Goal: Task Accomplishment & Management: Use online tool/utility

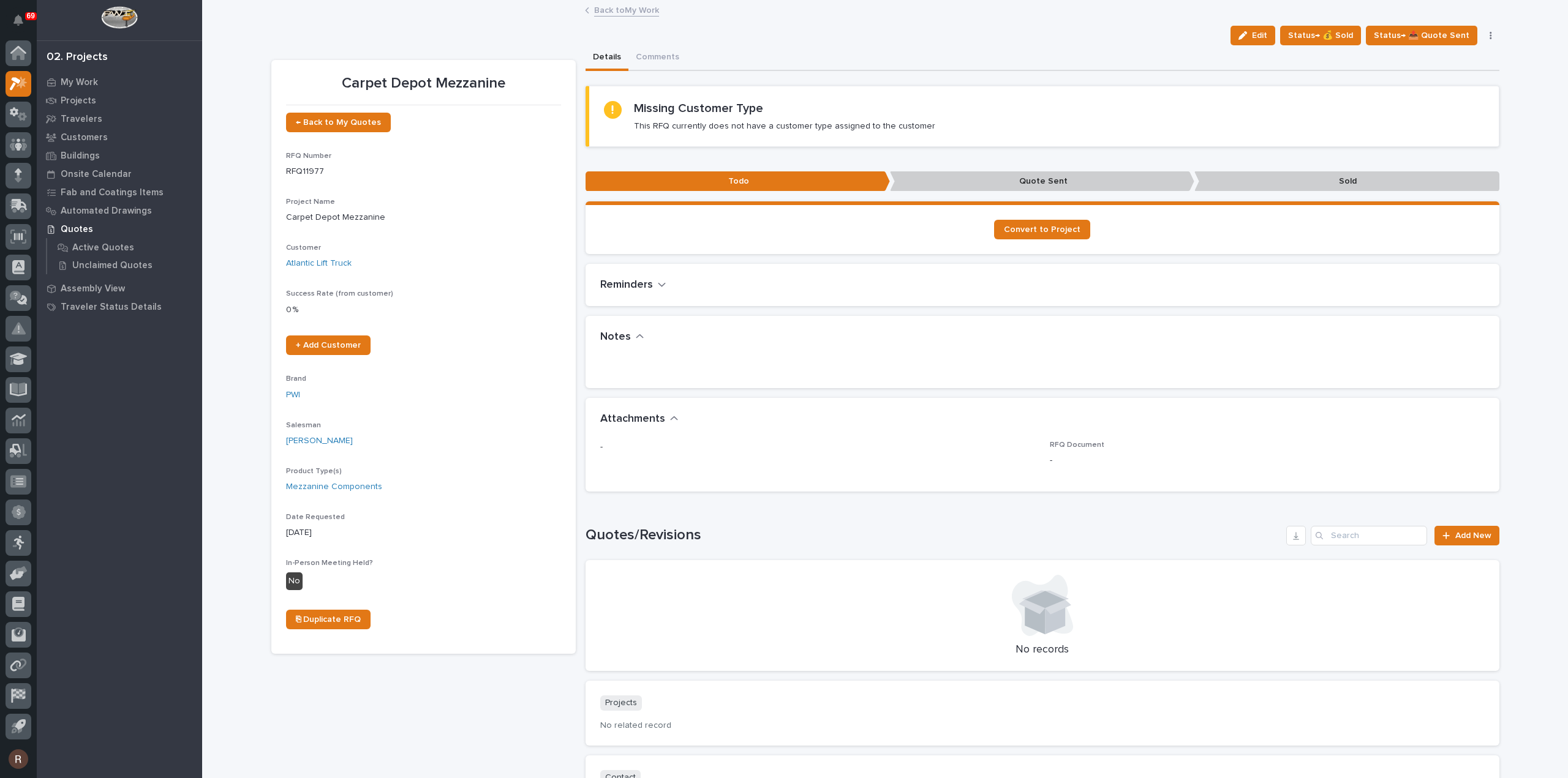
click at [613, 9] on link "Back to My Work" at bounding box center [627, 9] width 65 height 14
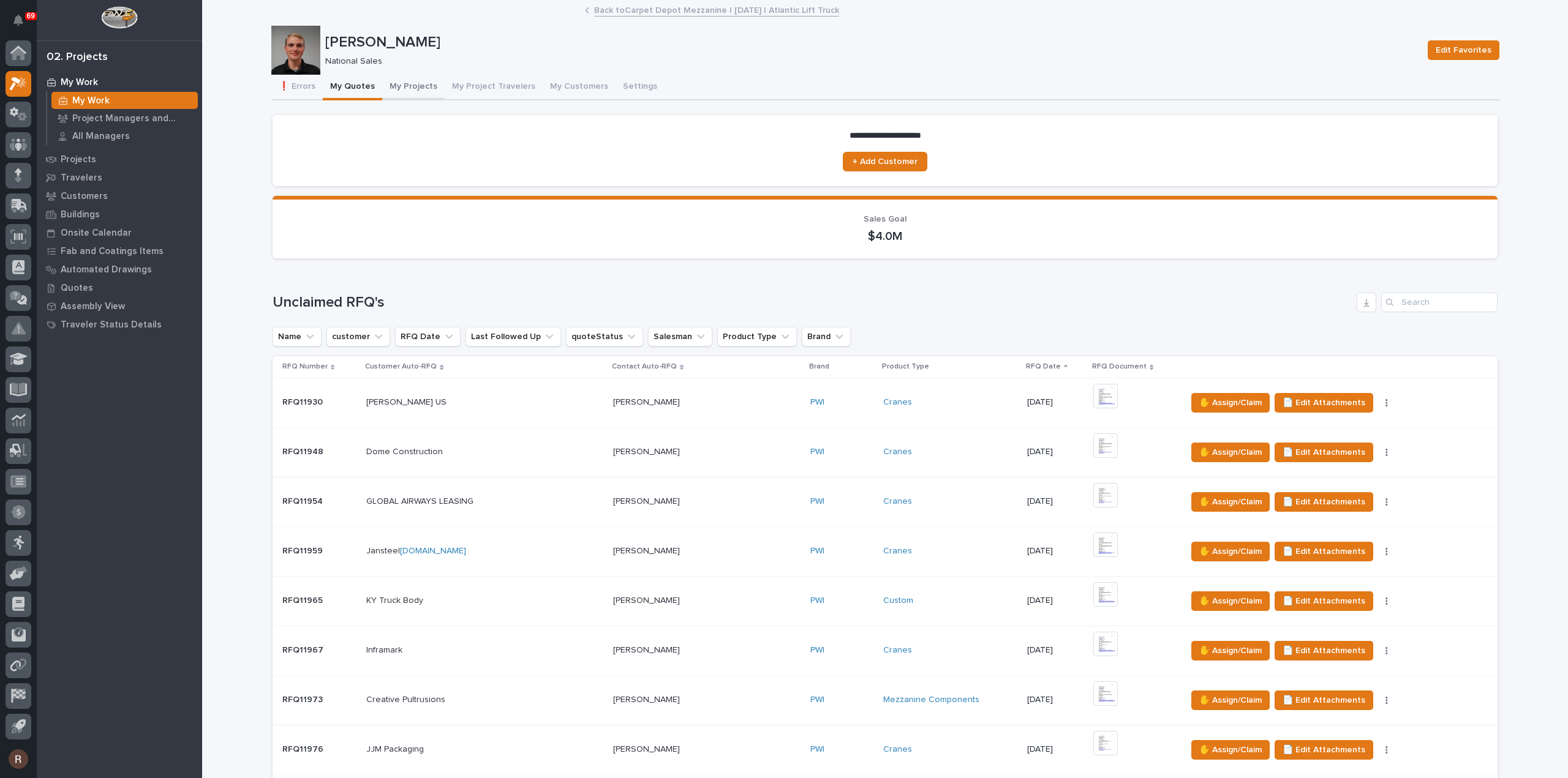
click at [414, 86] on button "My Projects" at bounding box center [414, 87] width 62 height 26
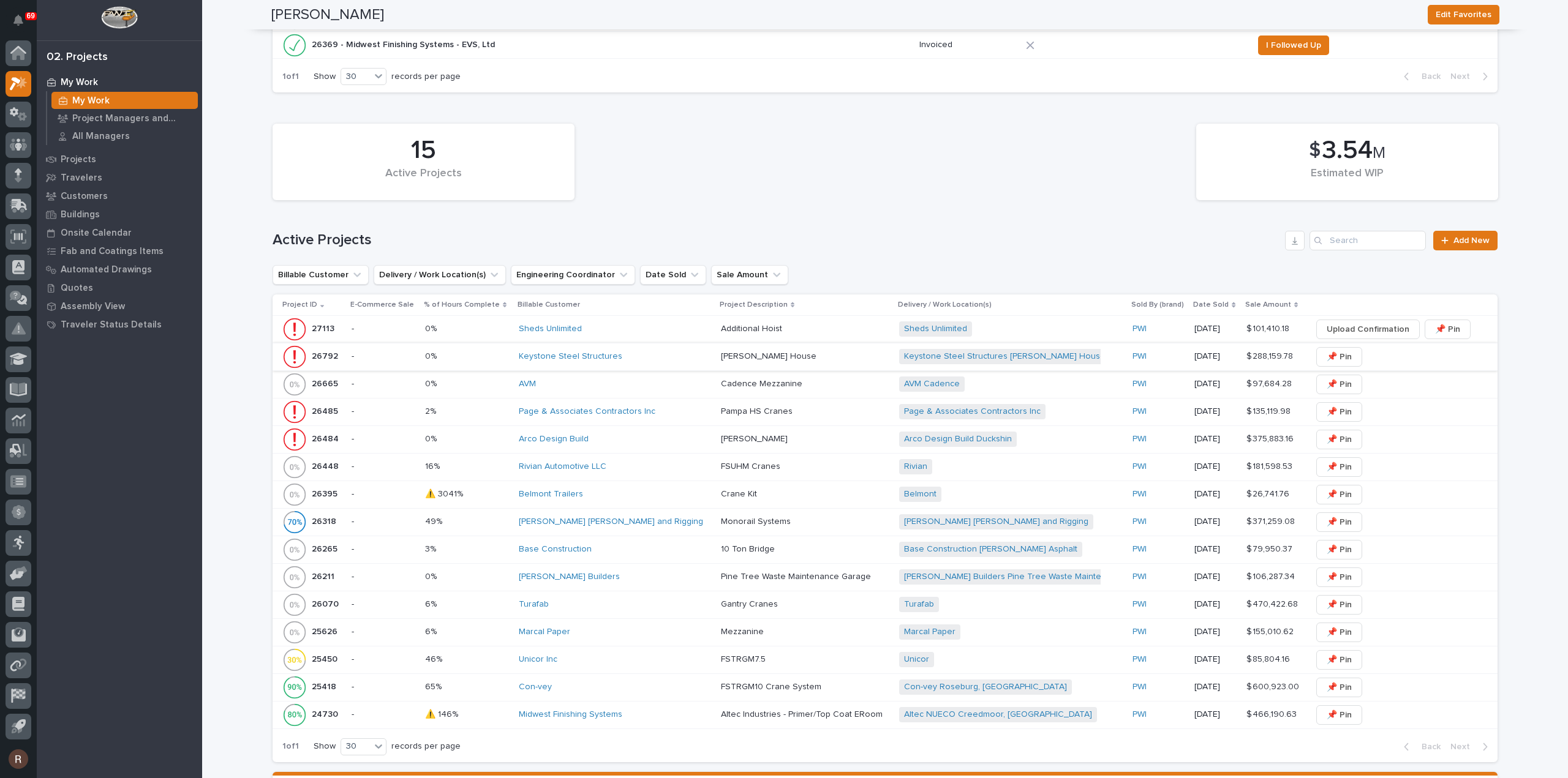
scroll to position [429, 0]
click at [628, 328] on div "Sheds Unlimited" at bounding box center [614, 328] width 192 height 10
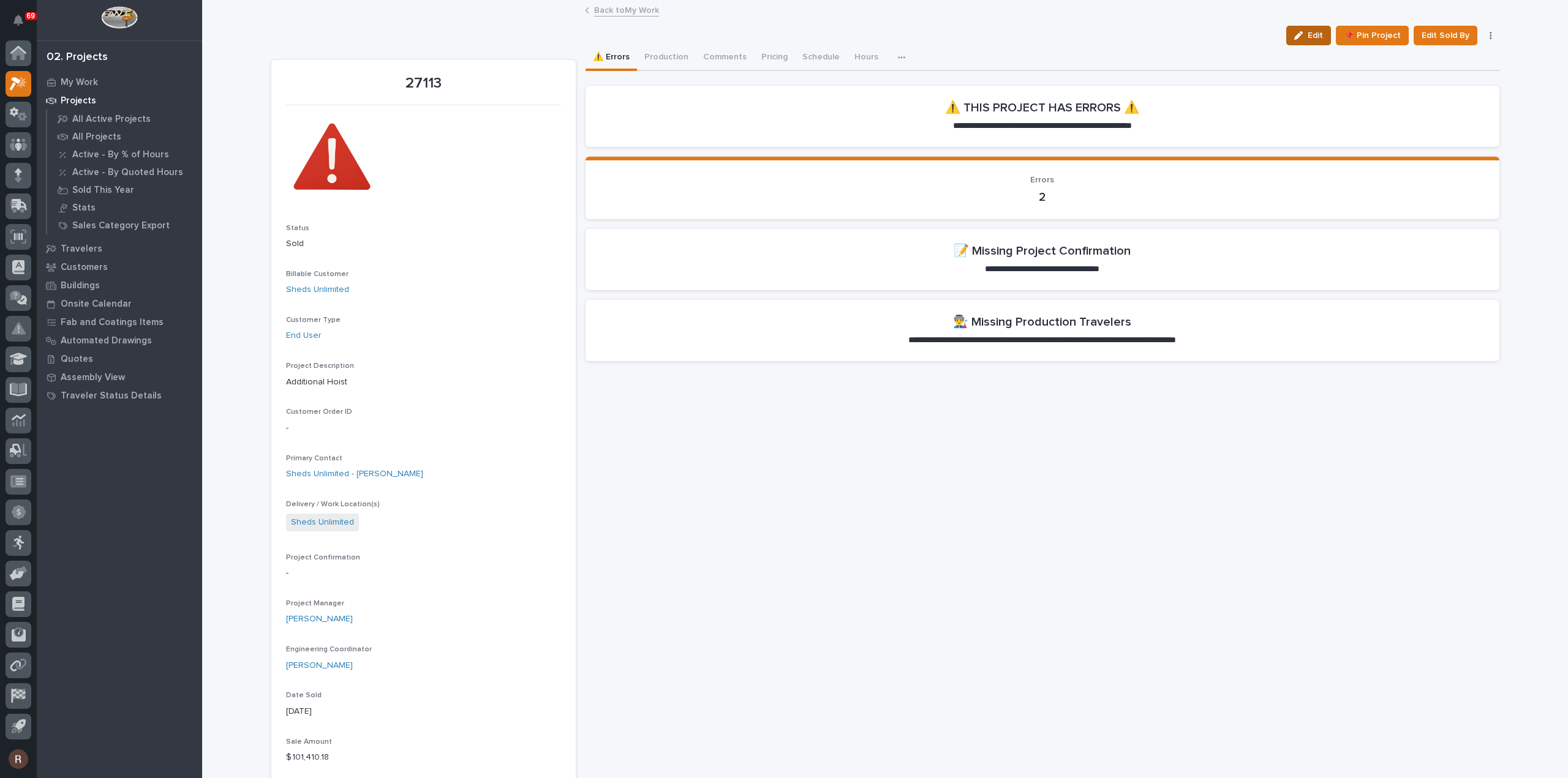
click at [1313, 31] on span "Edit" at bounding box center [1315, 36] width 16 height 11
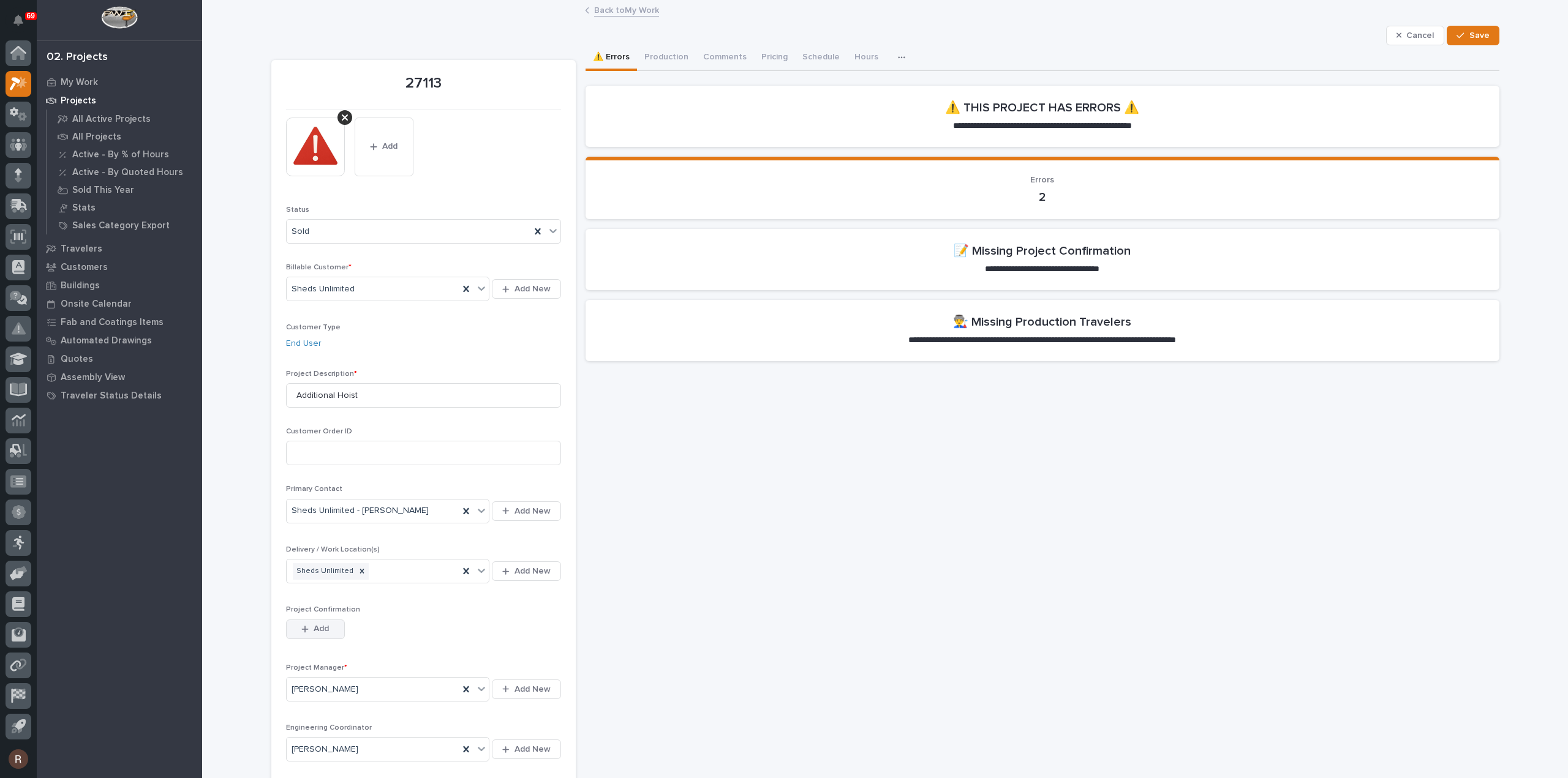
click at [293, 624] on button "Add" at bounding box center [316, 629] width 59 height 19
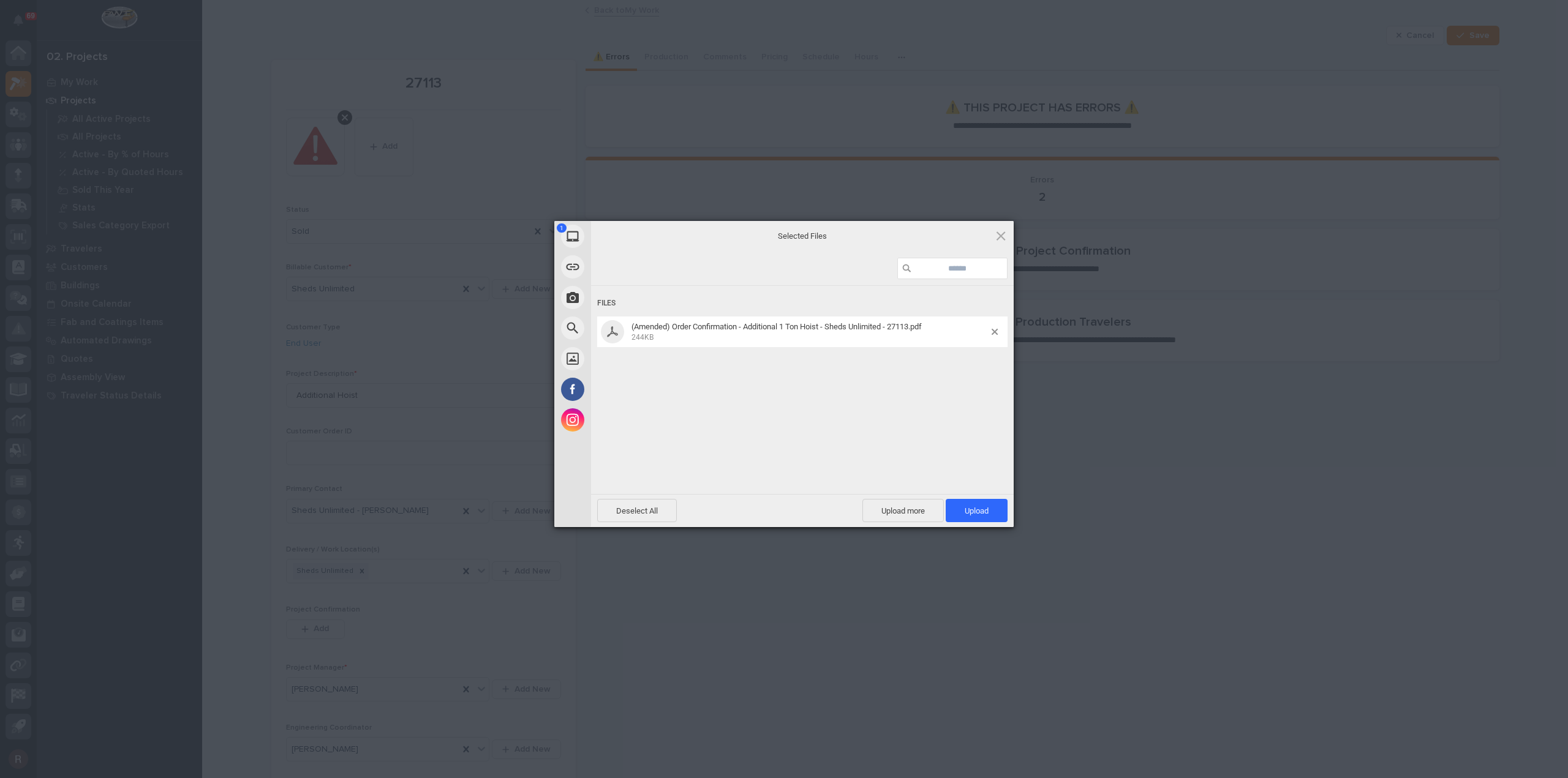
click at [983, 522] on div "Deselect All Upload more Upload 1" at bounding box center [802, 511] width 423 height 33
click at [986, 514] on span "Upload 1" at bounding box center [976, 511] width 24 height 9
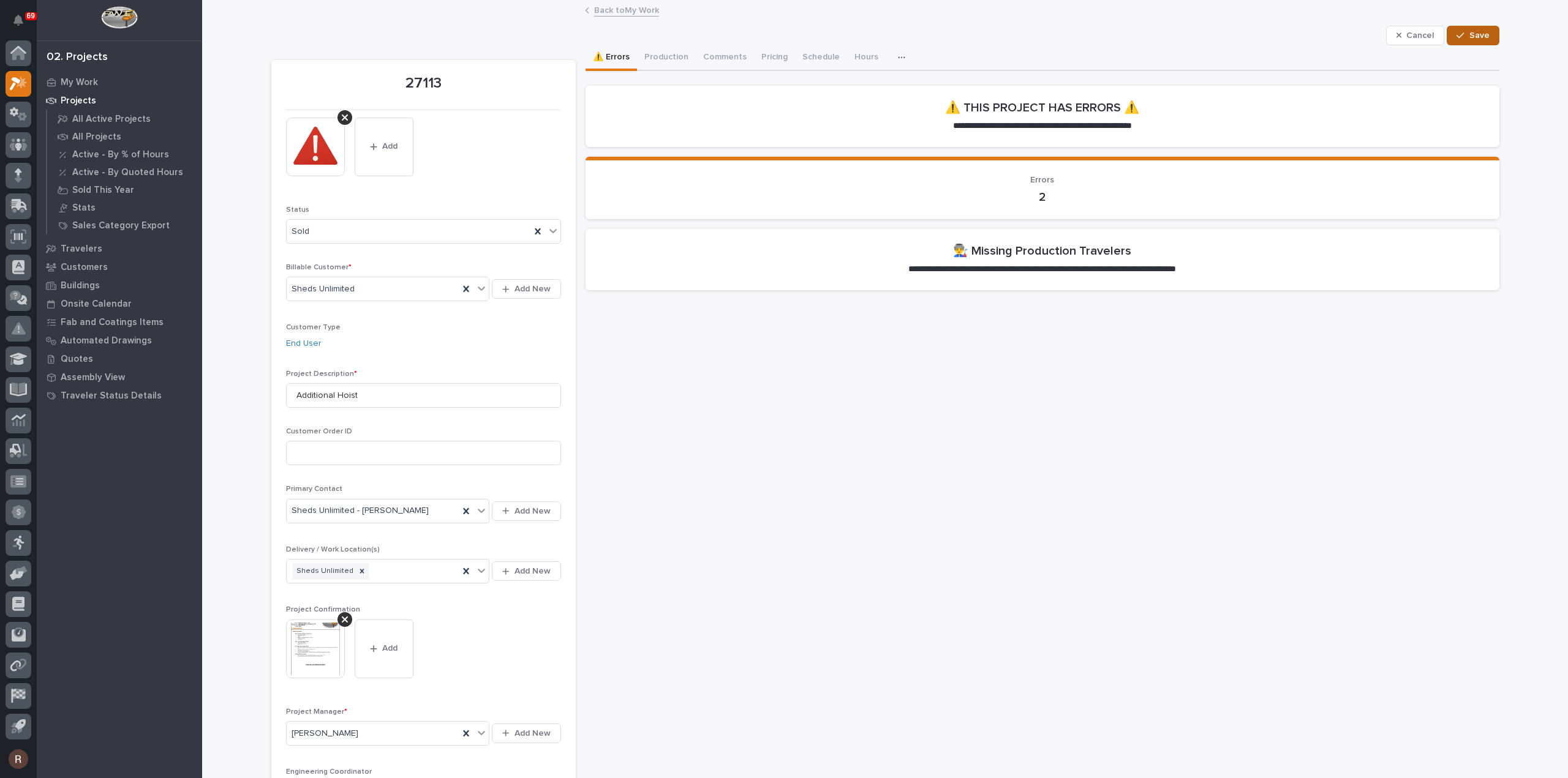
click at [1476, 35] on span "Save" at bounding box center [1479, 36] width 20 height 11
click at [688, 57] on button "Production" at bounding box center [666, 58] width 59 height 26
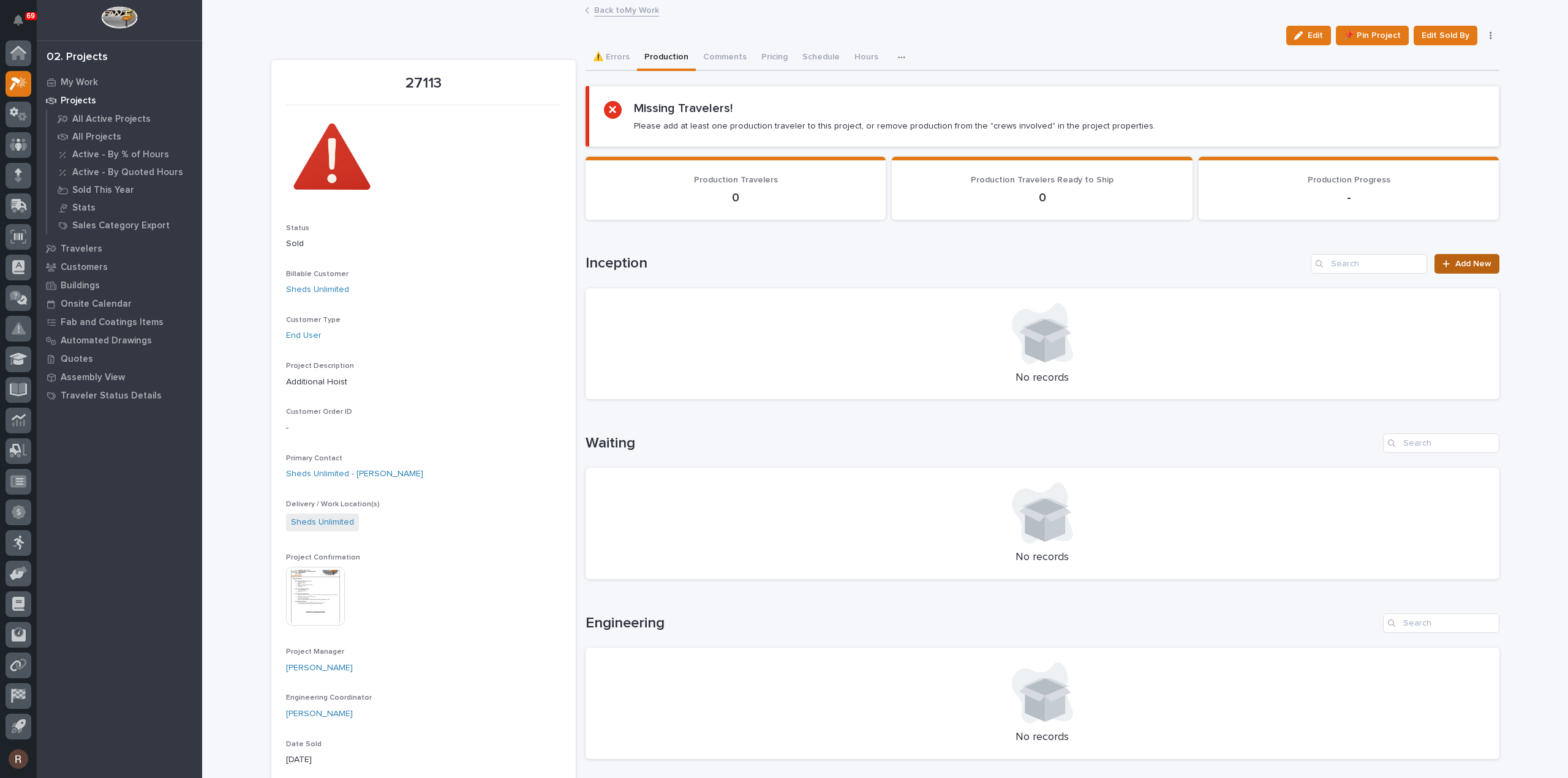
click at [1455, 260] on span "Add New" at bounding box center [1473, 263] width 36 height 9
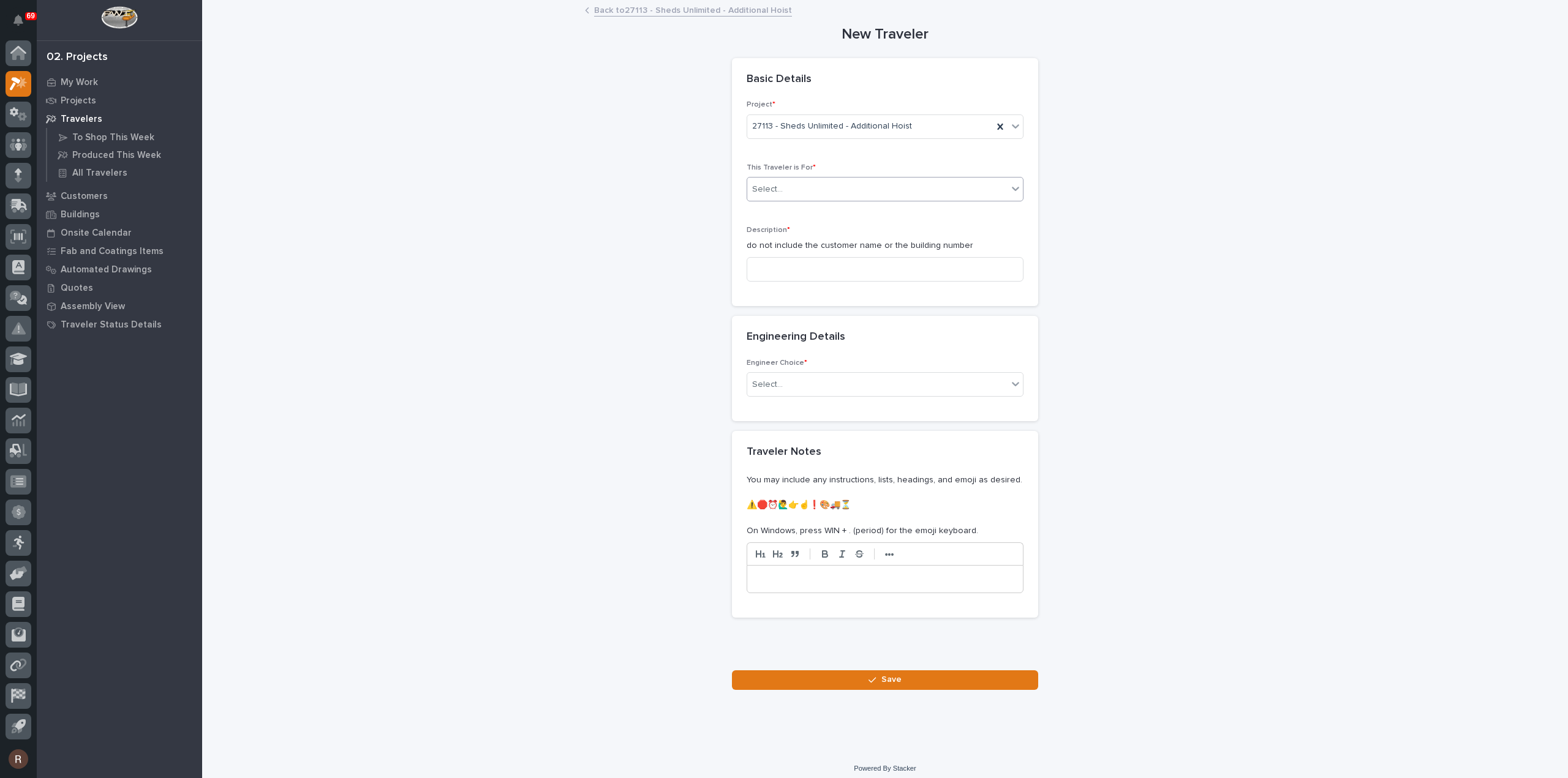
click at [789, 190] on div "Select..." at bounding box center [877, 190] width 260 height 20
click at [769, 212] on span "Production" at bounding box center [770, 210] width 47 height 13
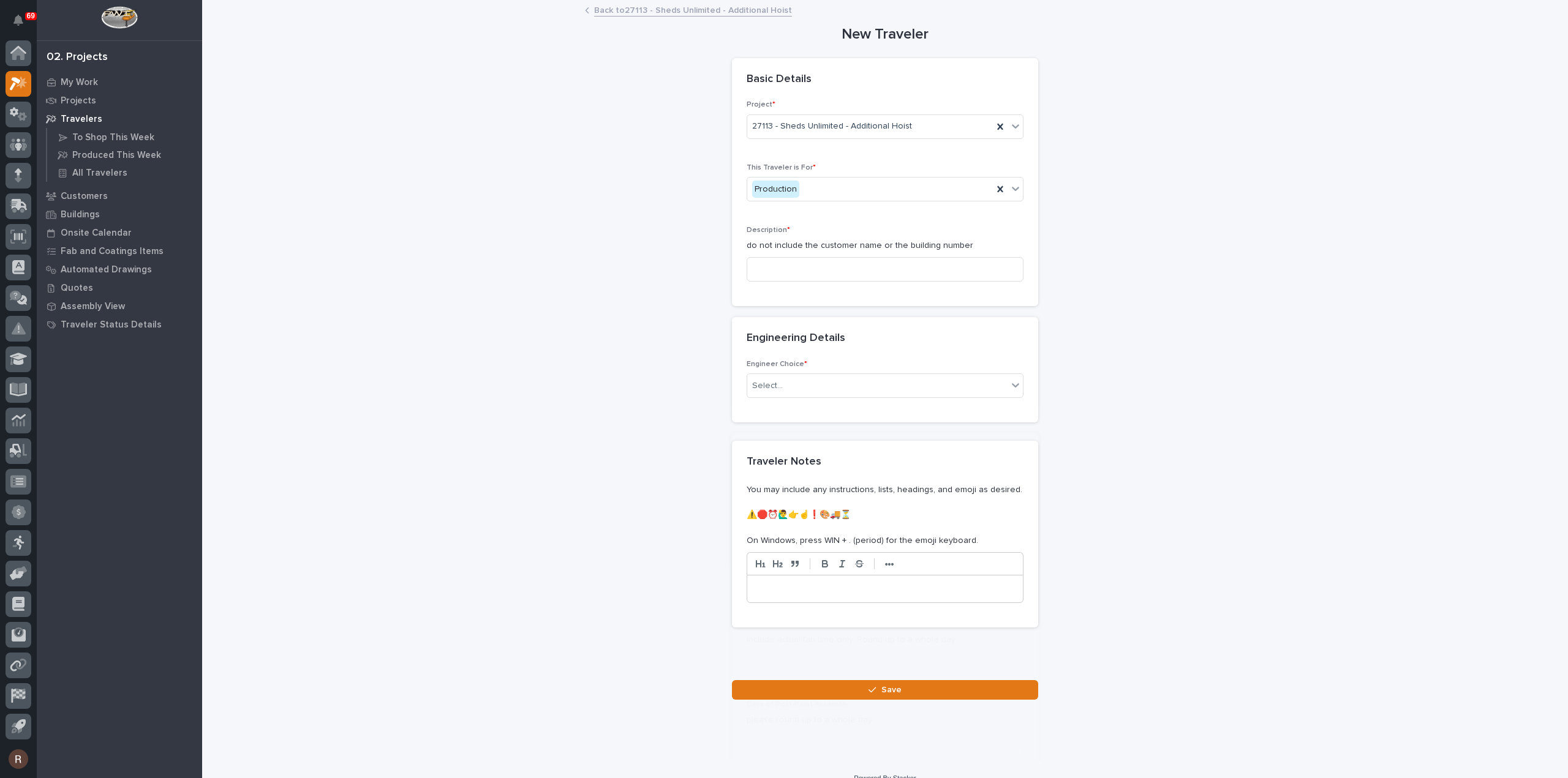
click at [767, 254] on div "Description * do not include the customer name or the building number" at bounding box center [885, 259] width 277 height 65
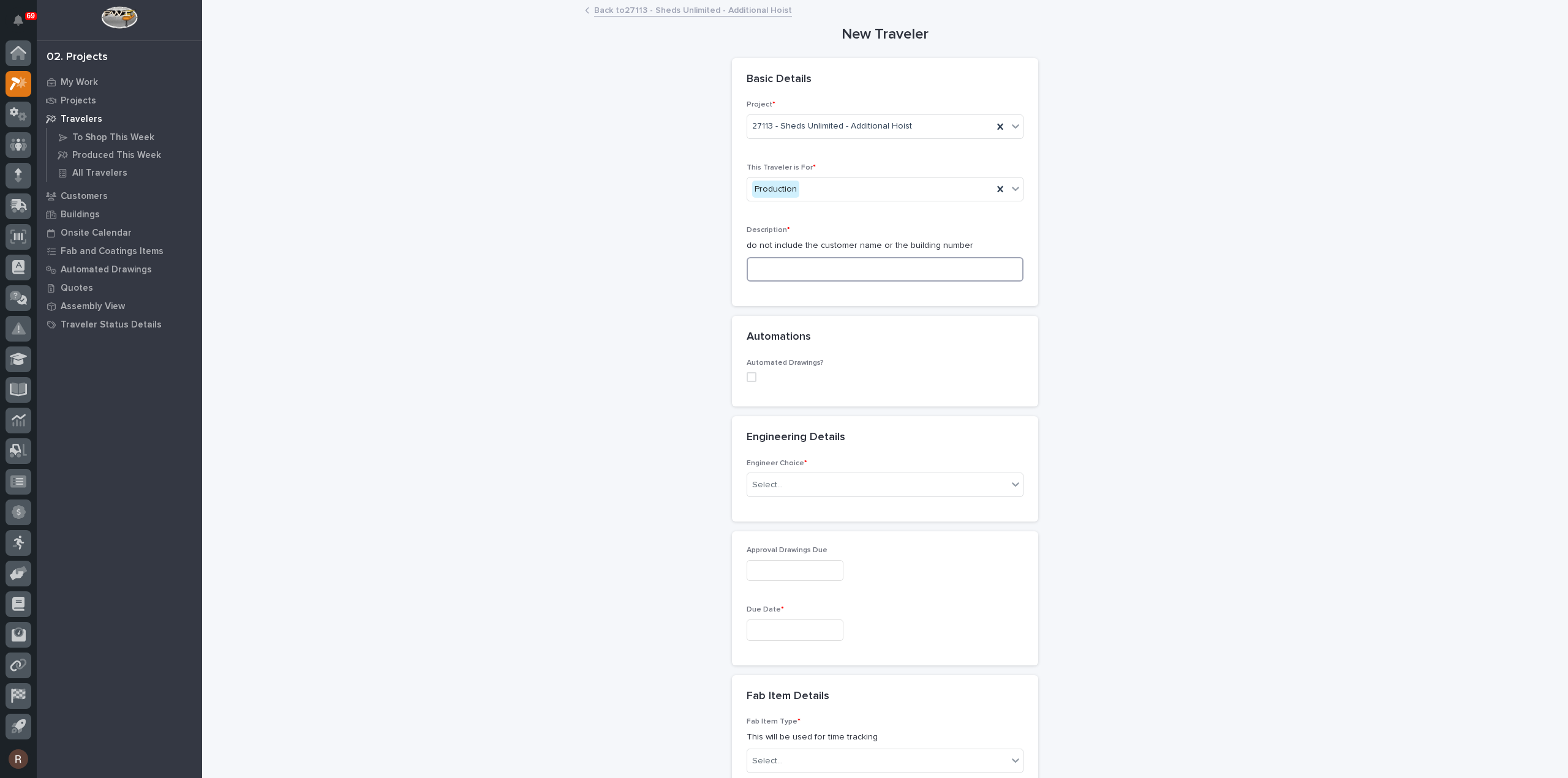
click at [769, 264] on input at bounding box center [885, 270] width 277 height 25
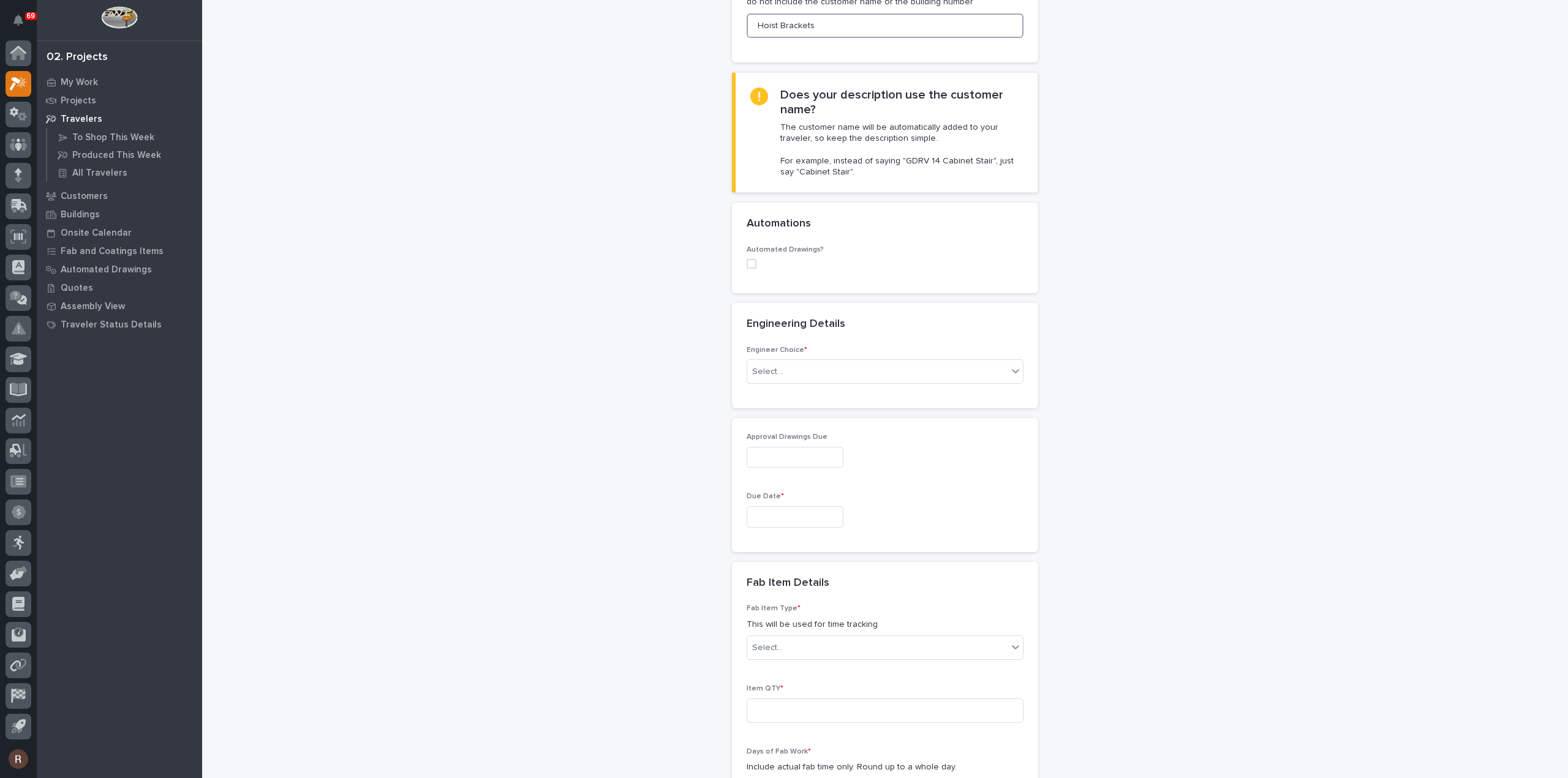
scroll to position [245, 0]
type input "Hoist Brackets"
click at [777, 365] on div "Select..." at bounding box center [877, 371] width 260 height 20
click at [784, 365] on input "text" at bounding box center [784, 370] width 2 height 10
click at [815, 361] on div "Select..." at bounding box center [877, 371] width 260 height 20
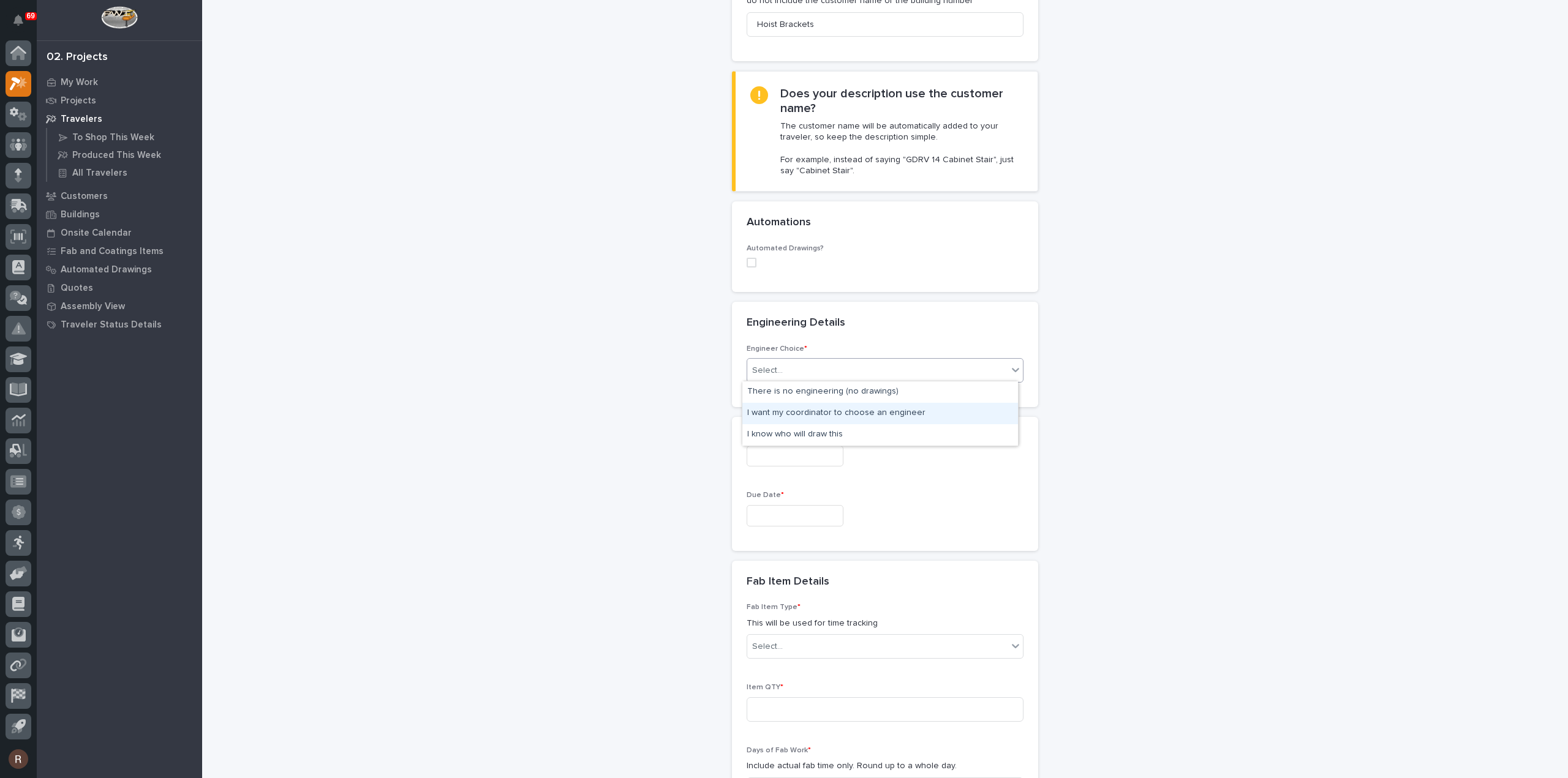
click at [795, 414] on div "I want my coordinator to choose an engineer" at bounding box center [880, 413] width 276 height 22
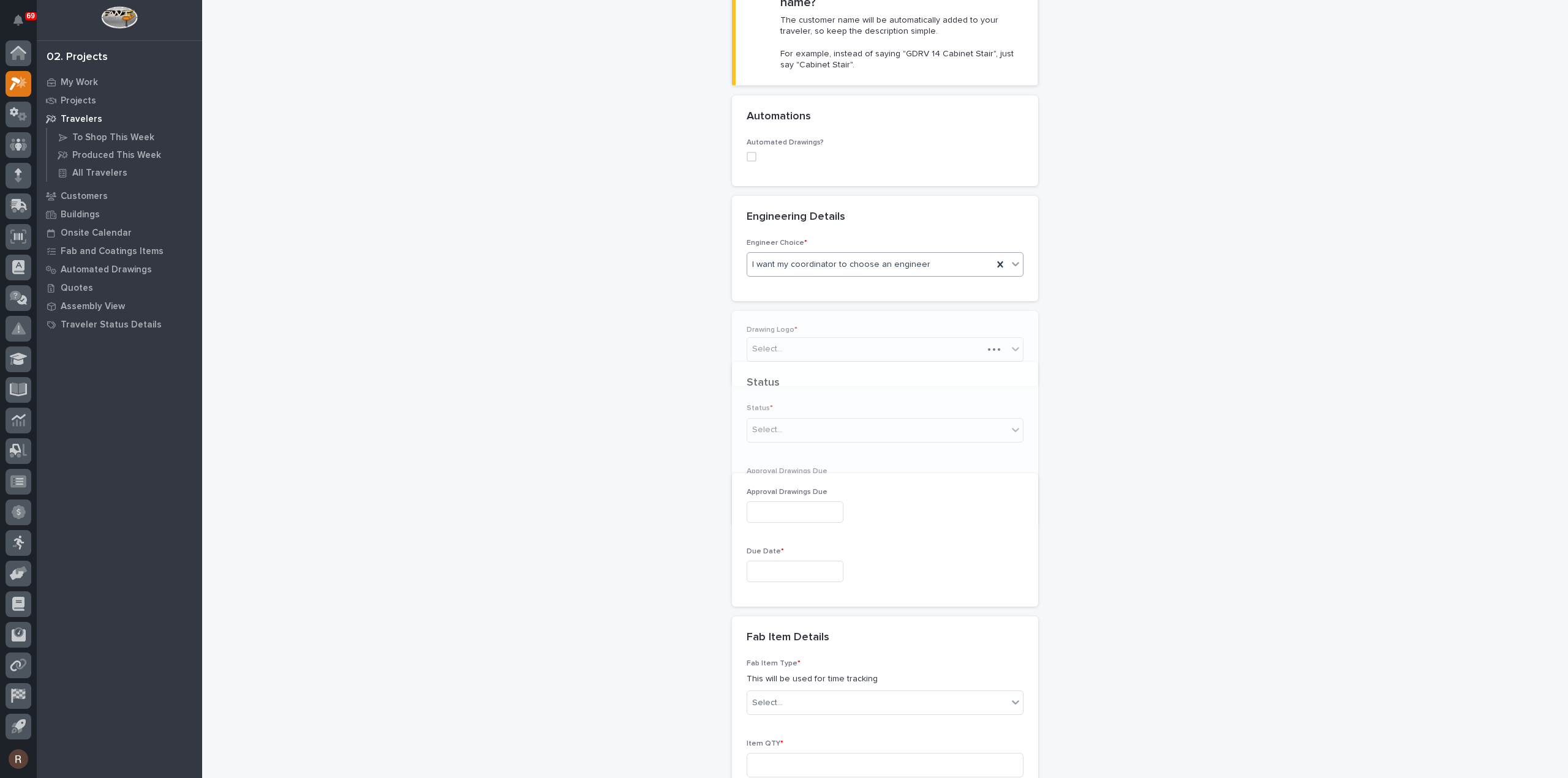
scroll to position [374, 0]
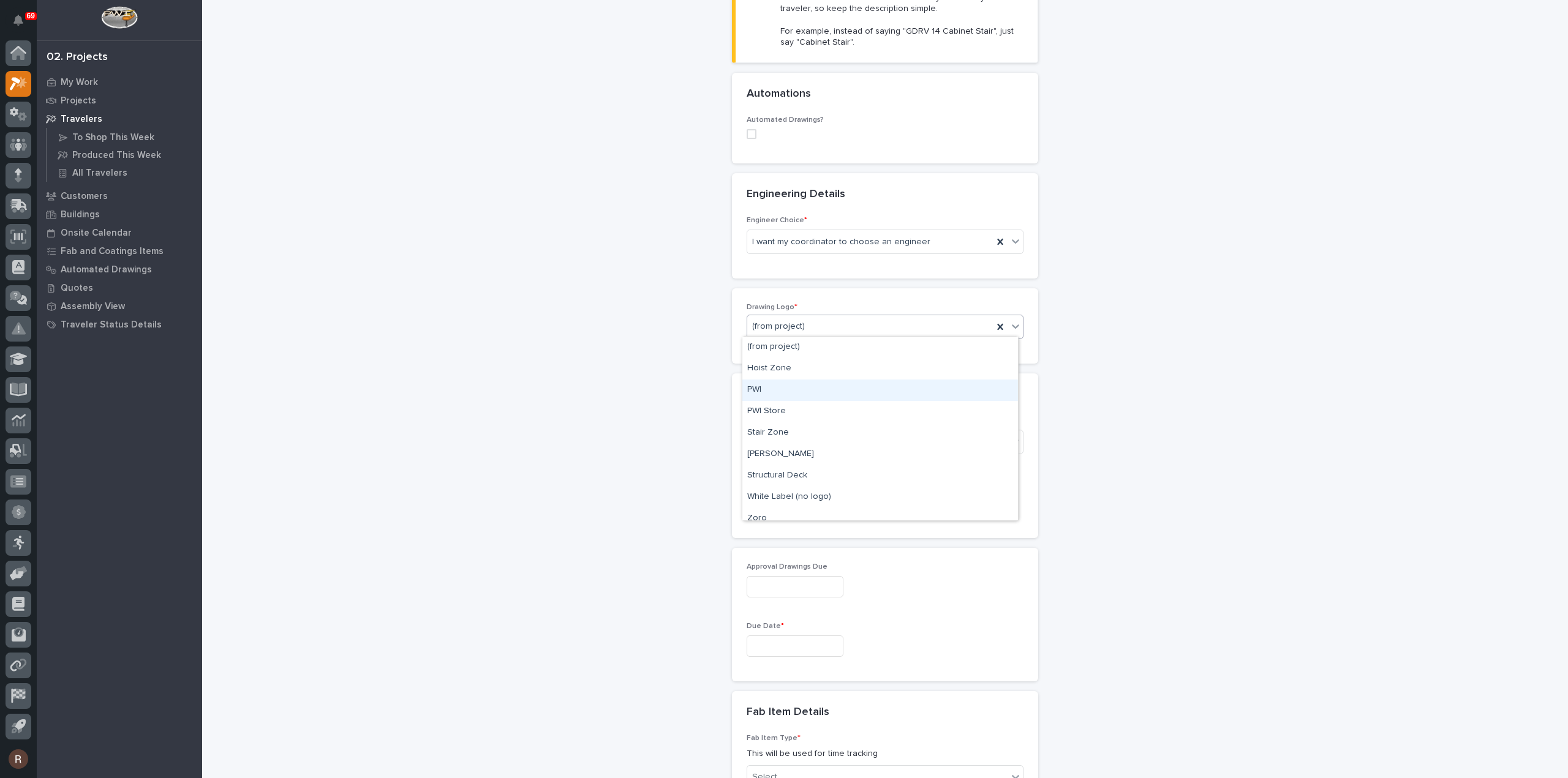
click at [766, 389] on div "PWI" at bounding box center [880, 390] width 276 height 22
click at [787, 439] on div "Select..." at bounding box center [877, 441] width 260 height 20
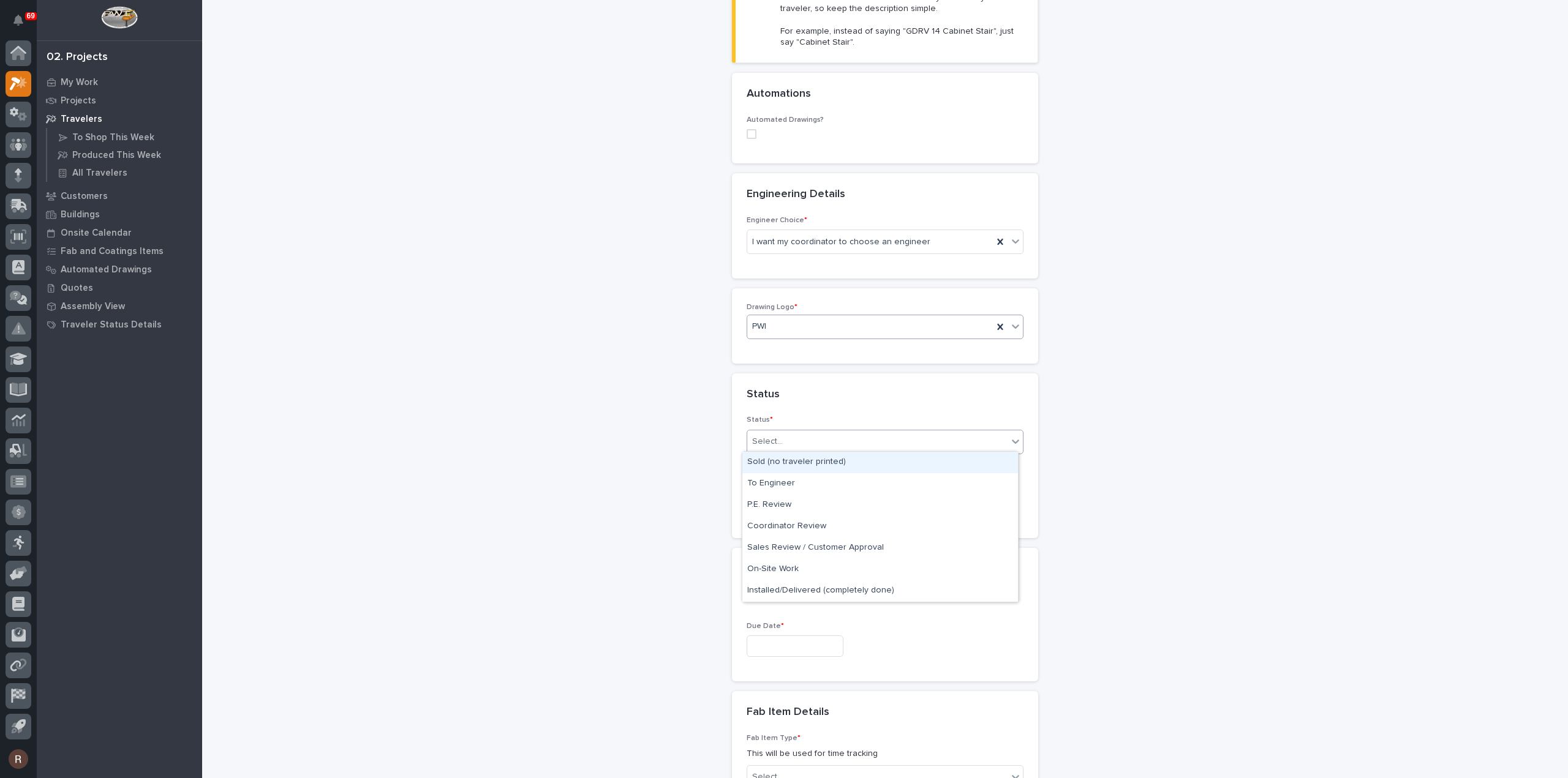
click at [793, 463] on div "Sold (no traveler printed)" at bounding box center [880, 462] width 276 height 22
click at [780, 498] on input "text" at bounding box center [794, 503] width 96 height 22
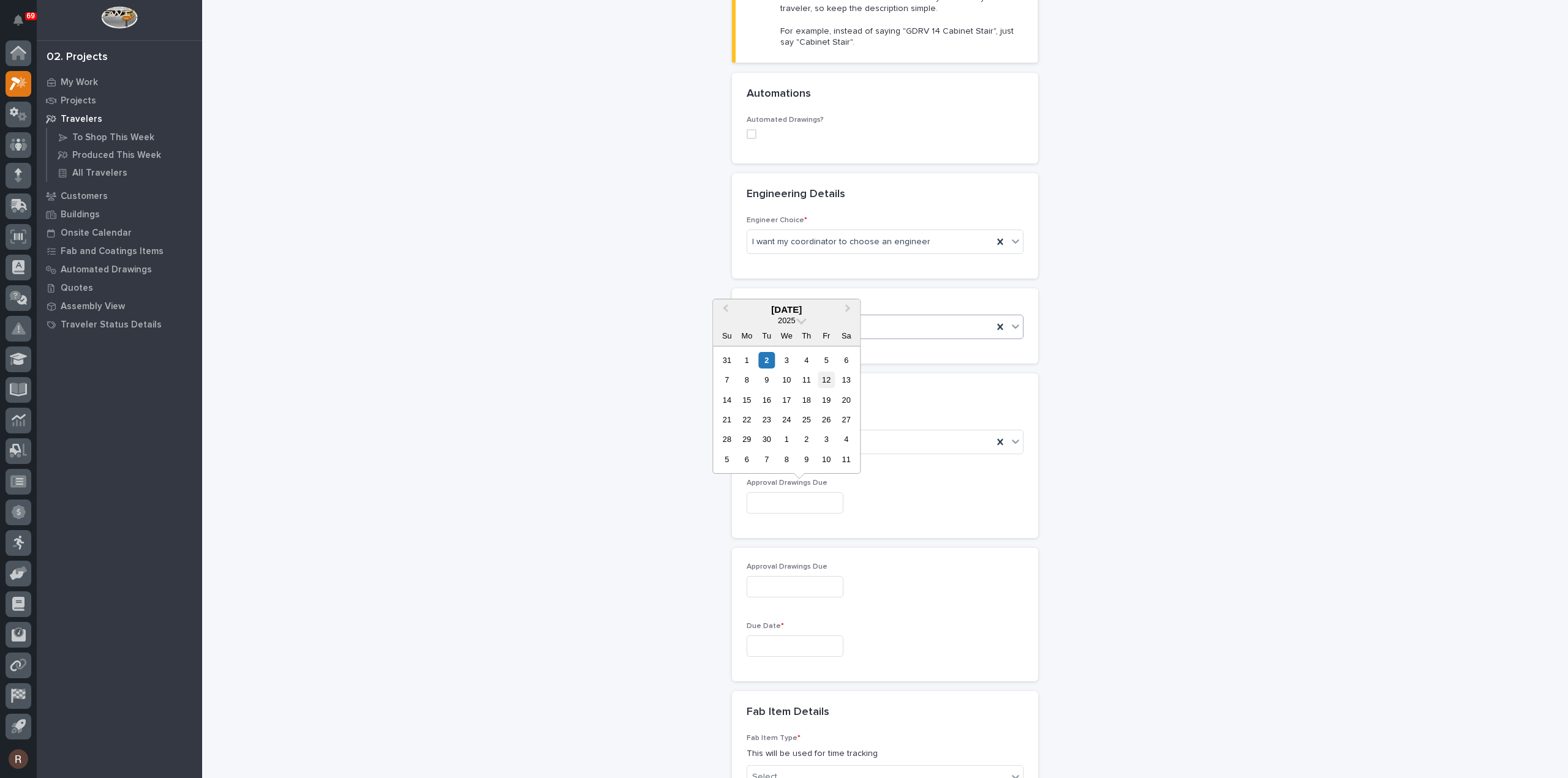
click at [827, 380] on div "12" at bounding box center [826, 379] width 16 height 16
type input "**********"
click at [812, 594] on div "**********" at bounding box center [885, 585] width 277 height 45
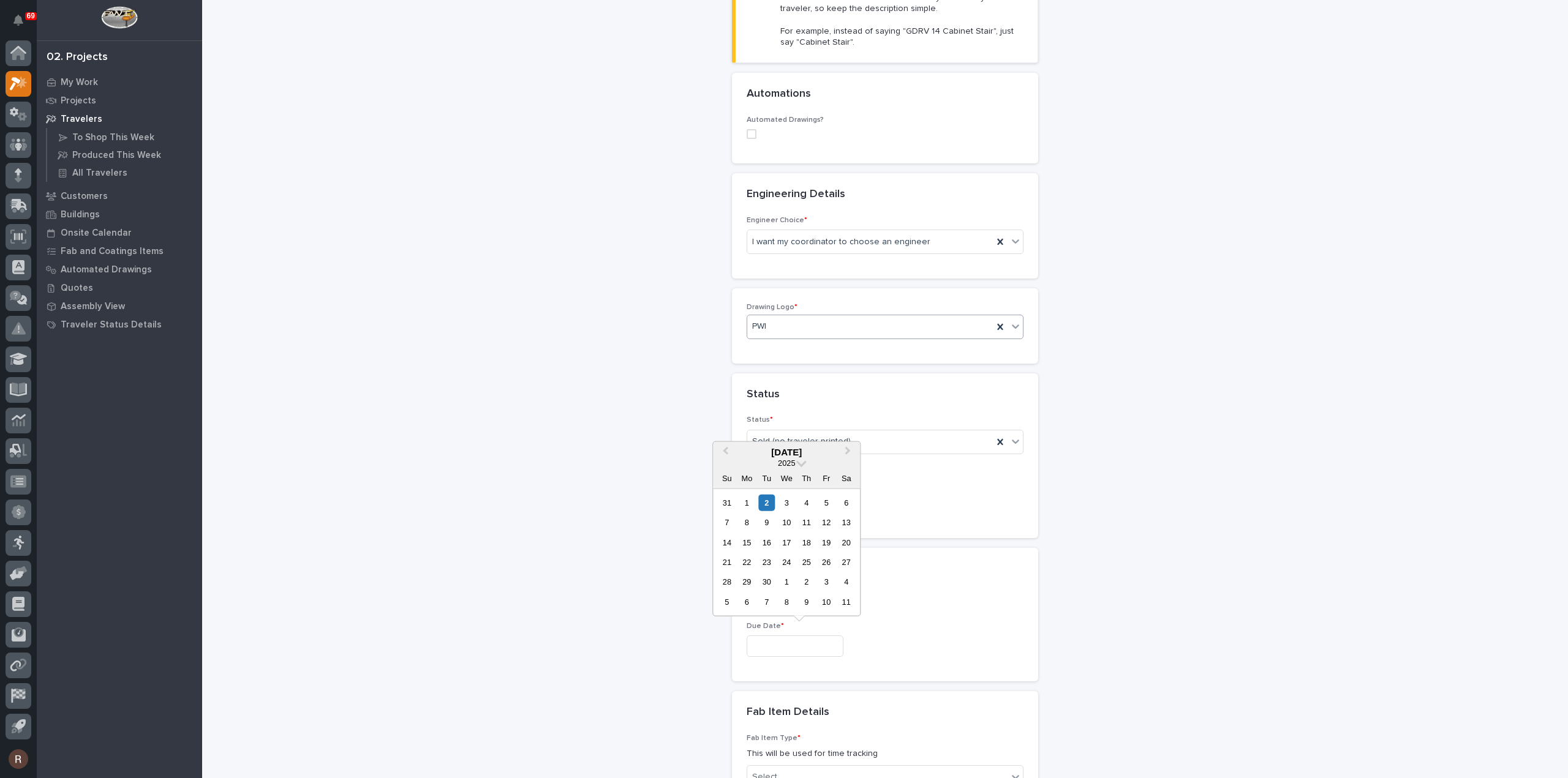
click at [785, 639] on input "text" at bounding box center [794, 647] width 96 height 22
click at [854, 446] on button "Next Month" at bounding box center [848, 452] width 19 height 19
click at [851, 448] on button "Next Month" at bounding box center [848, 452] width 19 height 19
click at [749, 521] on div "3" at bounding box center [746, 522] width 16 height 16
type input "**********"
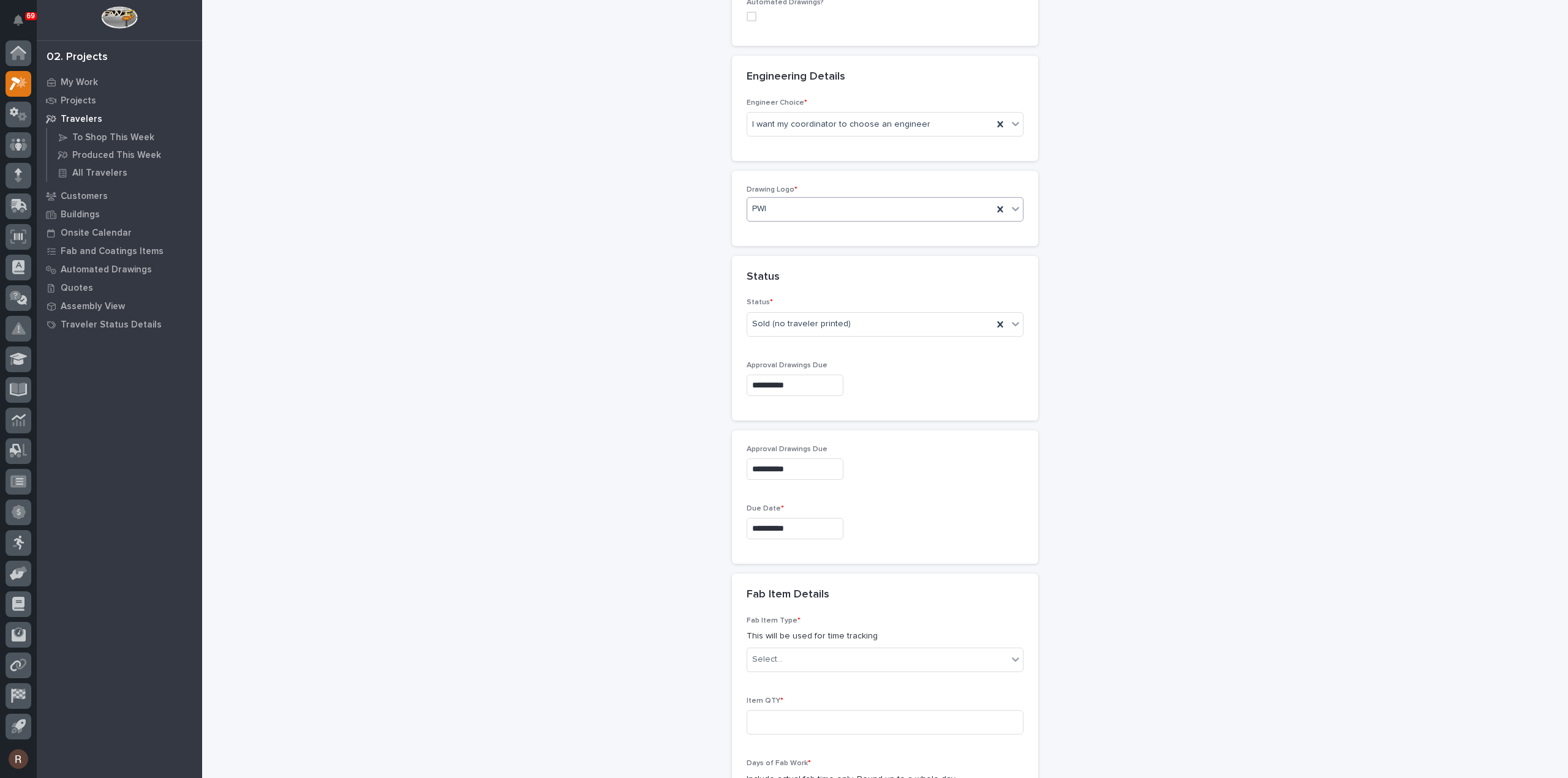
scroll to position [619, 0]
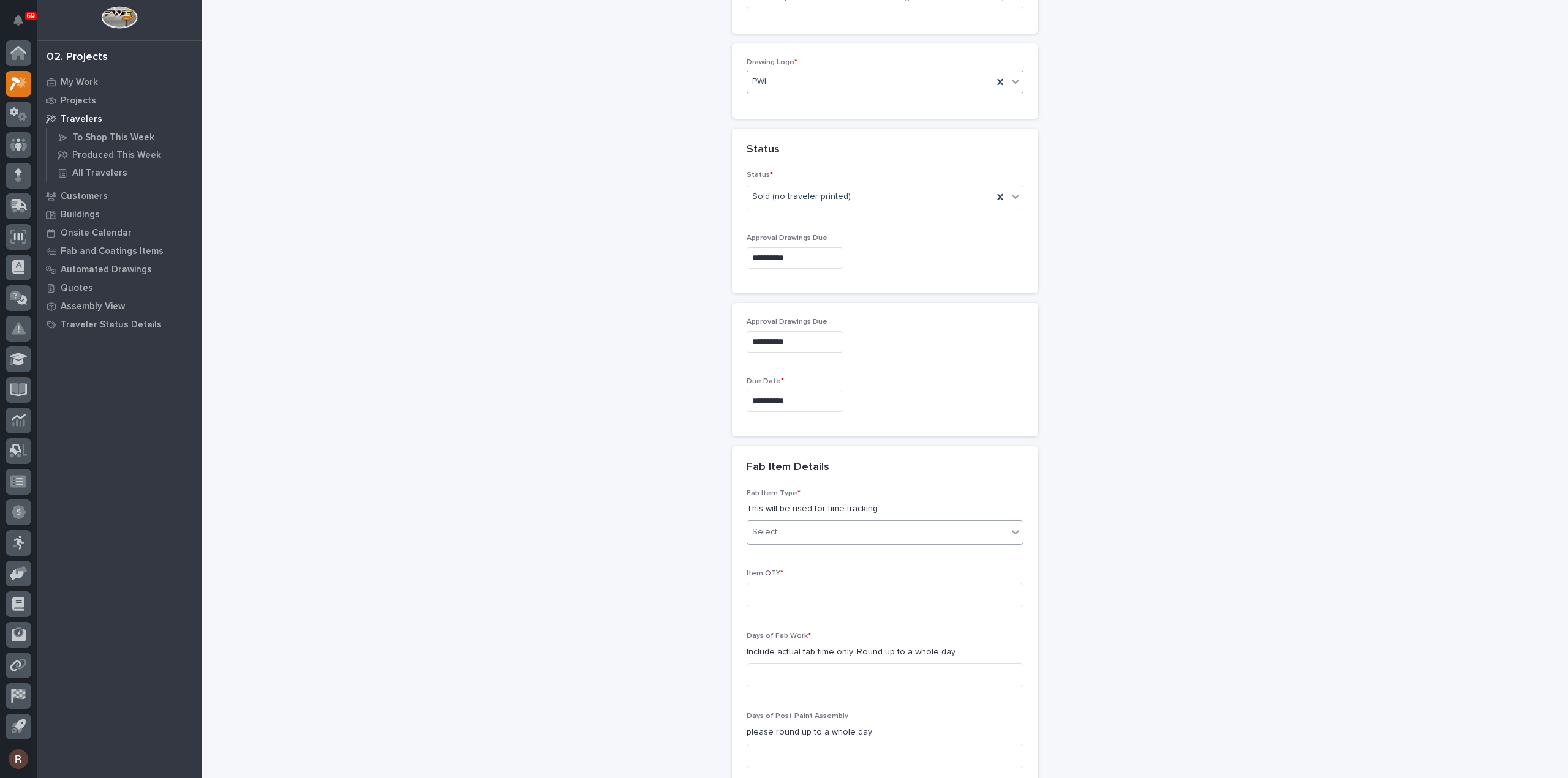
click at [779, 523] on div "Select..." at bounding box center [877, 532] width 260 height 20
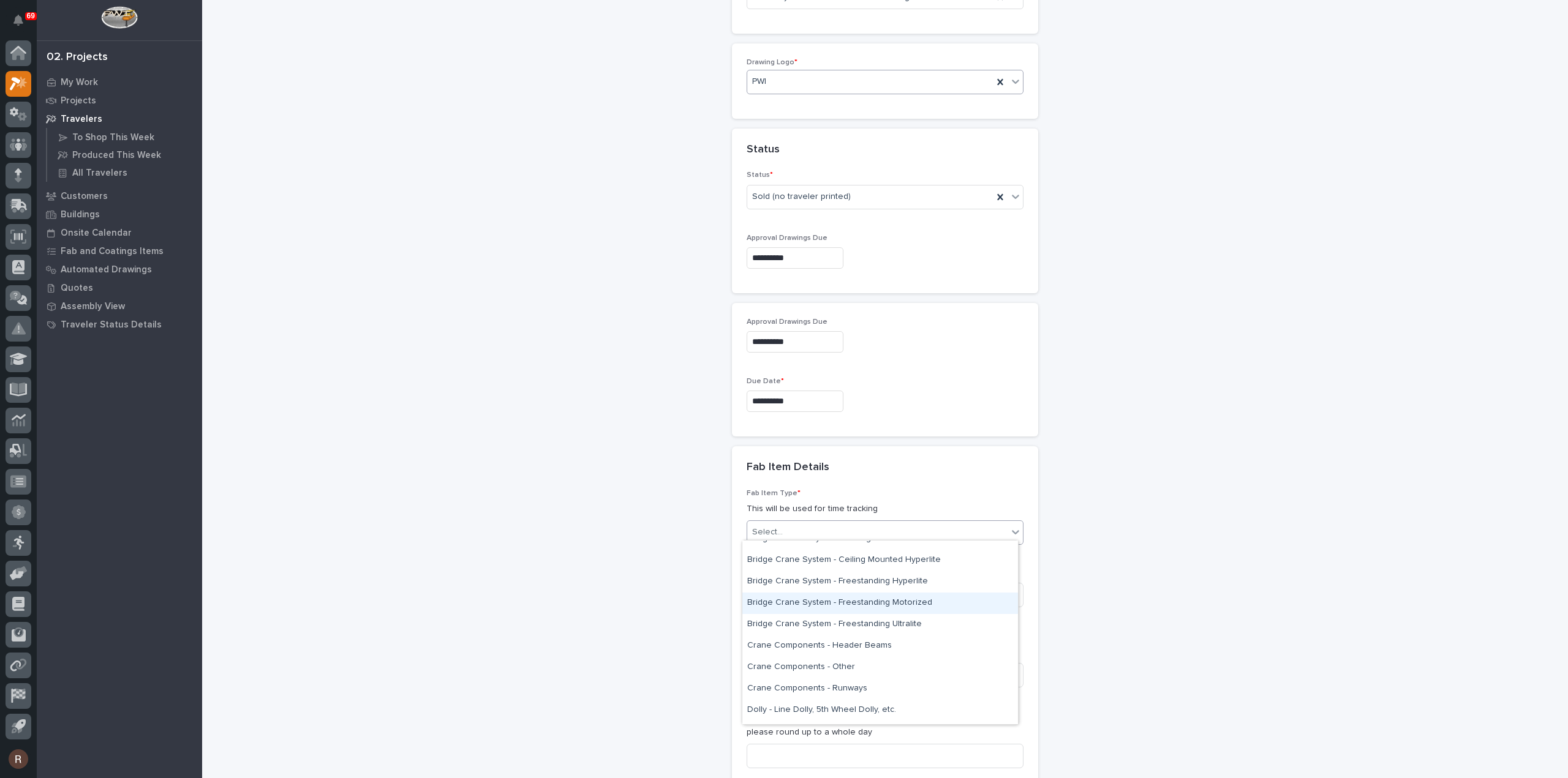
scroll to position [245, 0]
click at [812, 605] on div "Crane Components - Other" at bounding box center [880, 607] width 276 height 22
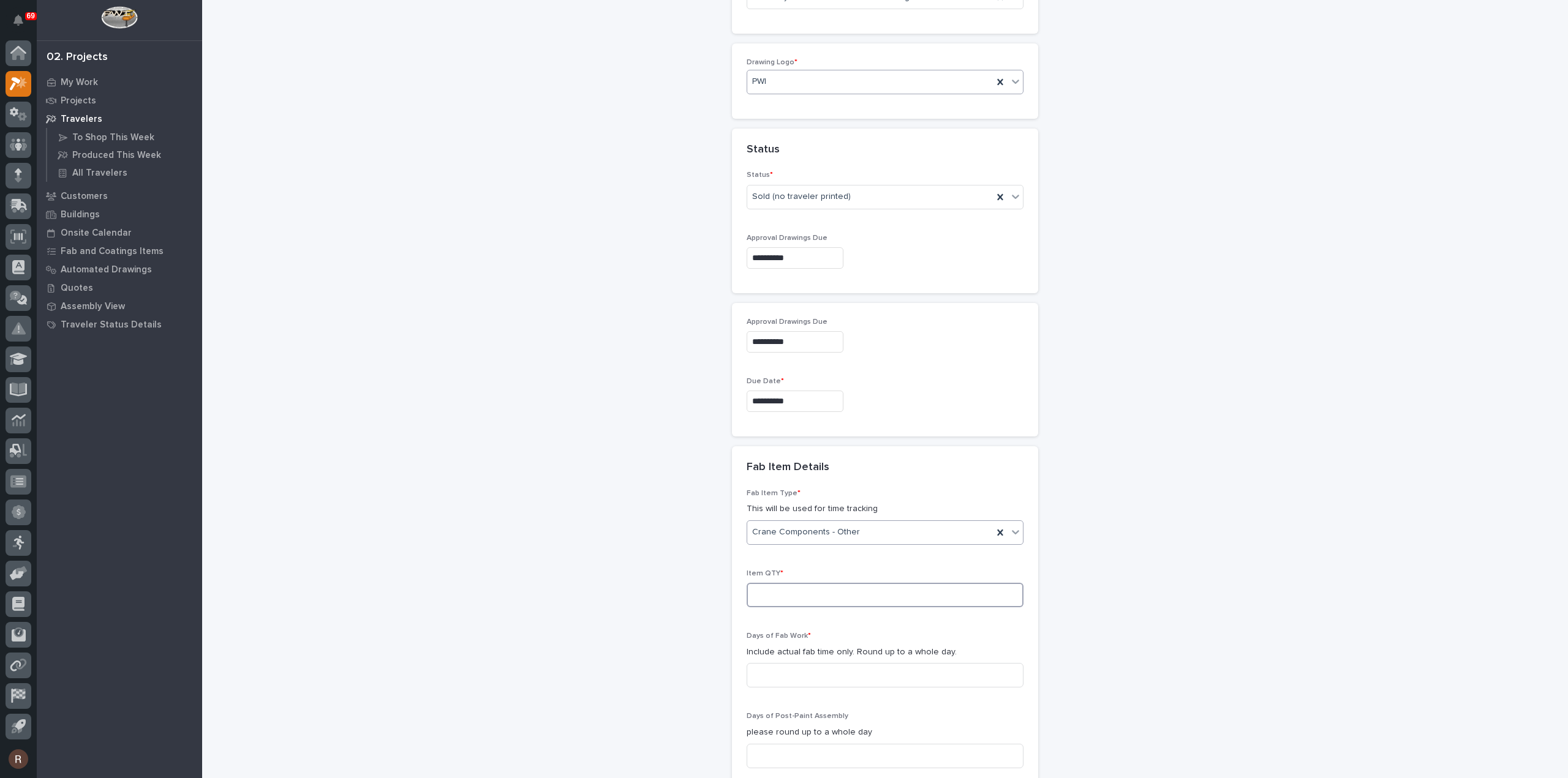
click at [789, 595] on input at bounding box center [885, 595] width 277 height 25
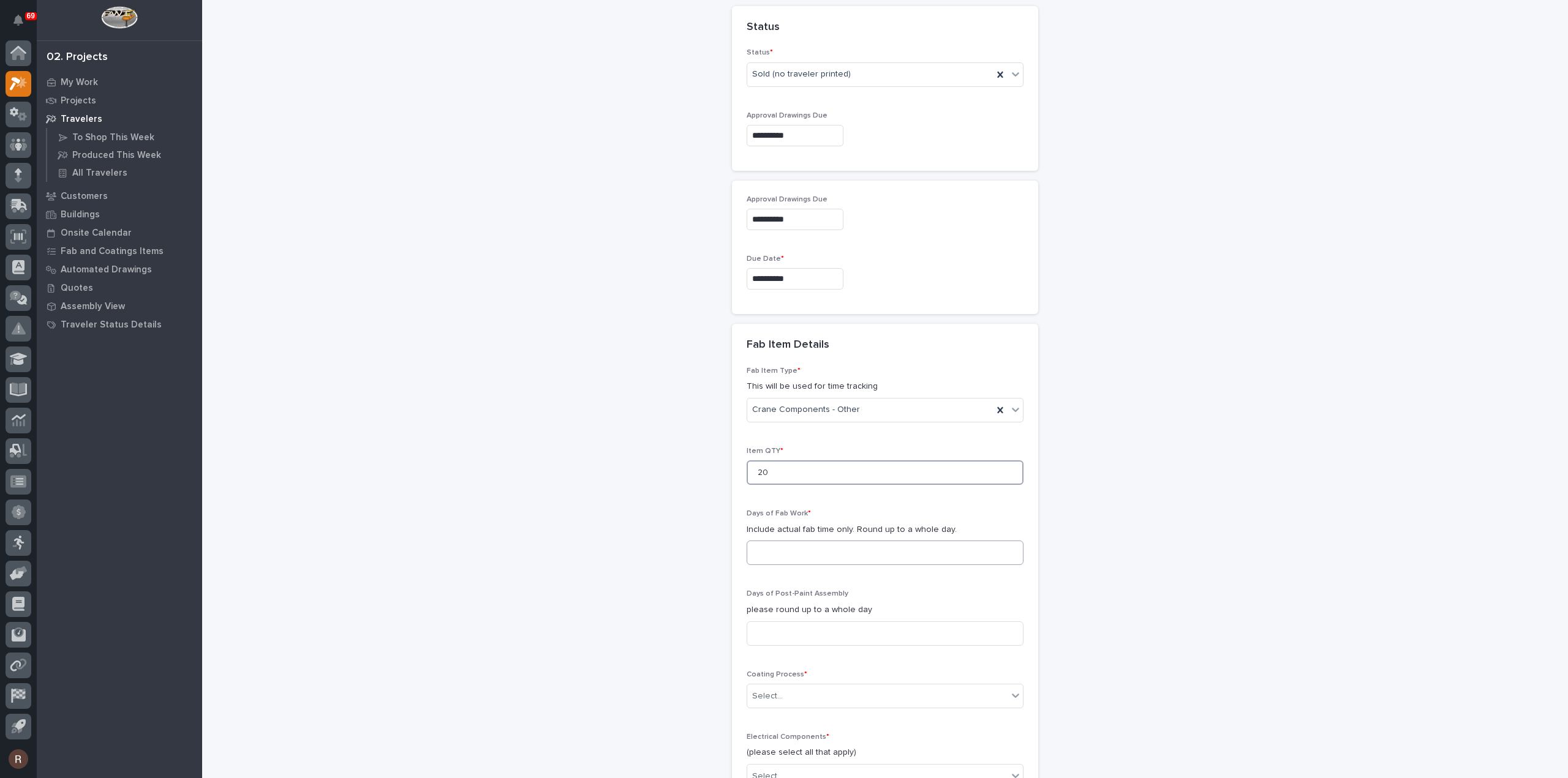
type input "20"
click at [785, 545] on input at bounding box center [885, 553] width 277 height 25
type input "1"
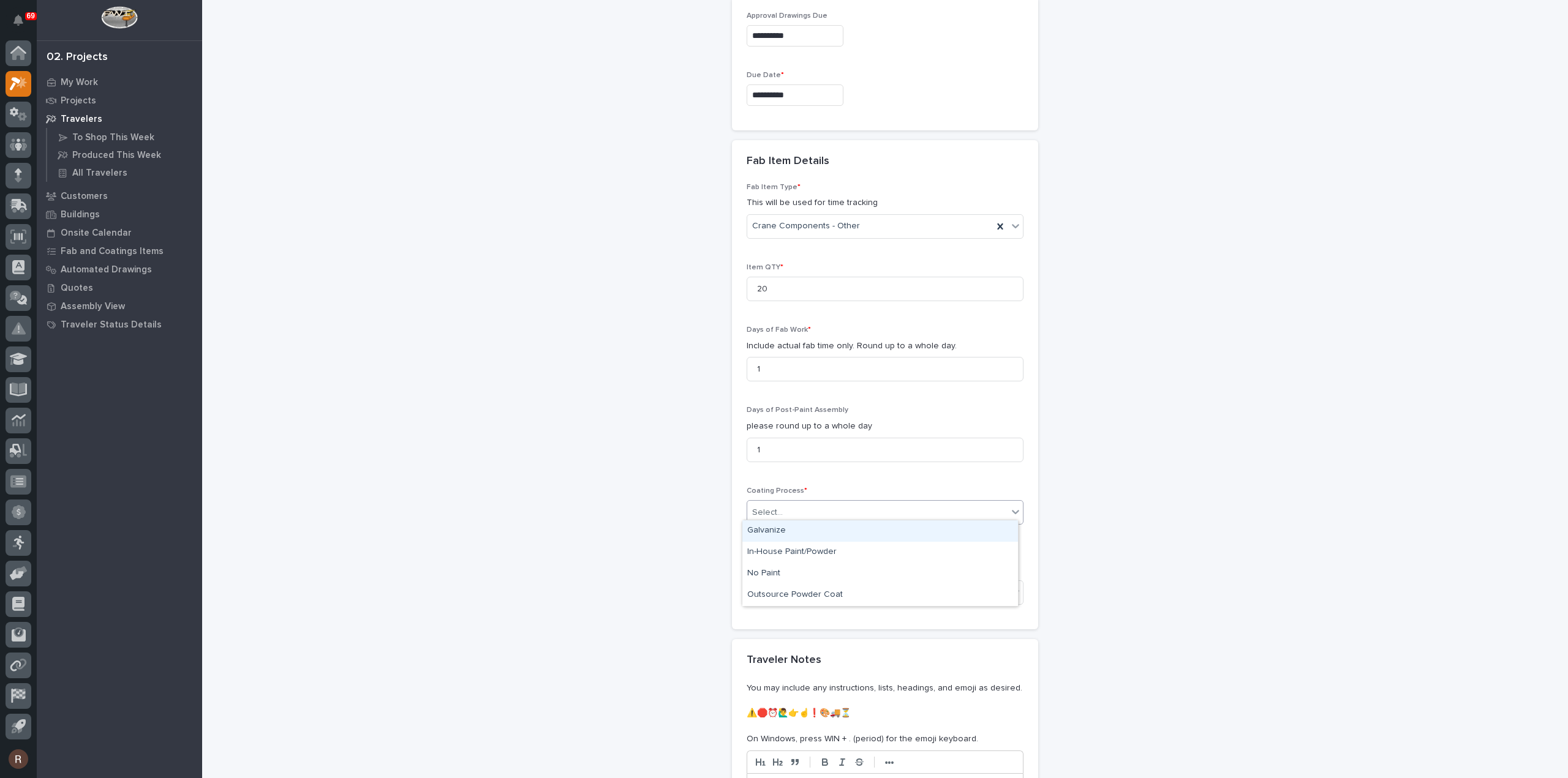
click at [781, 509] on div "Select..." at bounding box center [877, 513] width 260 height 20
click at [766, 553] on div "In-House Paint/Powder" at bounding box center [880, 553] width 276 height 22
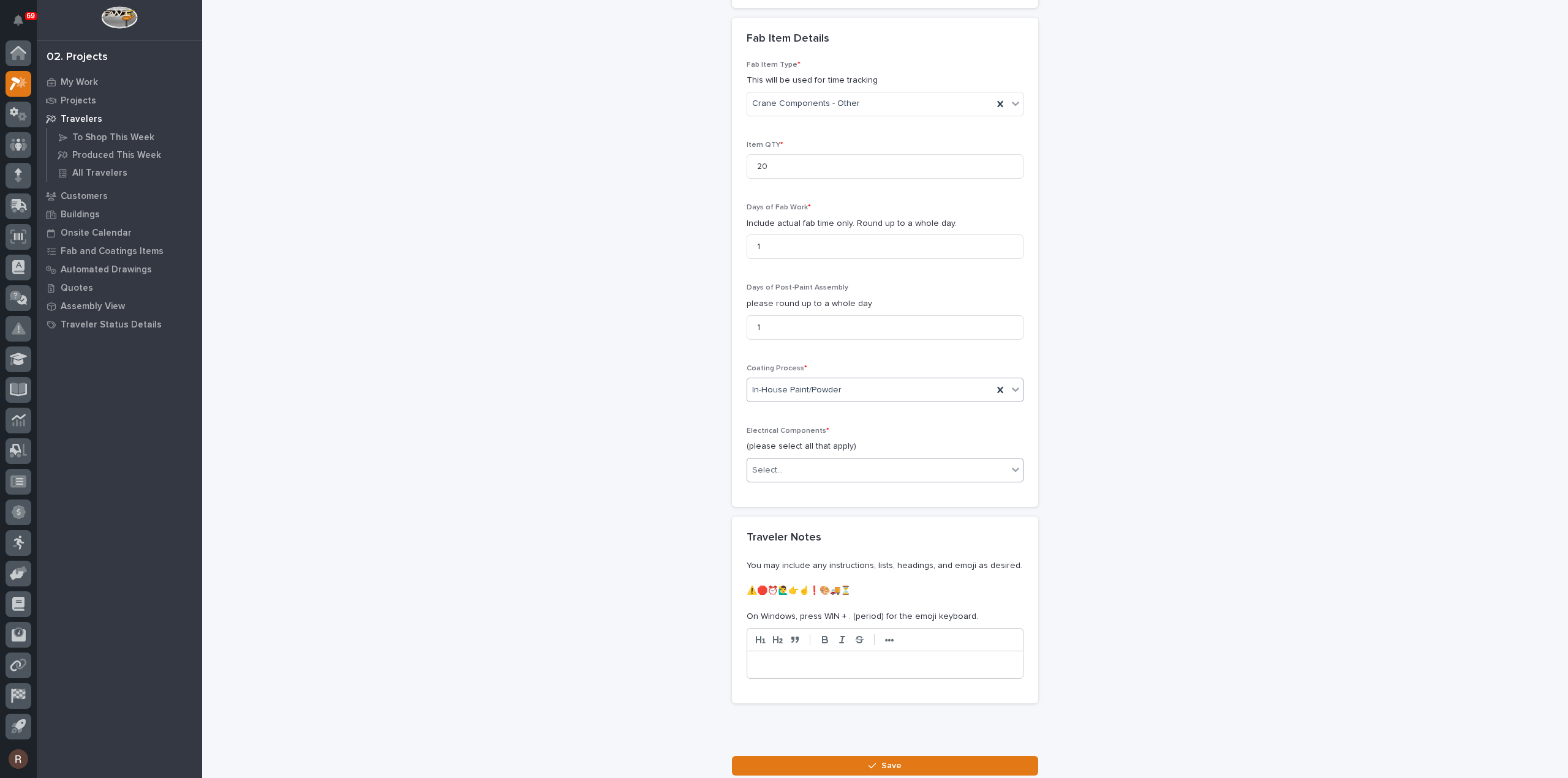
click at [777, 469] on div "Select..." at bounding box center [877, 470] width 260 height 20
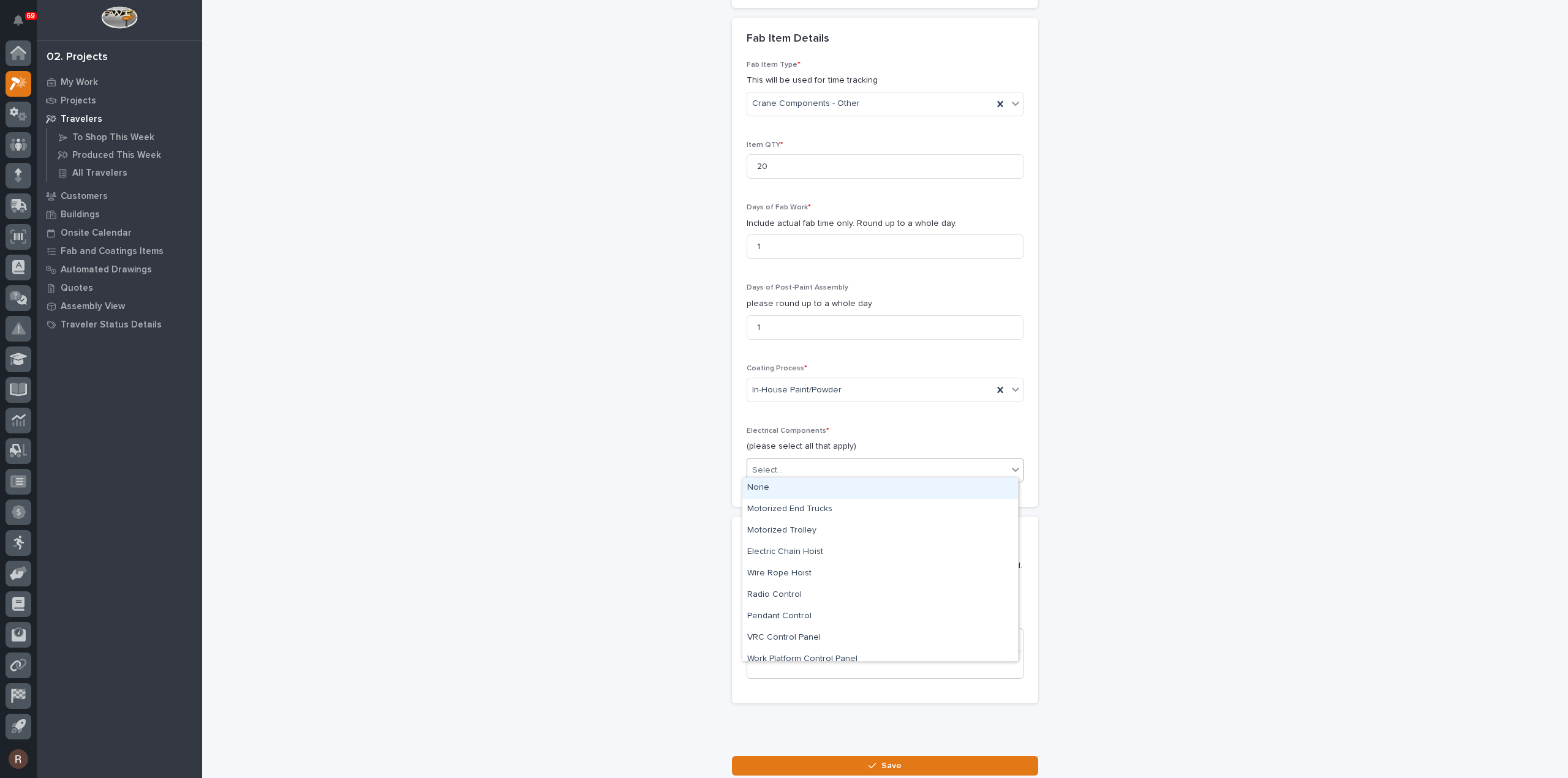
click at [768, 492] on div "None" at bounding box center [880, 489] width 276 height 22
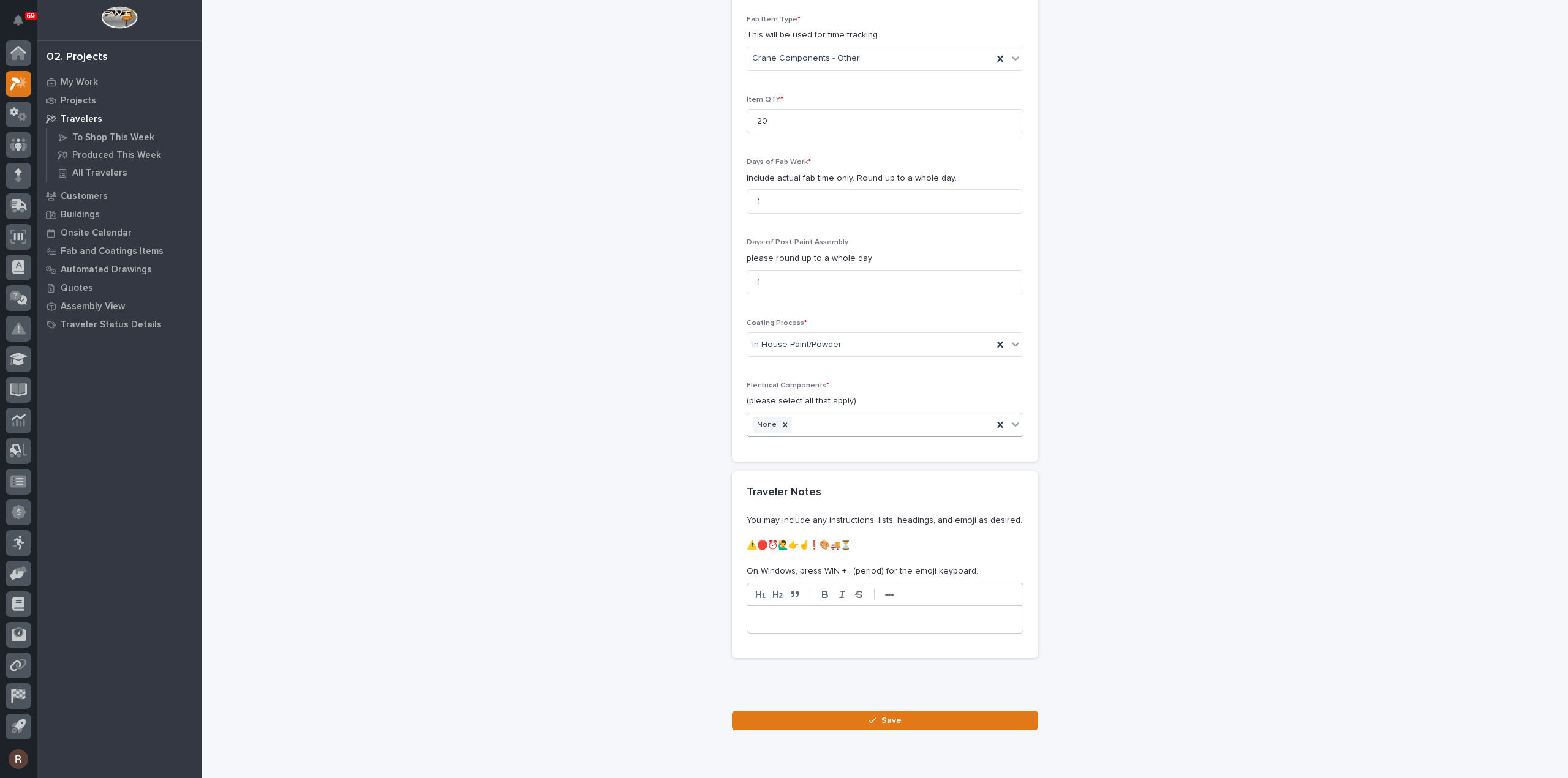
scroll to position [1134, 0]
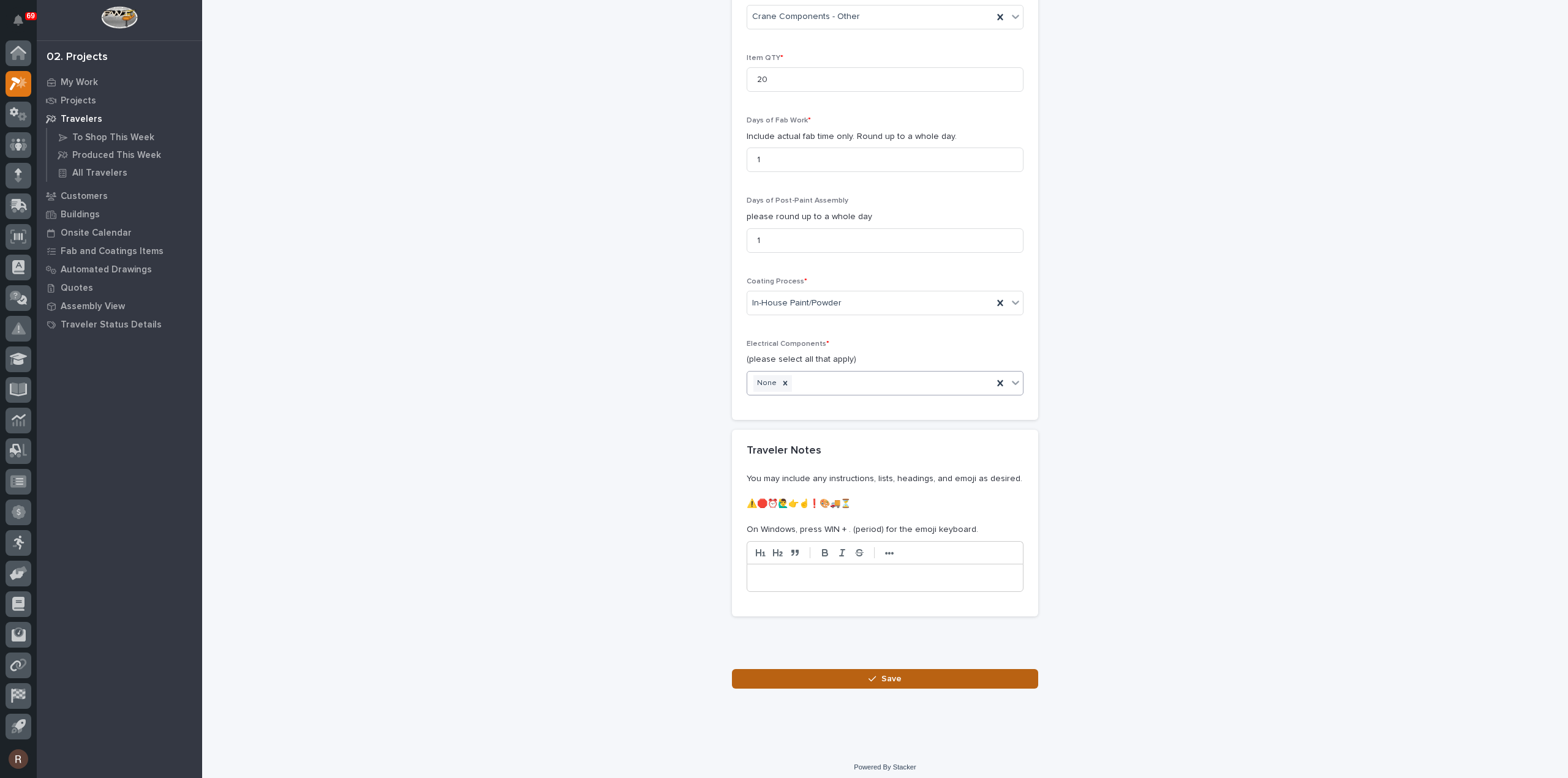
click at [876, 681] on button "Save" at bounding box center [885, 679] width 306 height 19
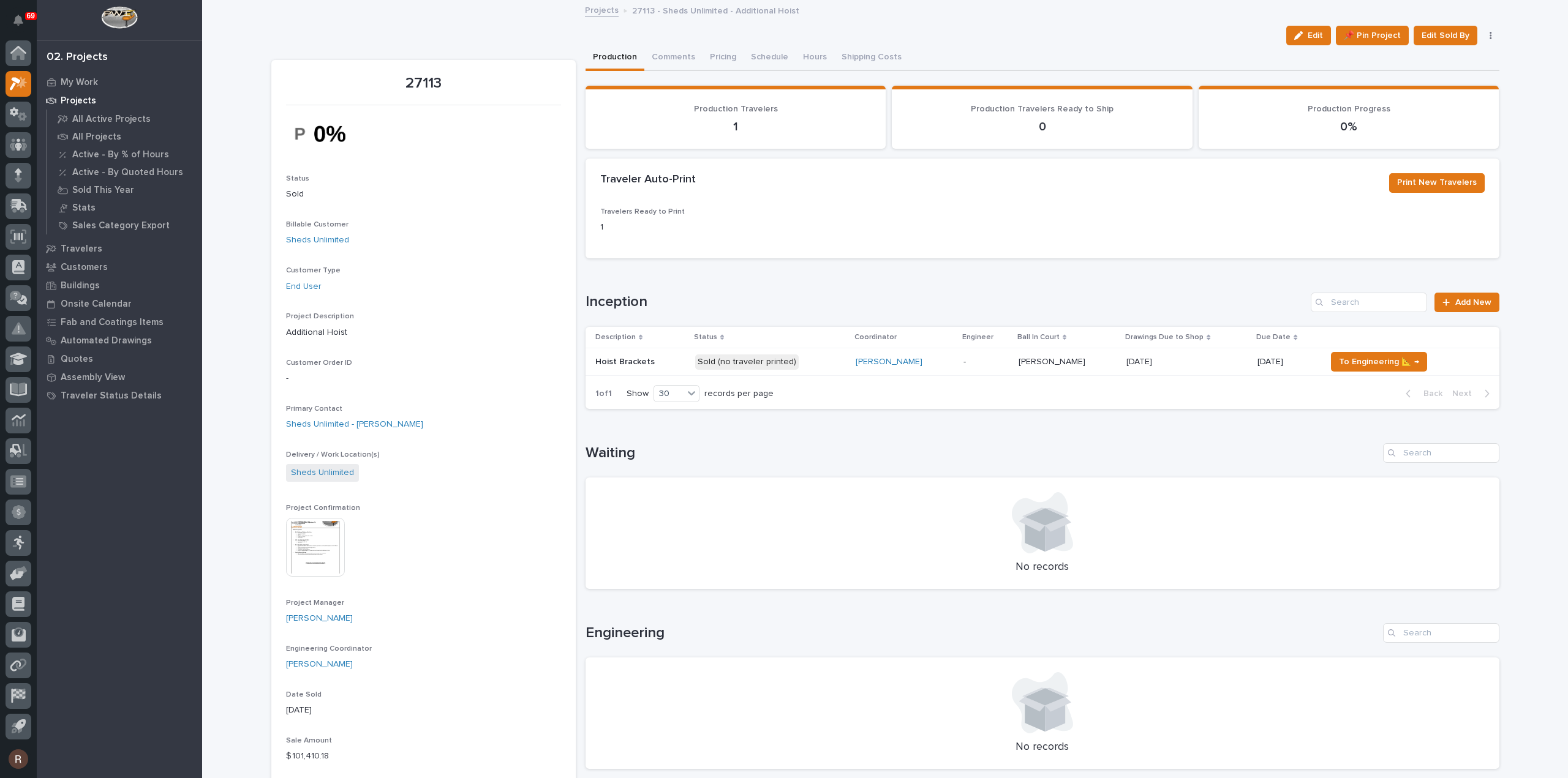
click at [822, 368] on p "Sold (no traveler printed)" at bounding box center [770, 362] width 151 height 16
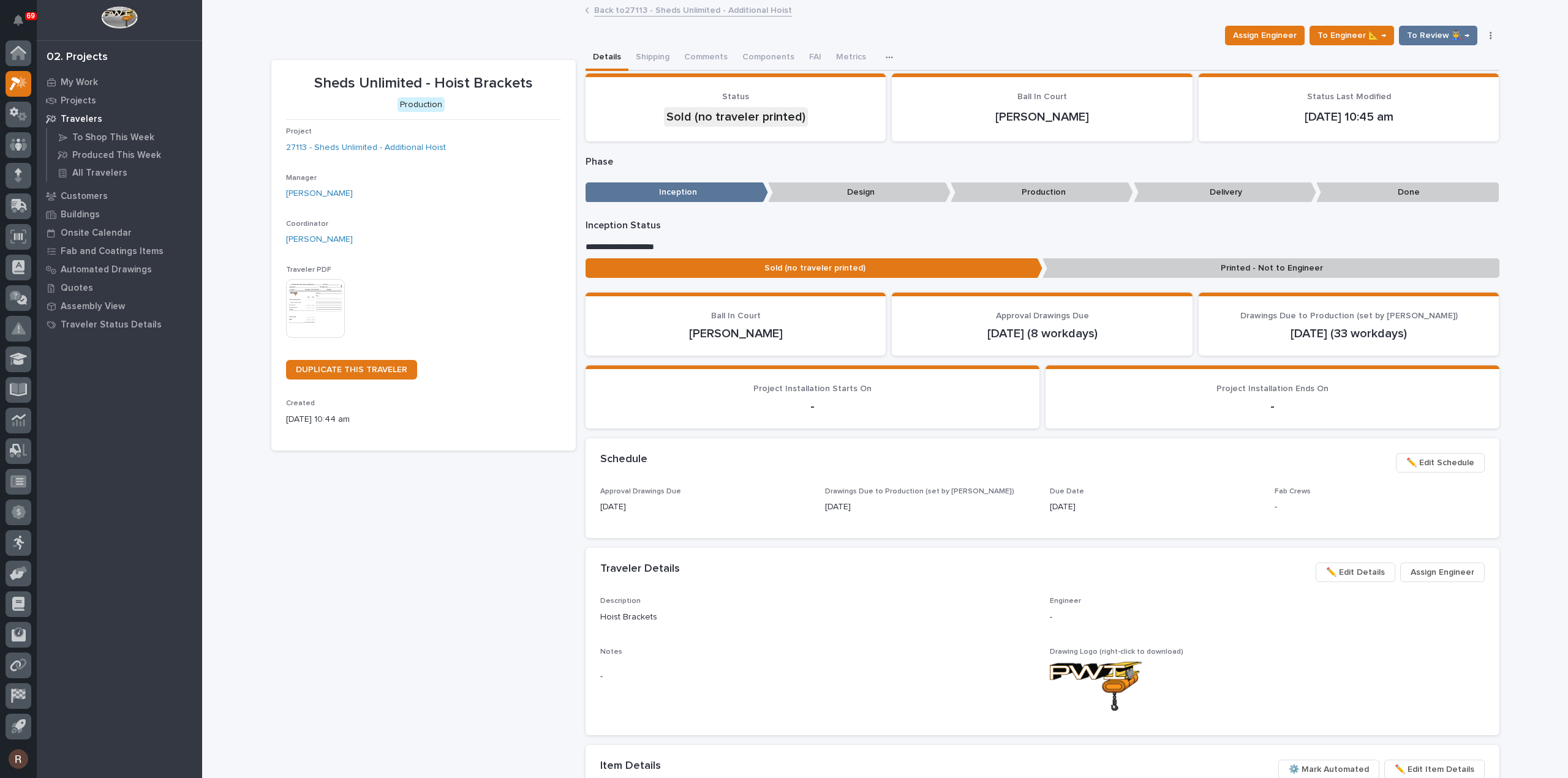
click at [328, 304] on img at bounding box center [316, 309] width 59 height 59
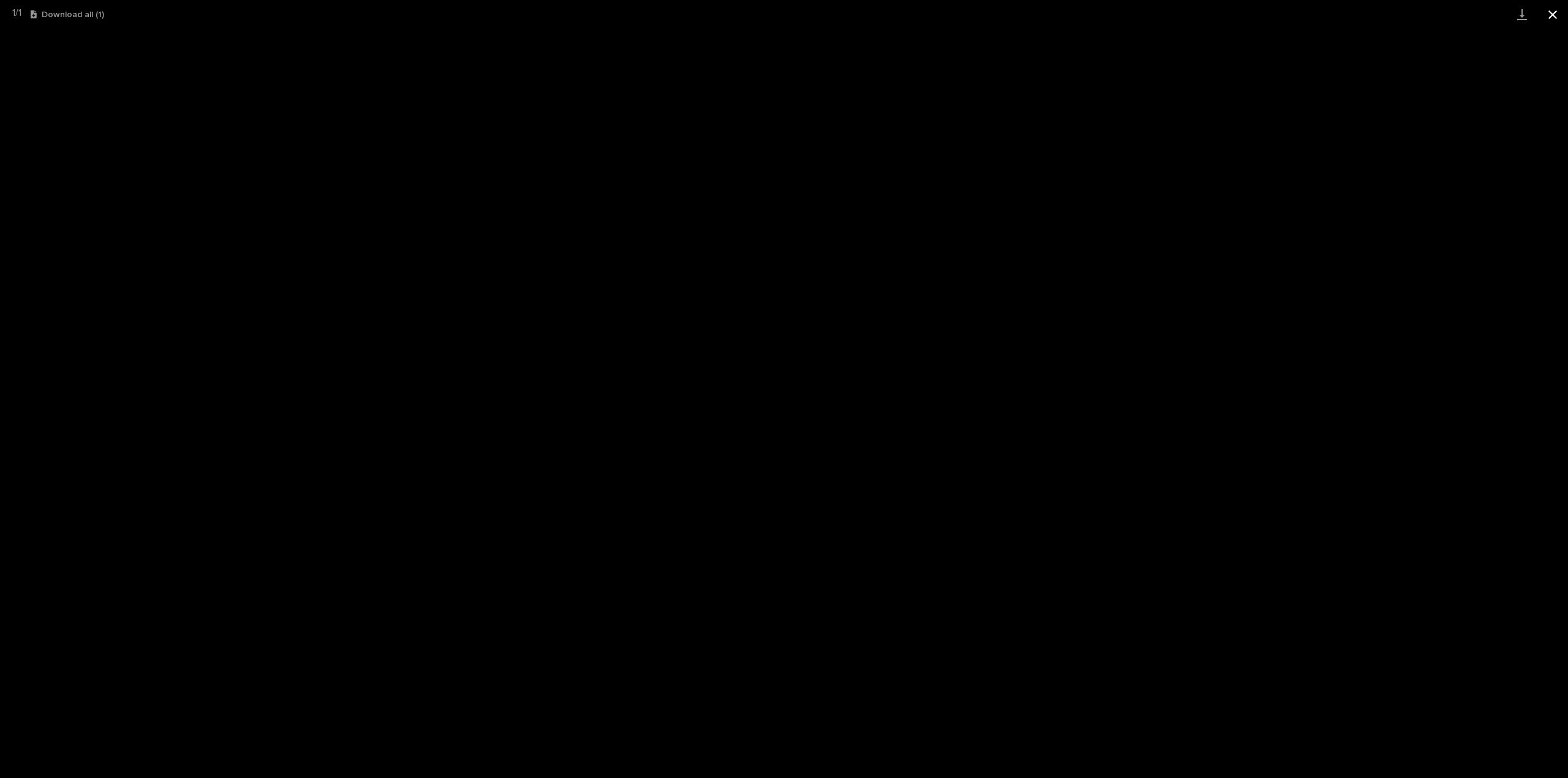
click at [1558, 16] on button "Close gallery" at bounding box center [1552, 14] width 30 height 29
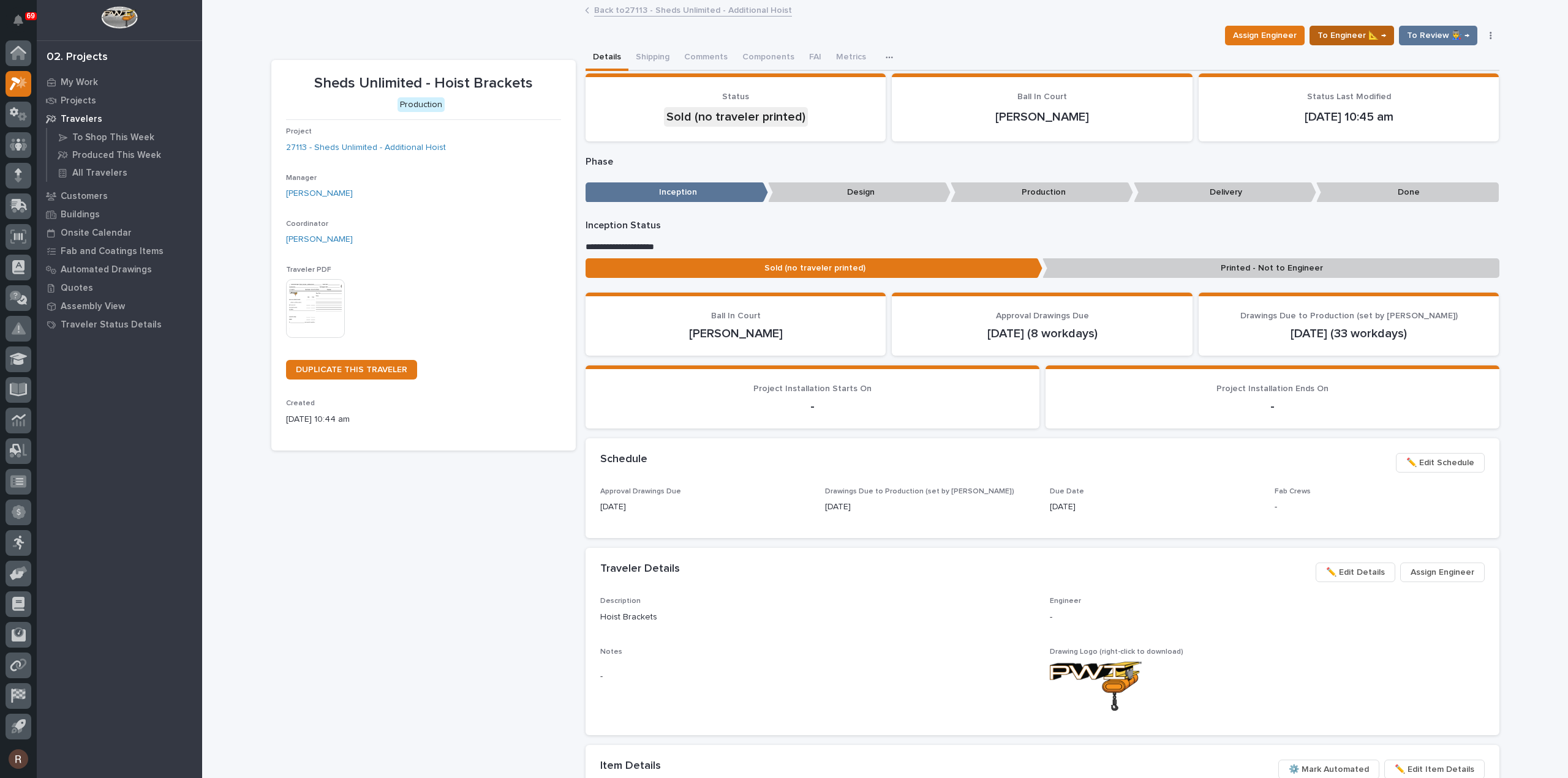
click at [1353, 34] on span "To Engineer 📐 →" at bounding box center [1352, 35] width 68 height 15
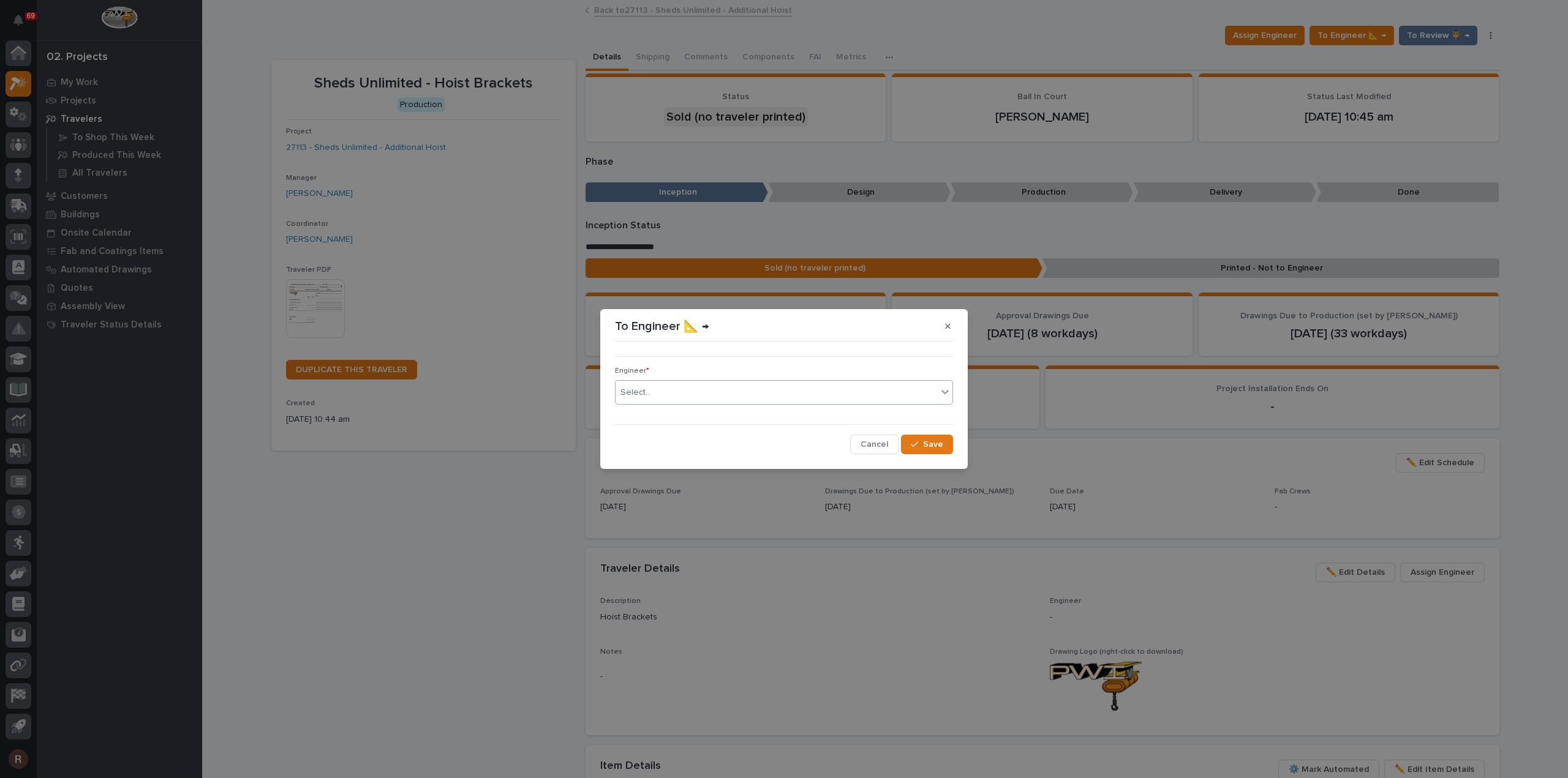
click at [772, 399] on div "Select..." at bounding box center [777, 392] width 322 height 20
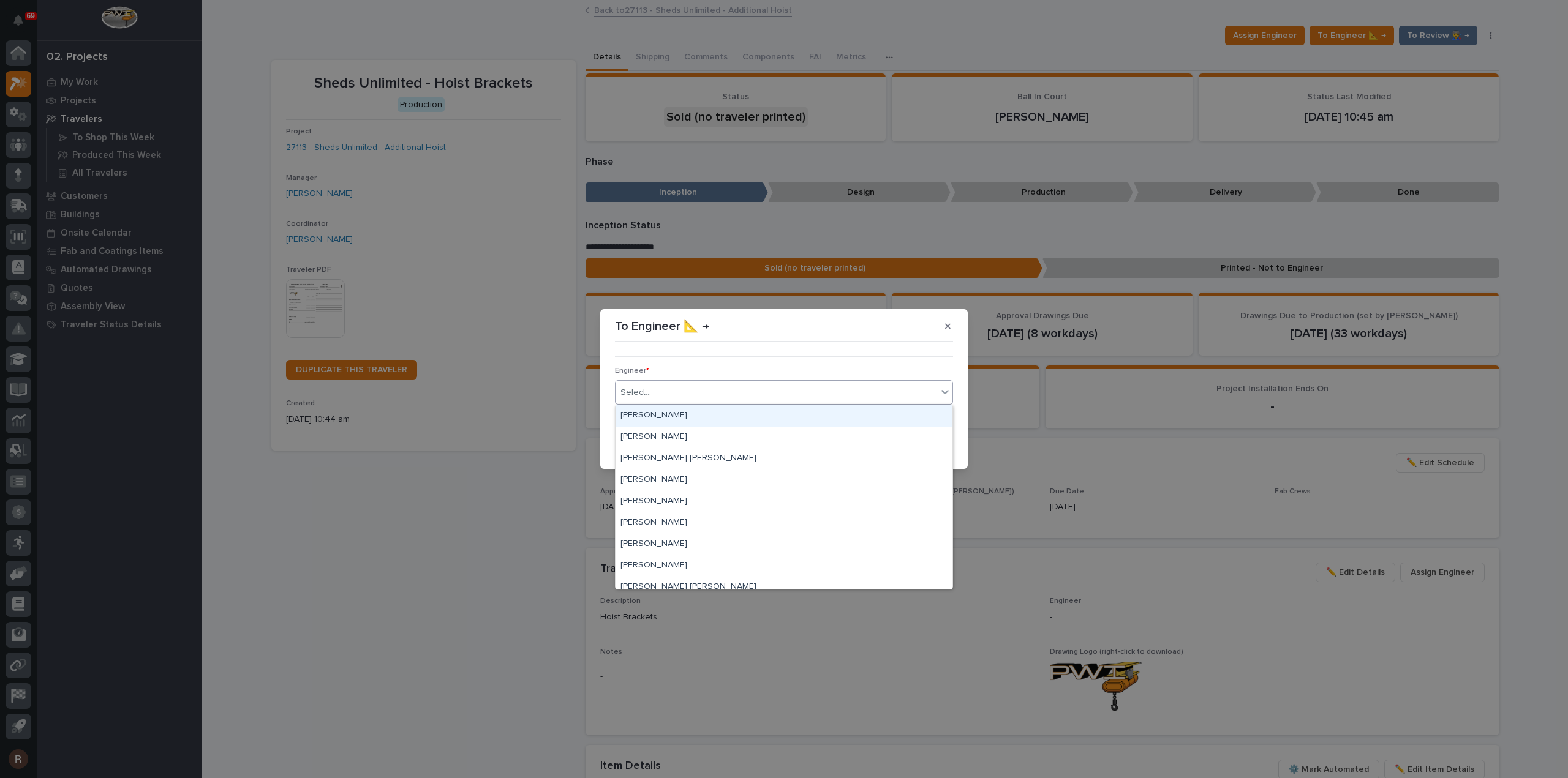
click at [772, 399] on div "Select..." at bounding box center [777, 392] width 322 height 20
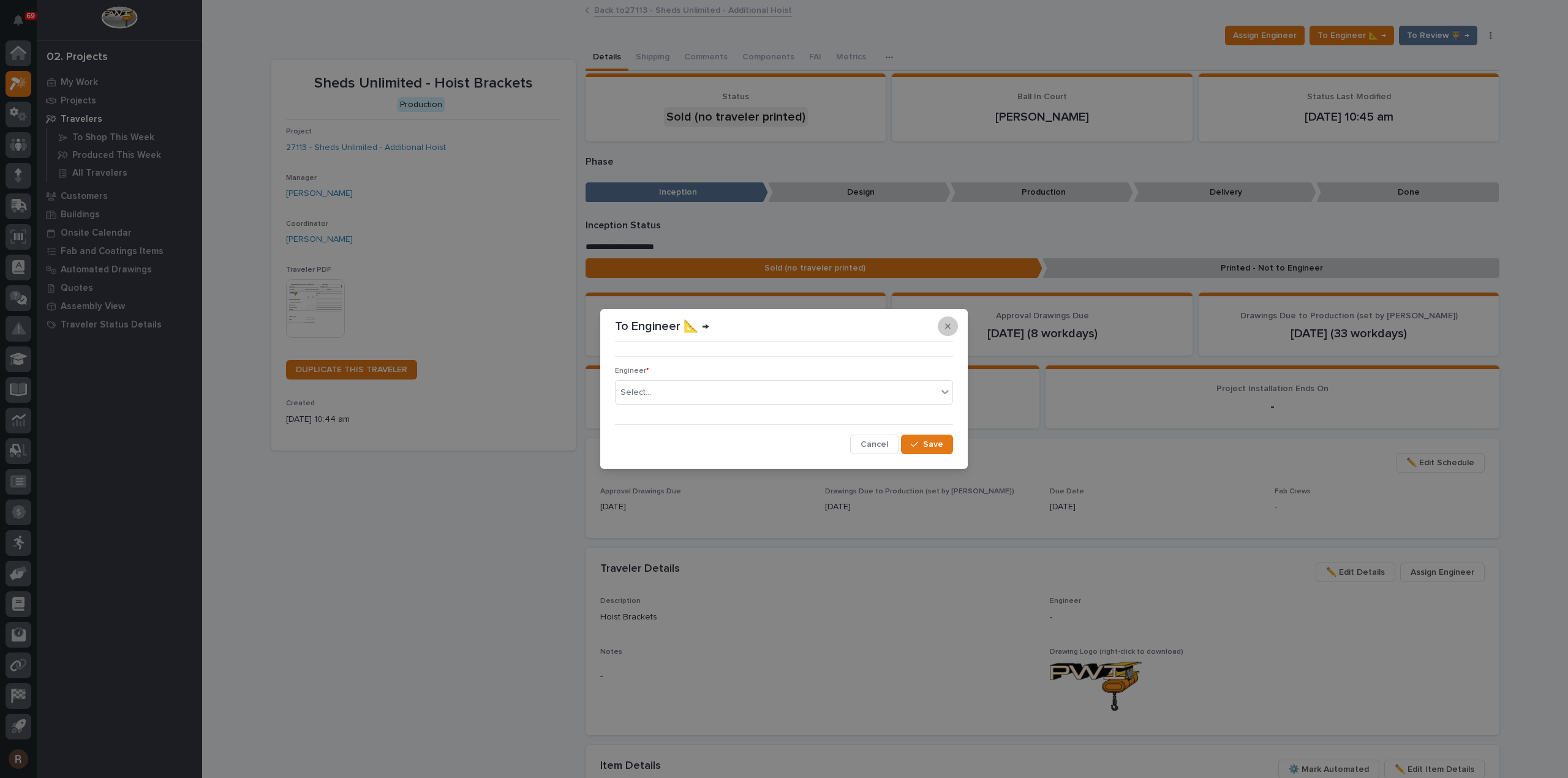
click at [945, 325] on button "button" at bounding box center [948, 326] width 20 height 19
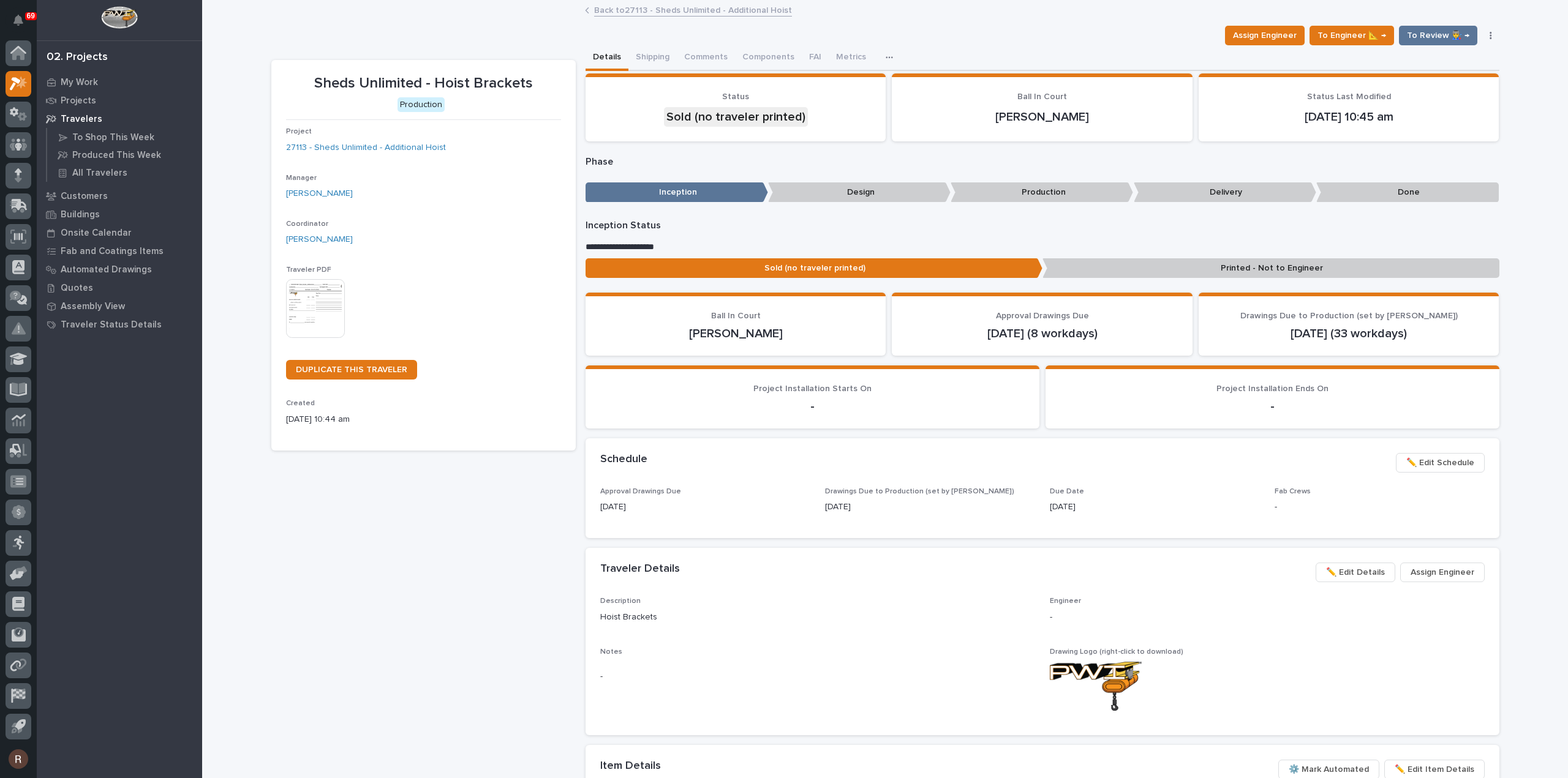
click at [655, 13] on link "Back to 27113 - Sheds Unlimited - Additional Hoist" at bounding box center [693, 9] width 197 height 14
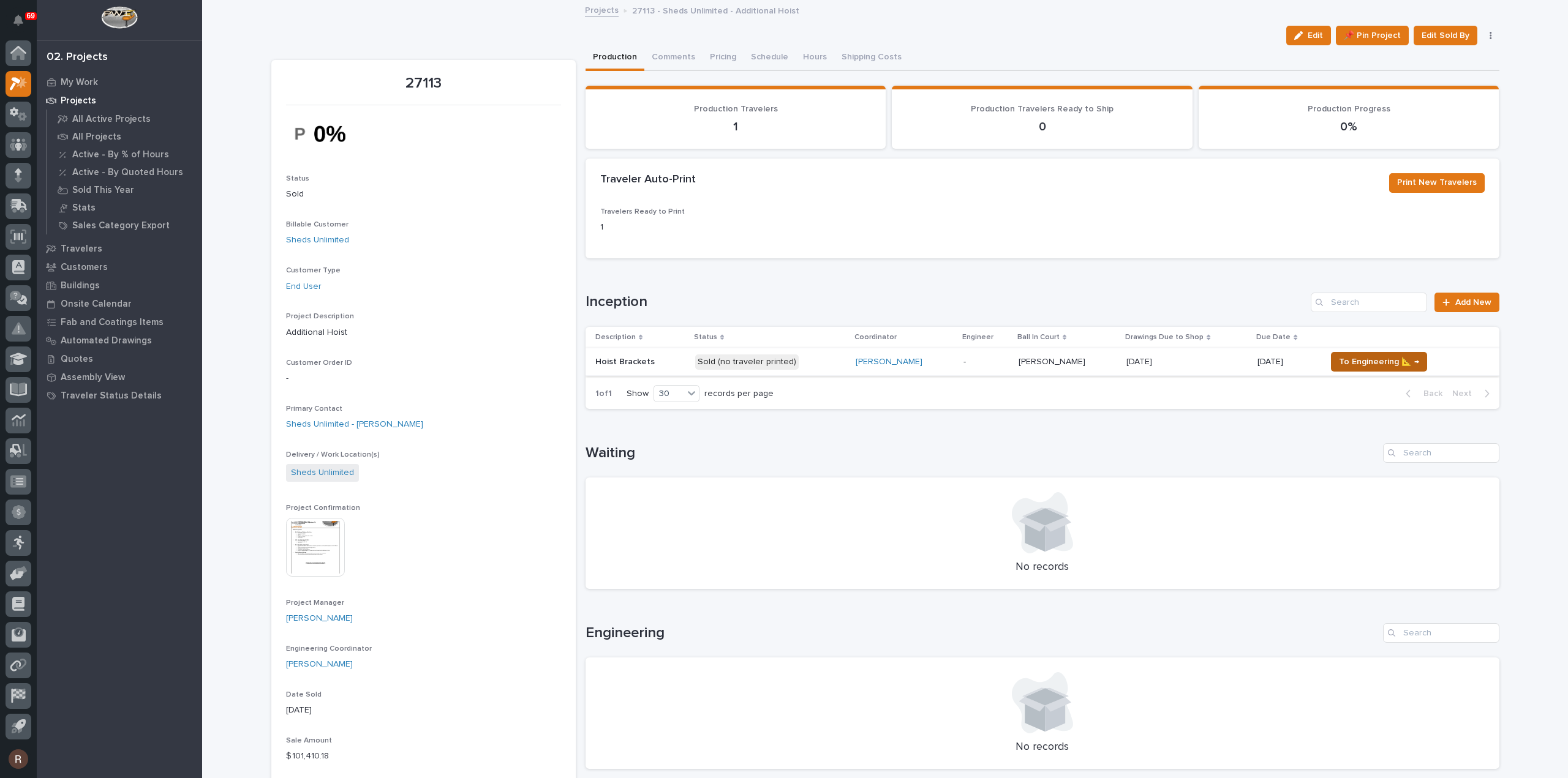
click at [1385, 363] on span "To Engineering 📐 →" at bounding box center [1378, 361] width 80 height 15
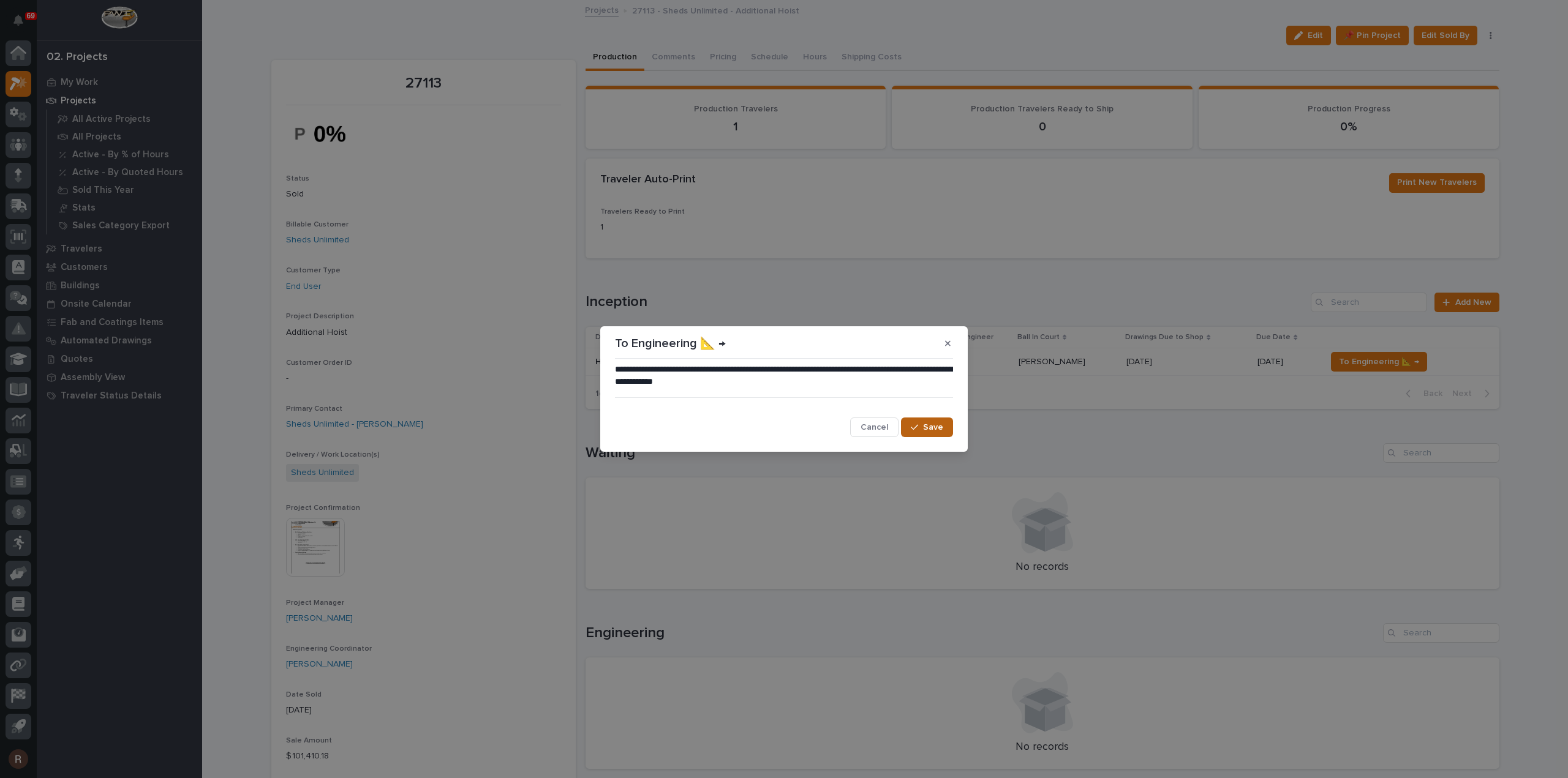
click at [935, 429] on span "Save" at bounding box center [933, 427] width 20 height 11
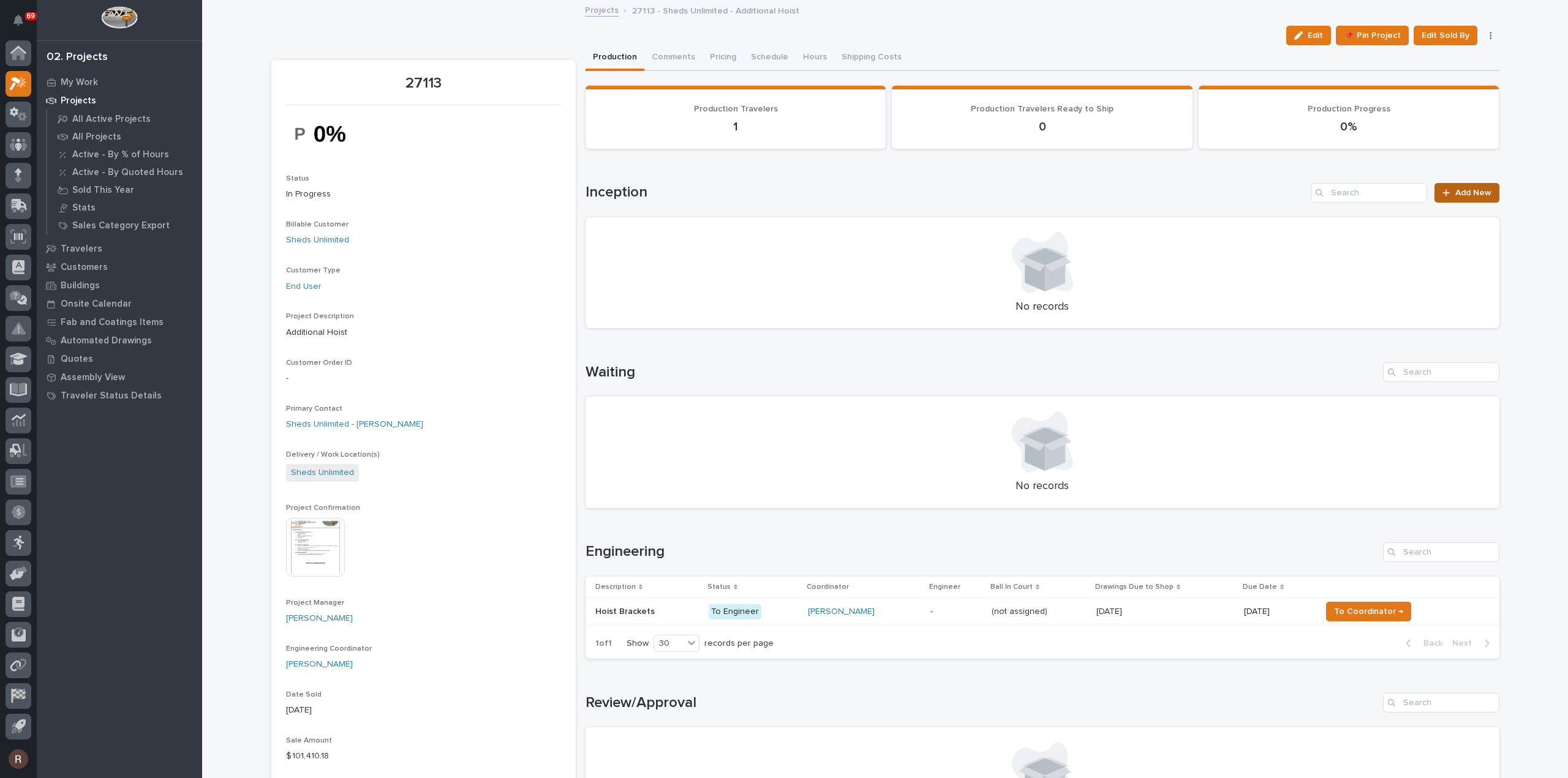
click at [1469, 194] on span "Add New" at bounding box center [1473, 193] width 36 height 9
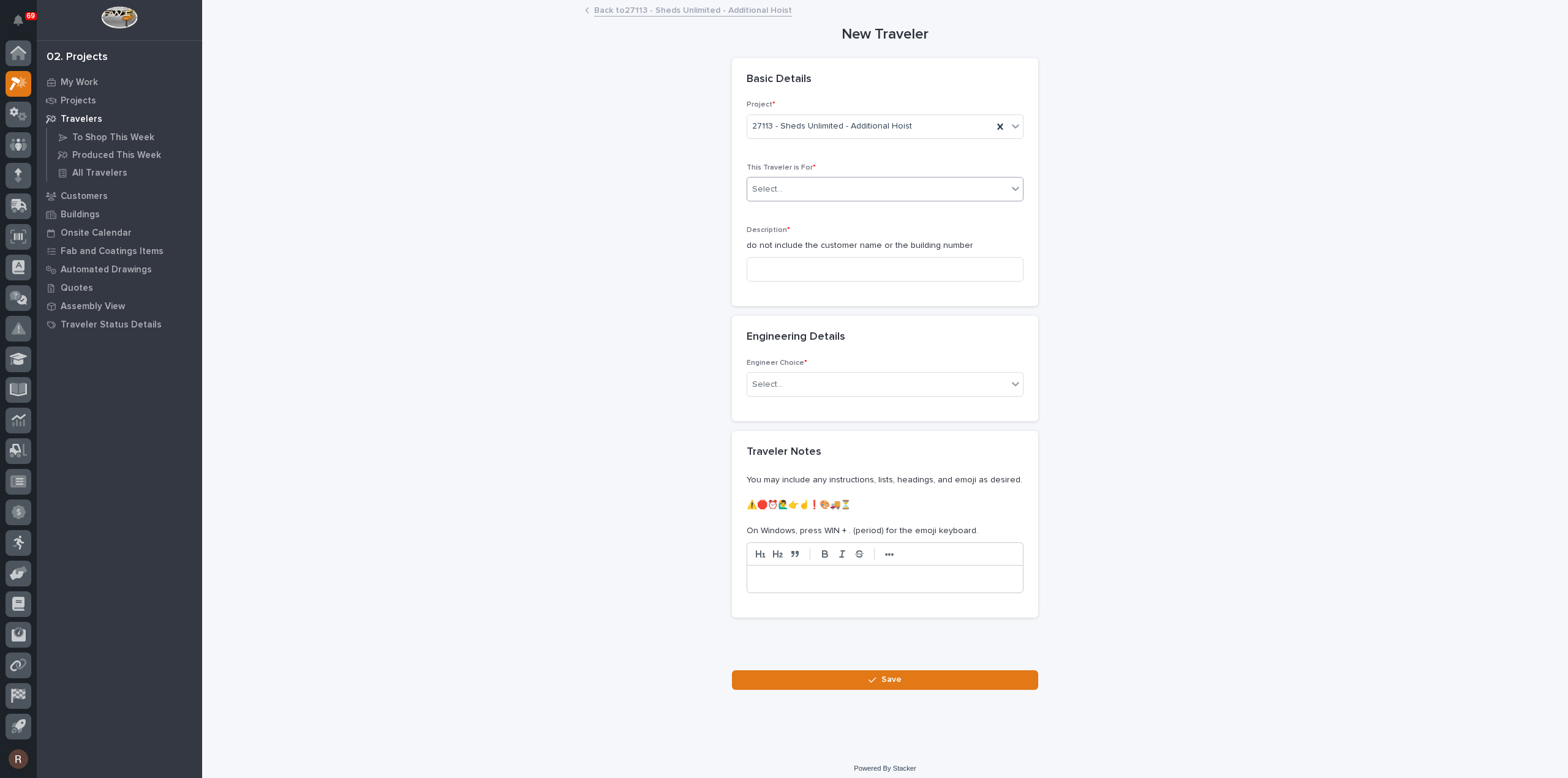
click at [794, 183] on div "Select..." at bounding box center [877, 190] width 260 height 20
click at [781, 206] on span "Production" at bounding box center [770, 210] width 47 height 13
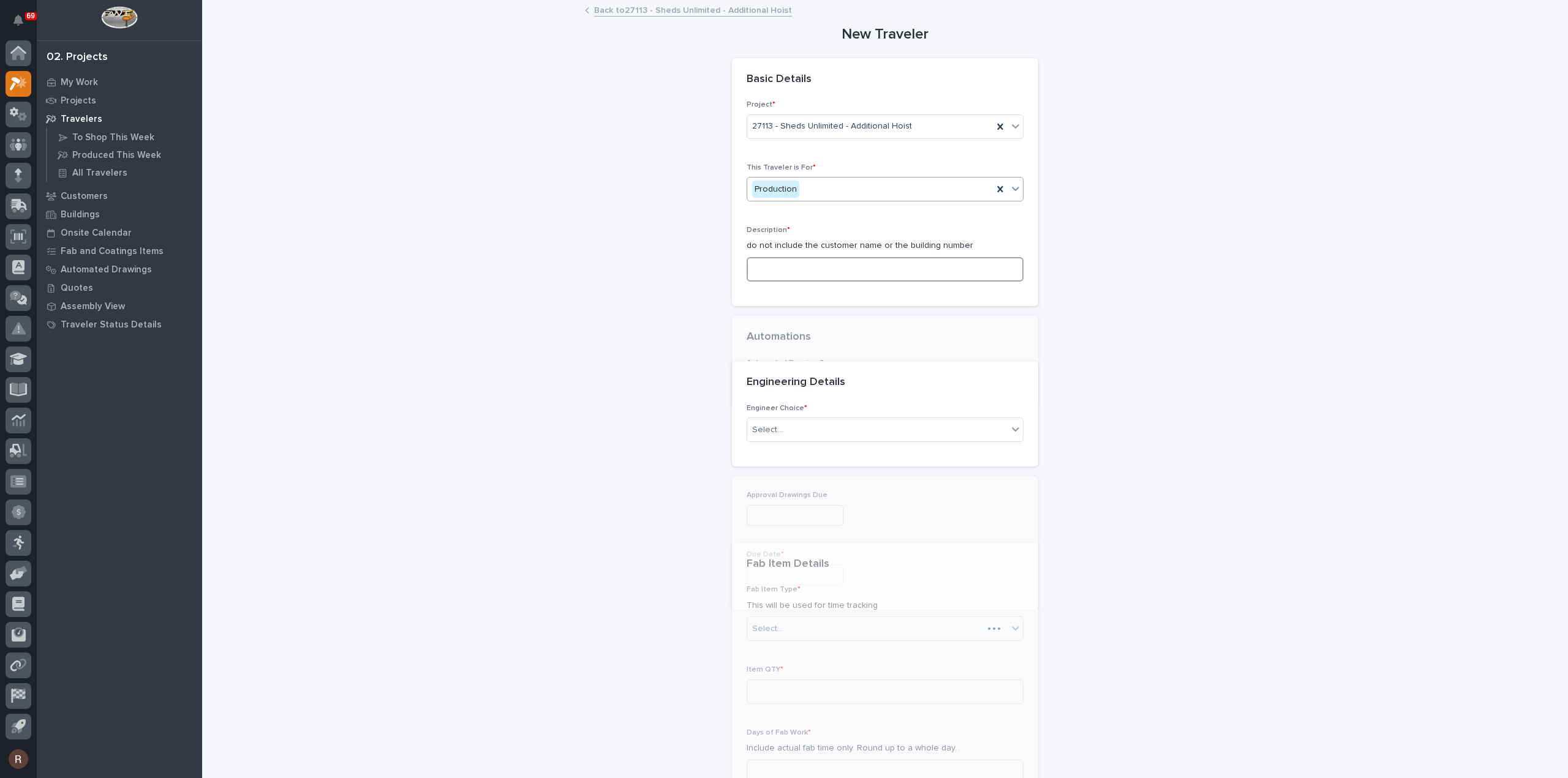
click at [785, 271] on input at bounding box center [885, 270] width 277 height 25
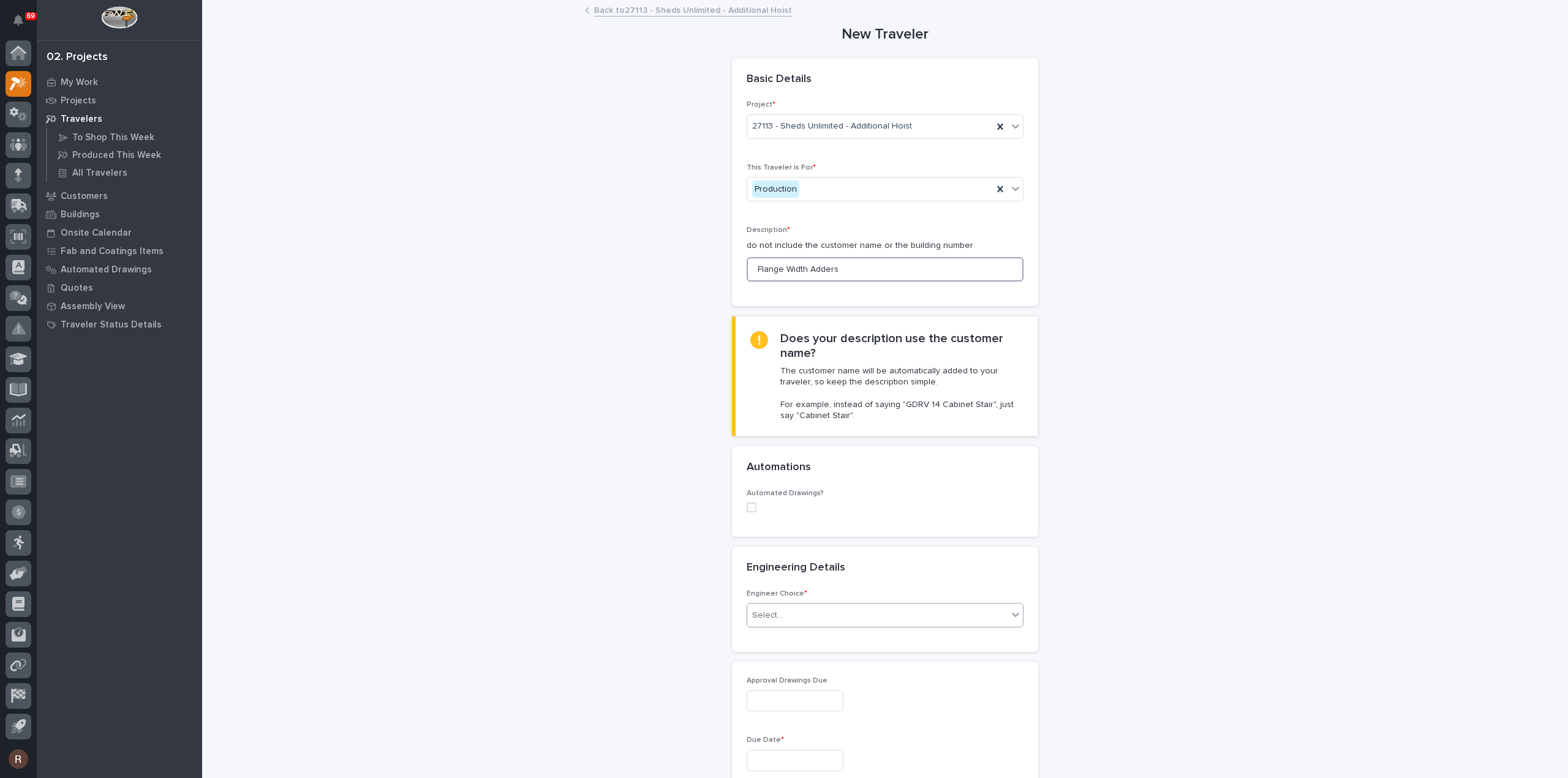
type input "Flange Width Adders"
click at [753, 612] on div "Select..." at bounding box center [767, 616] width 30 height 13
click at [760, 656] on div "I want my coordinator to choose an engineer" at bounding box center [880, 659] width 276 height 22
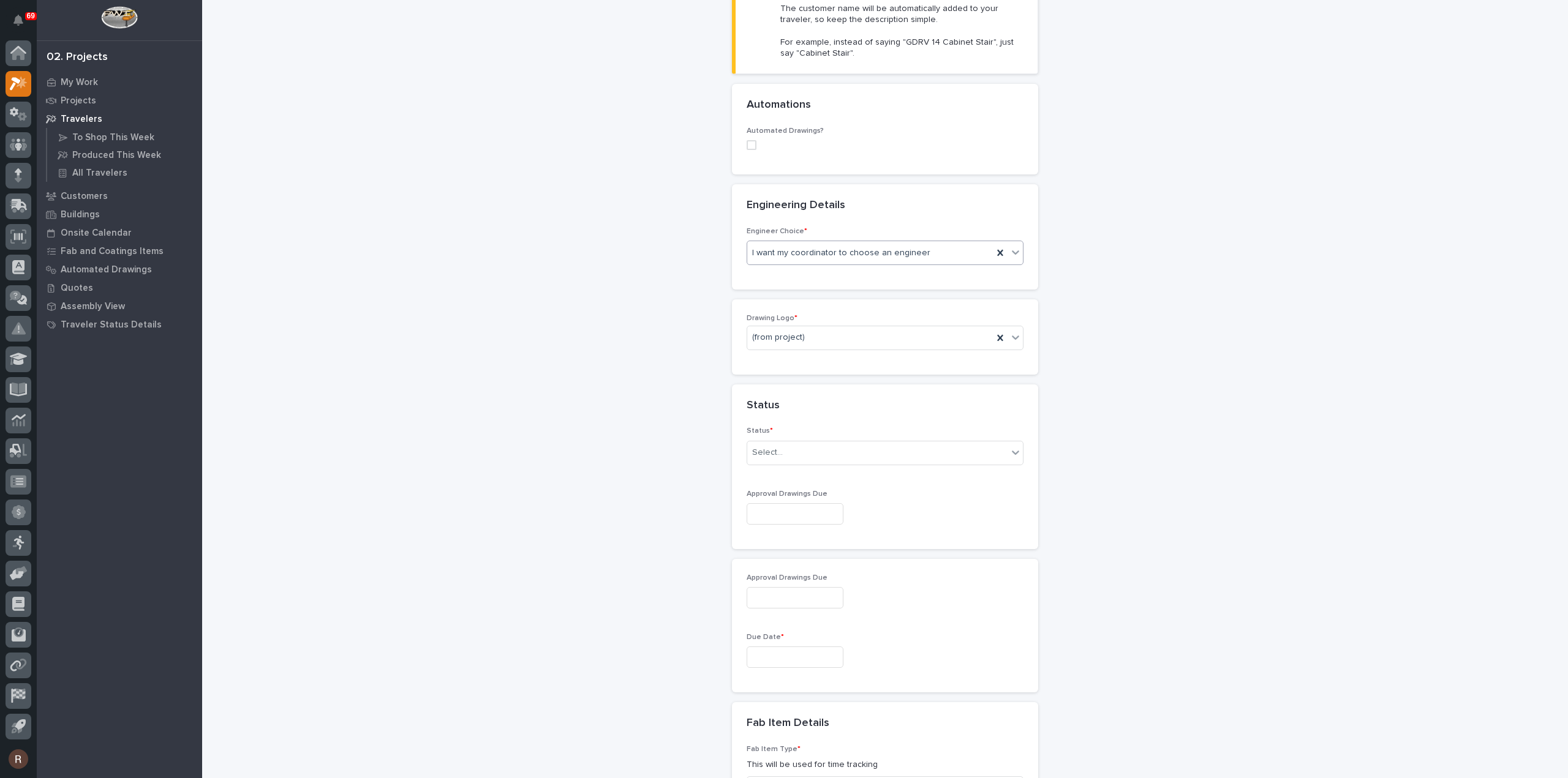
scroll to position [374, 0]
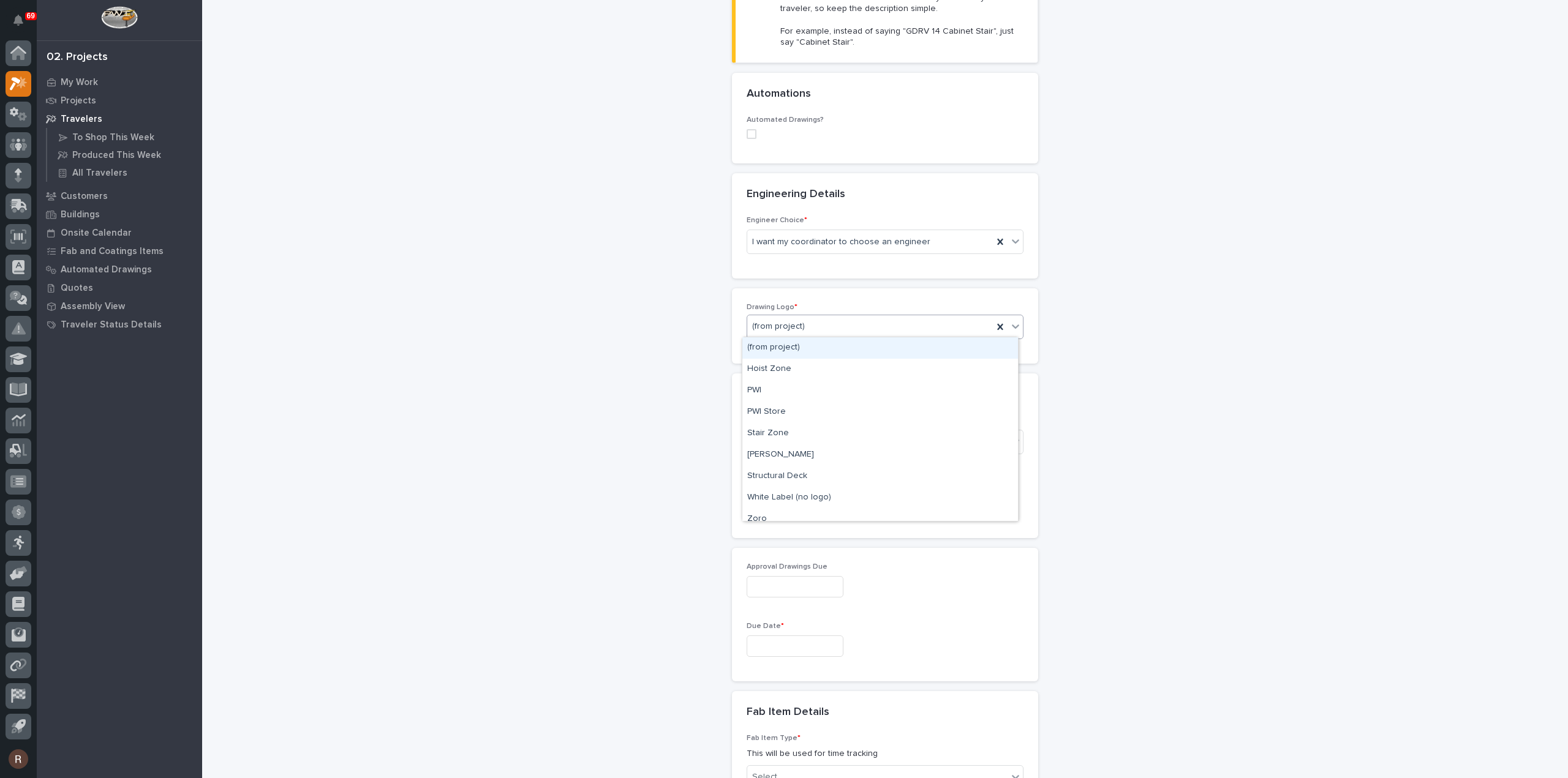
drag, startPoint x: 794, startPoint y: 323, endPoint x: 787, endPoint y: 347, distance: 25.0
click at [757, 382] on div "PWI" at bounding box center [880, 391] width 276 height 22
click at [767, 438] on div "Select..." at bounding box center [767, 441] width 30 height 13
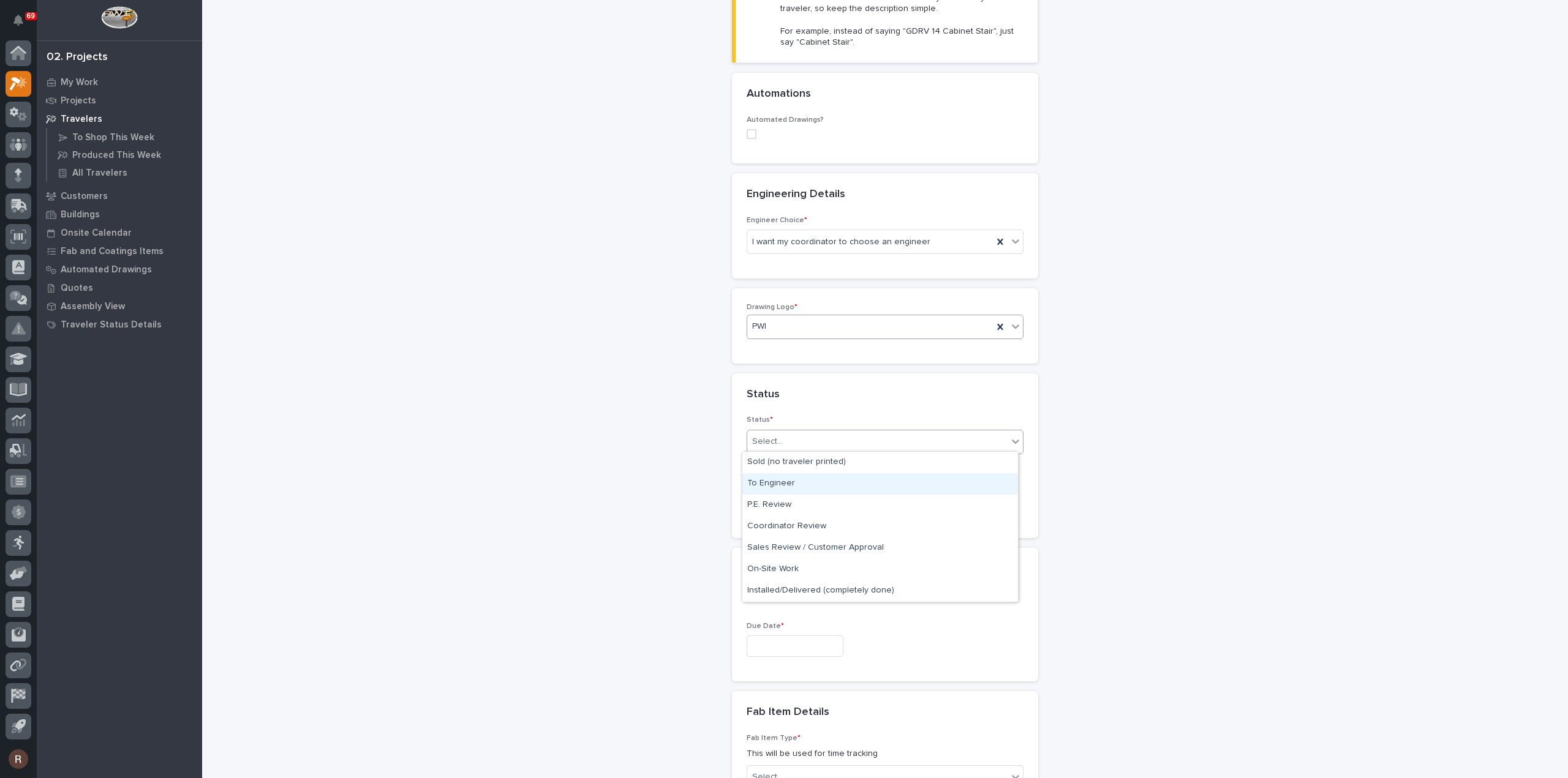
click at [773, 486] on div "To Engineer" at bounding box center [880, 484] width 276 height 22
click at [771, 501] on input "text" at bounding box center [794, 503] width 96 height 22
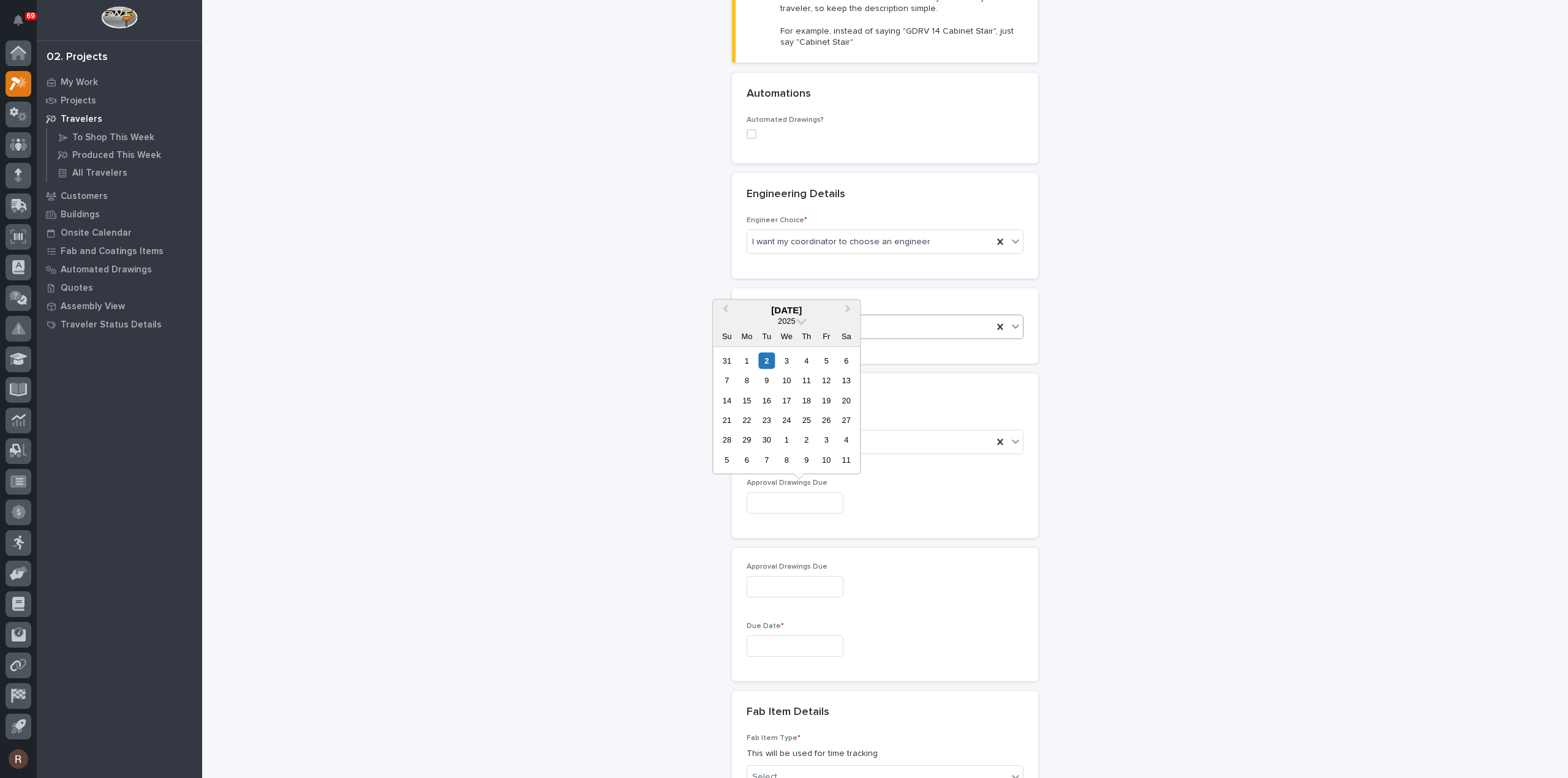
click at [826, 381] on div "12" at bounding box center [826, 380] width 16 height 16
type input "**********"
click at [781, 643] on input "text" at bounding box center [794, 647] width 96 height 22
click at [842, 450] on button "Next Month" at bounding box center [848, 452] width 19 height 19
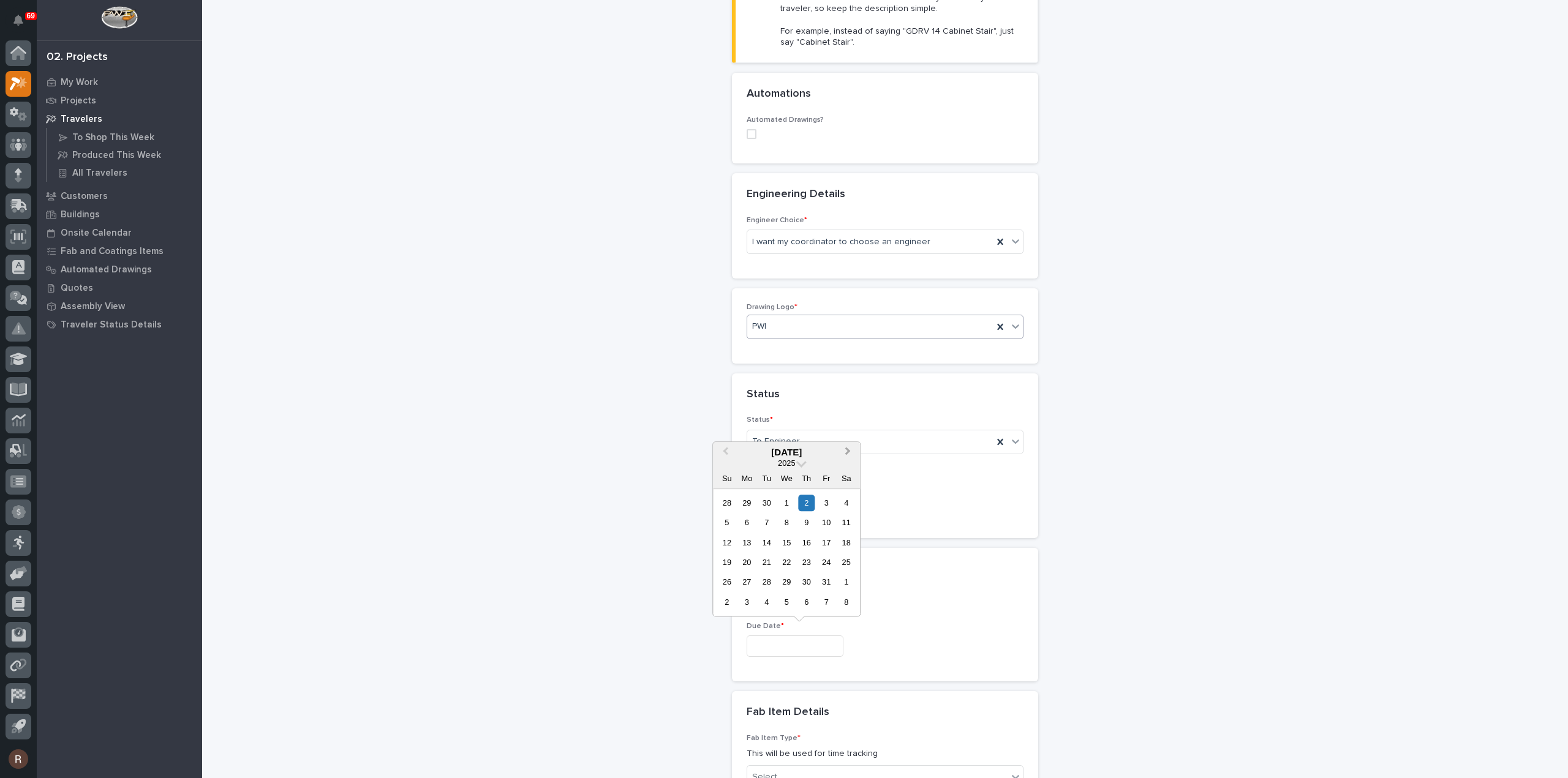
click at [842, 450] on button "Next Month" at bounding box center [848, 452] width 19 height 19
click at [746, 524] on div "3" at bounding box center [746, 522] width 16 height 16
type input "**********"
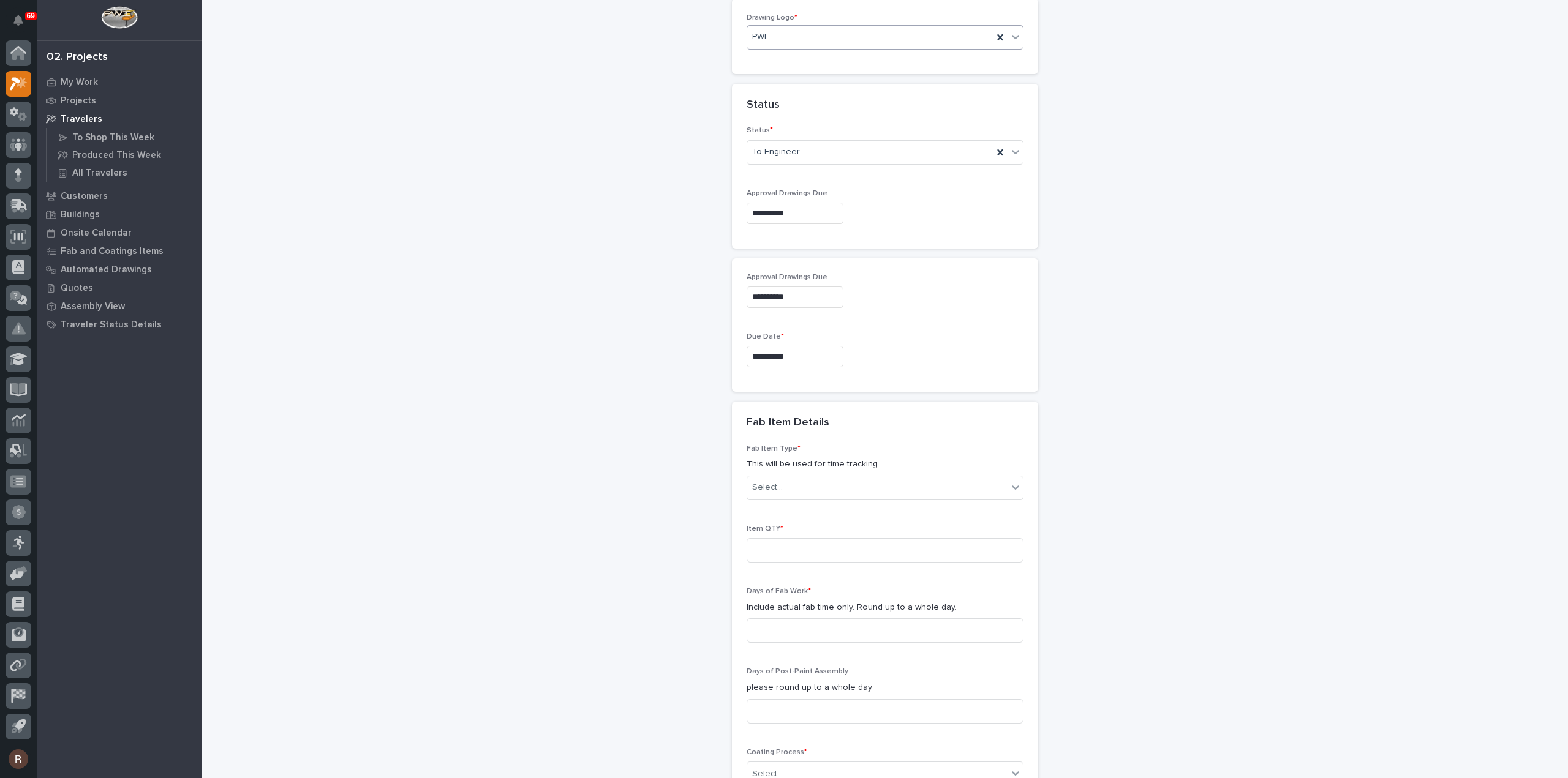
scroll to position [680, 0]
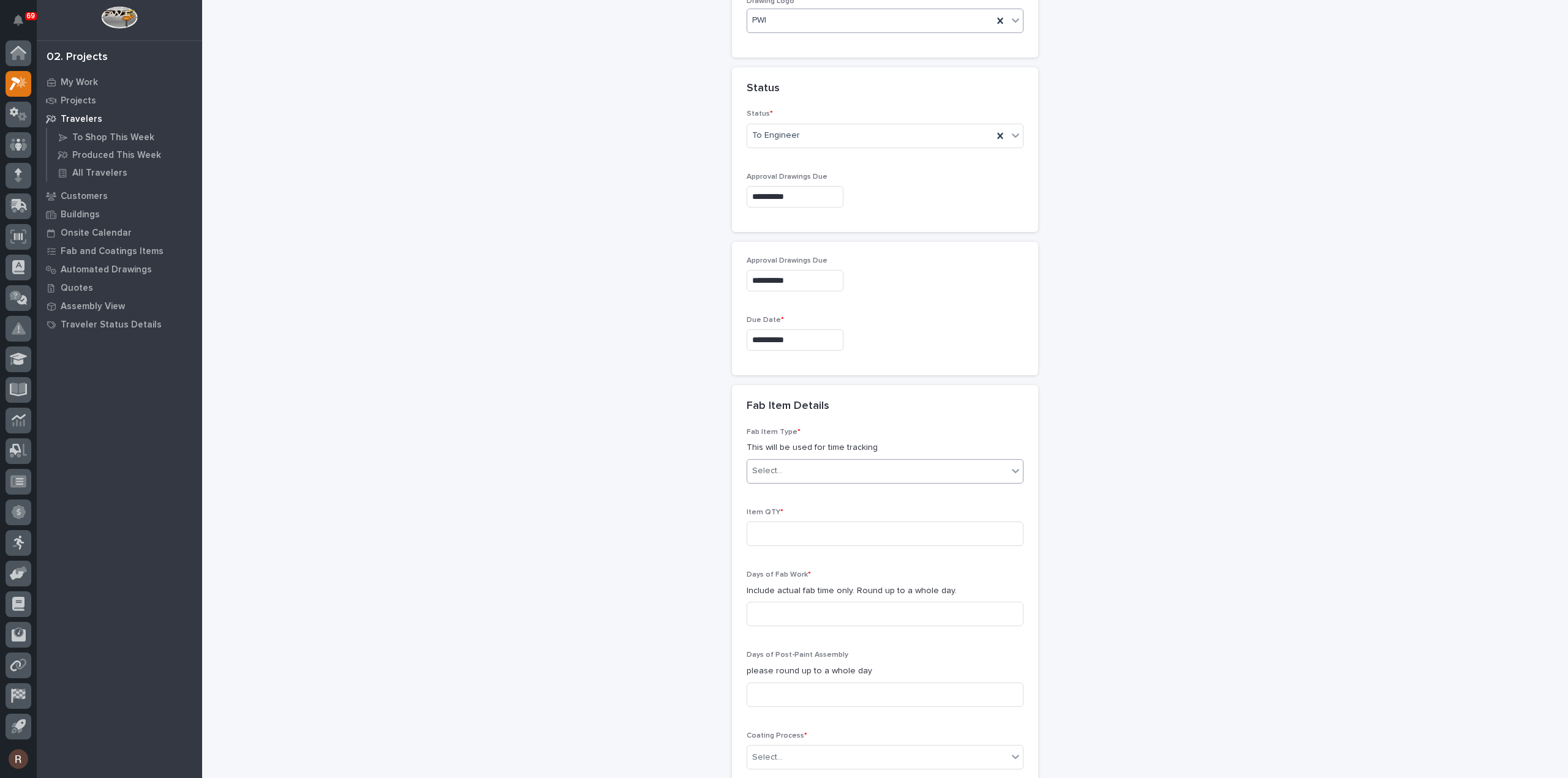
click at [781, 468] on div "Select..." at bounding box center [877, 471] width 260 height 20
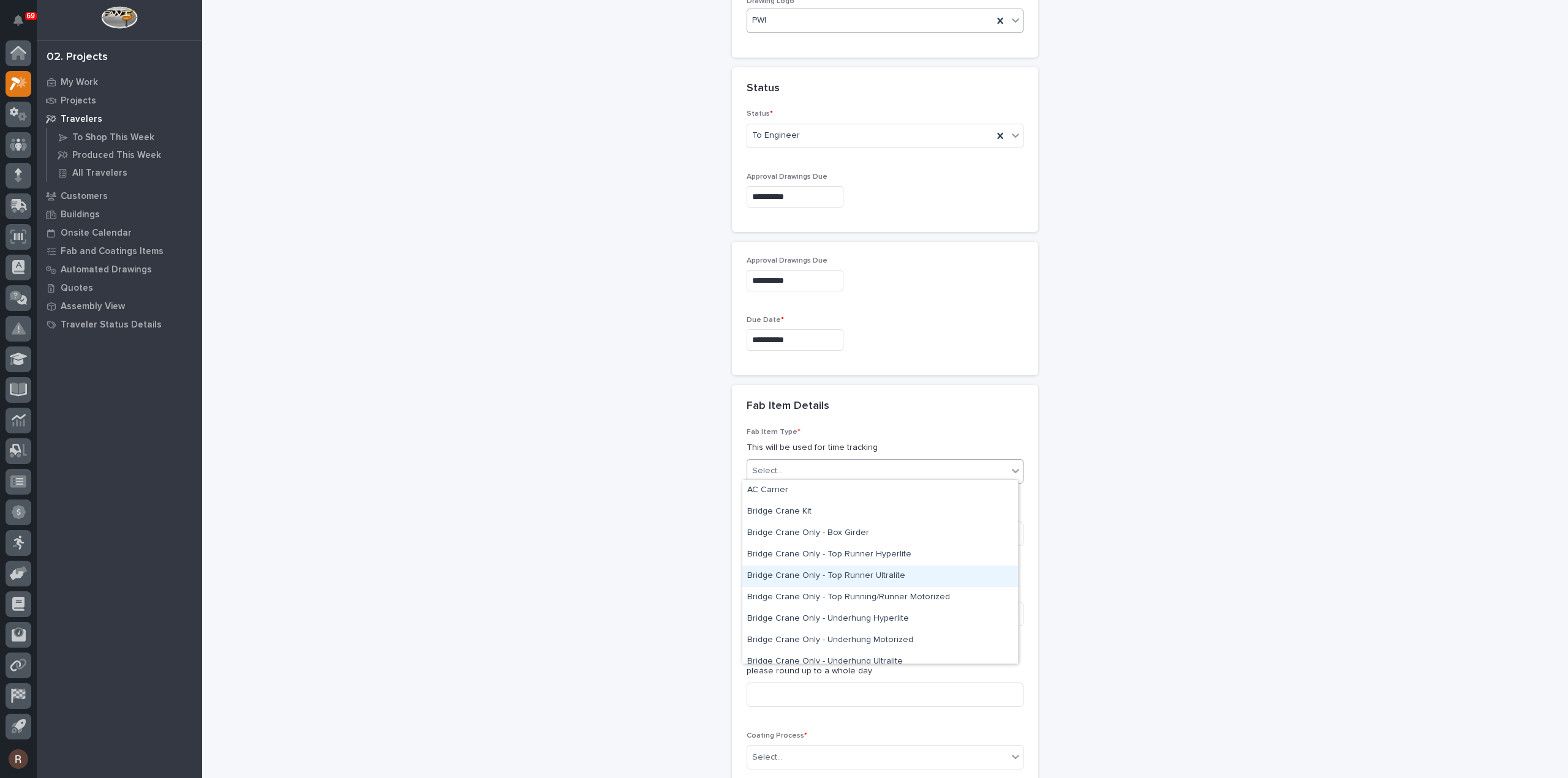
scroll to position [183, 0]
click at [803, 607] on div "Crane Components - Other" at bounding box center [880, 607] width 276 height 22
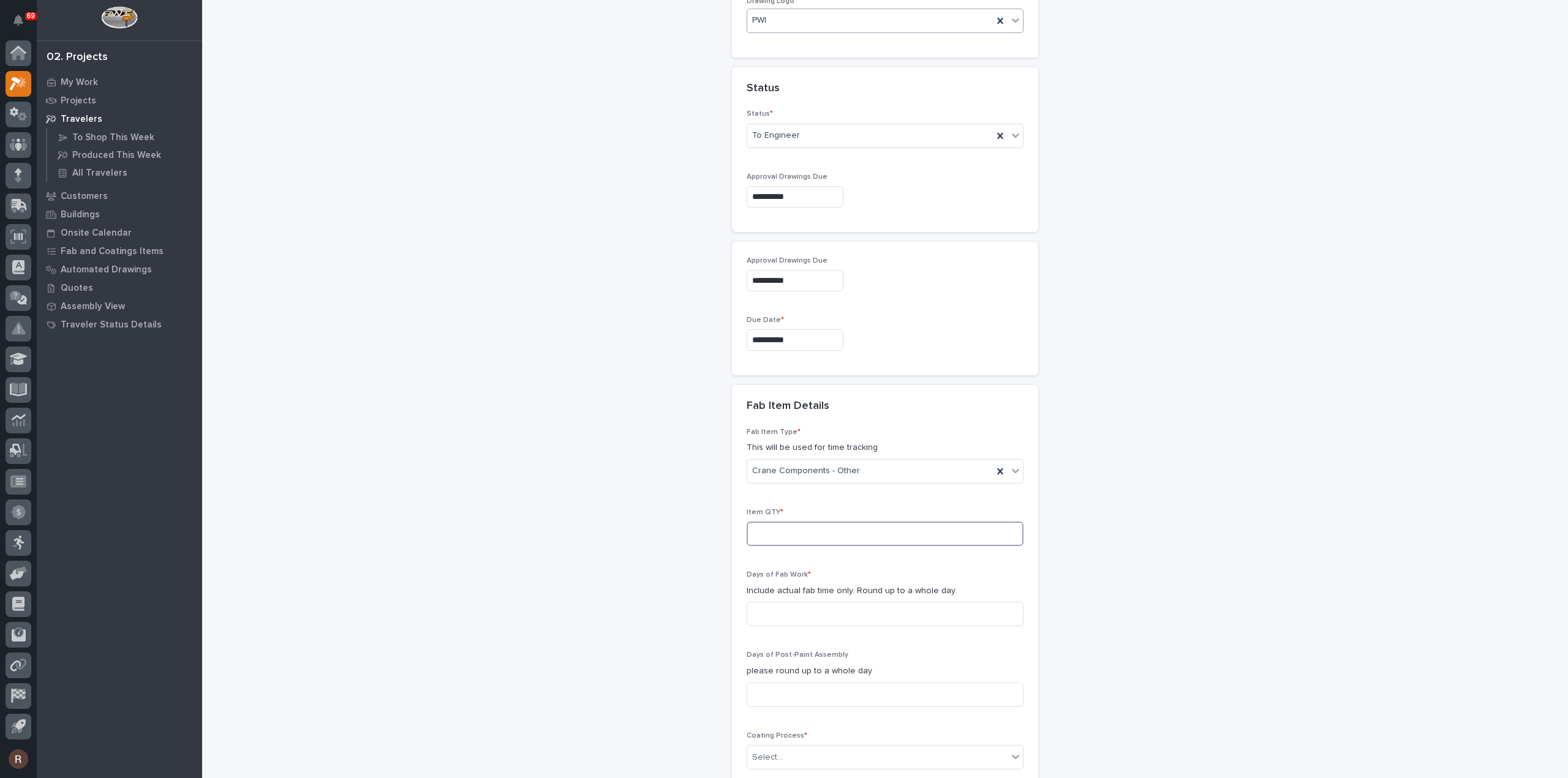
click at [779, 531] on input at bounding box center [885, 534] width 277 height 25
type input "20"
type input "1"
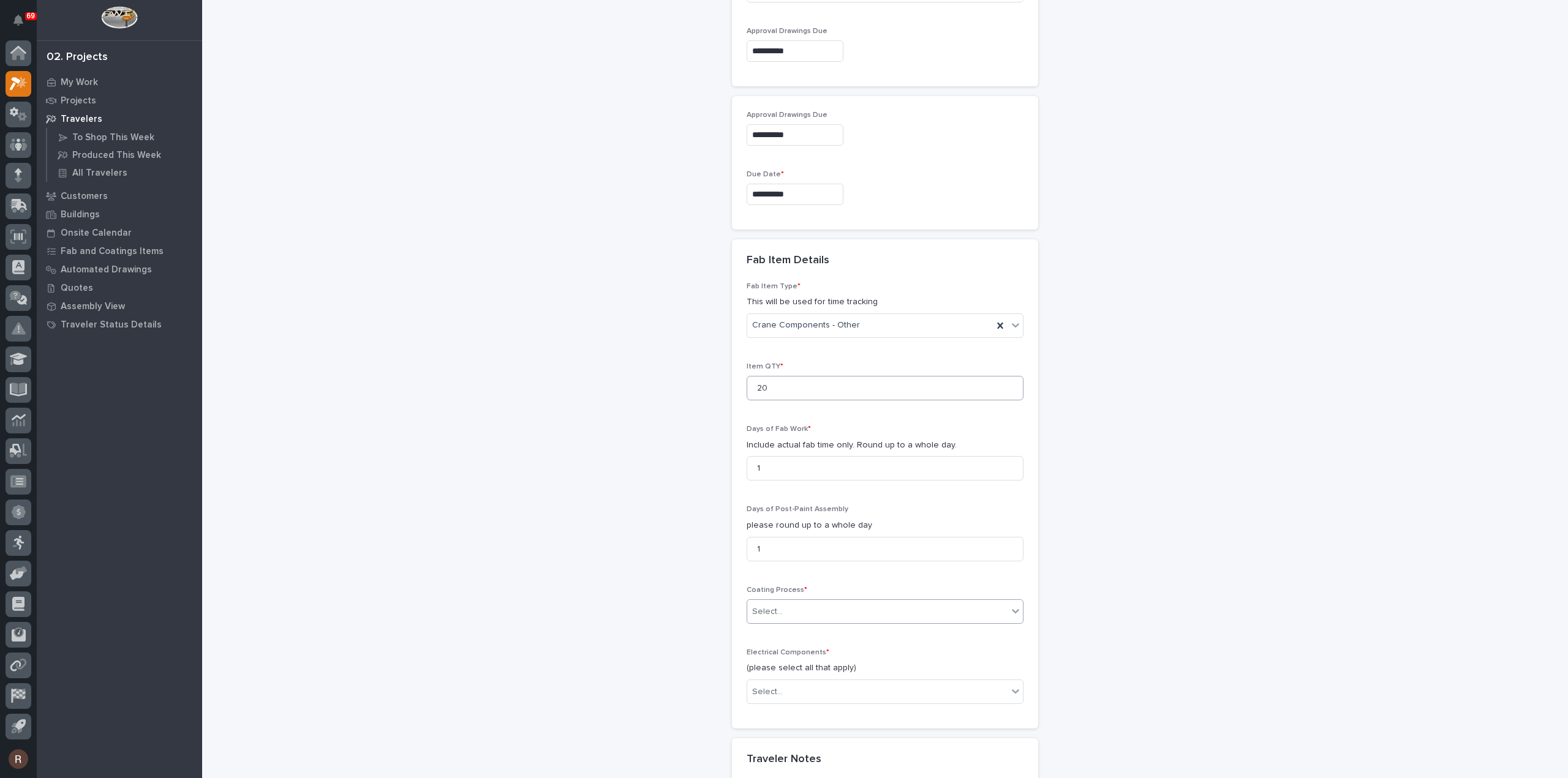
scroll to position [863, 0]
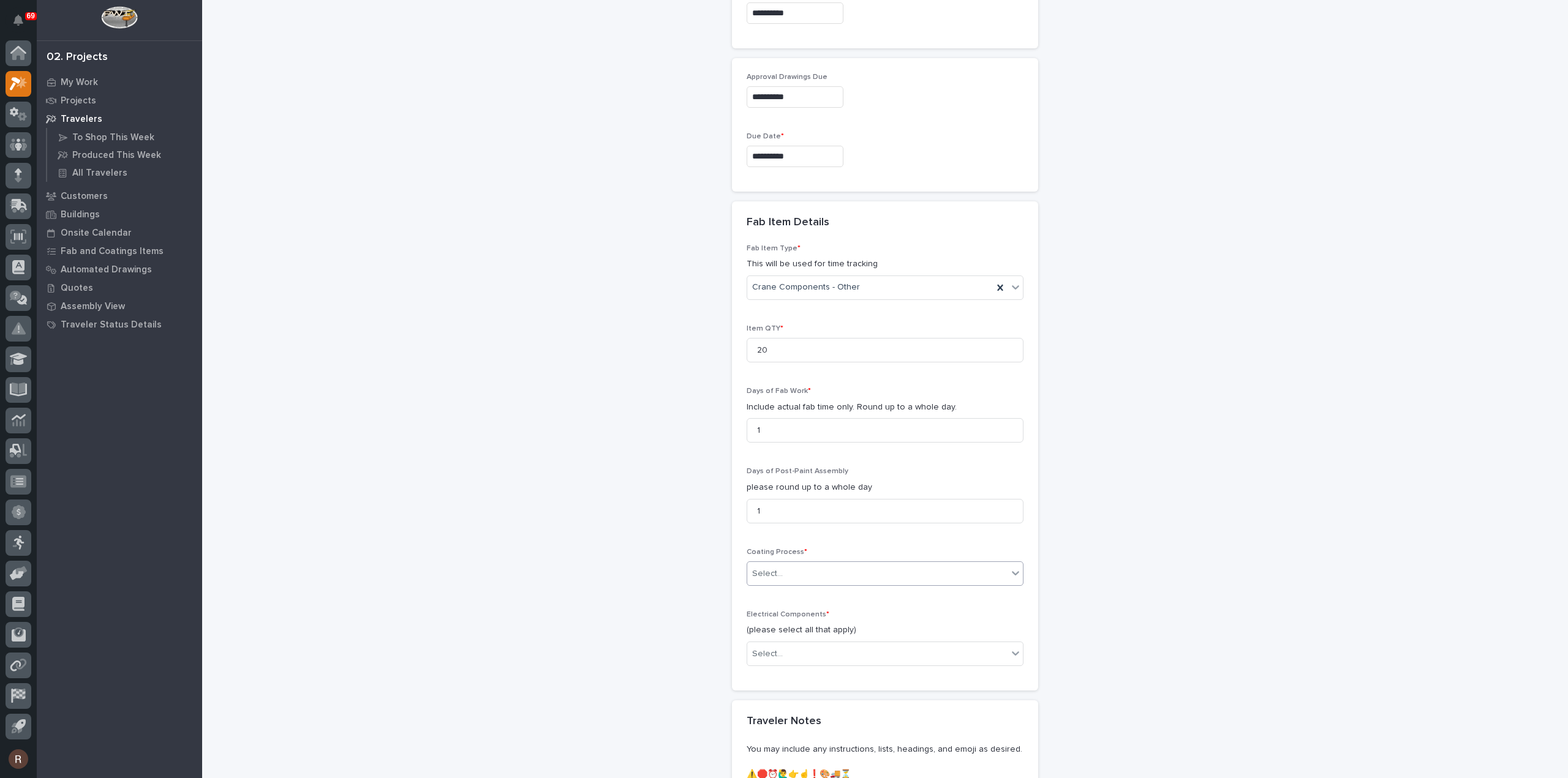
click at [774, 567] on div "Select..." at bounding box center [767, 574] width 30 height 13
click at [778, 623] on div "In-House Paint/Powder" at bounding box center [880, 614] width 276 height 22
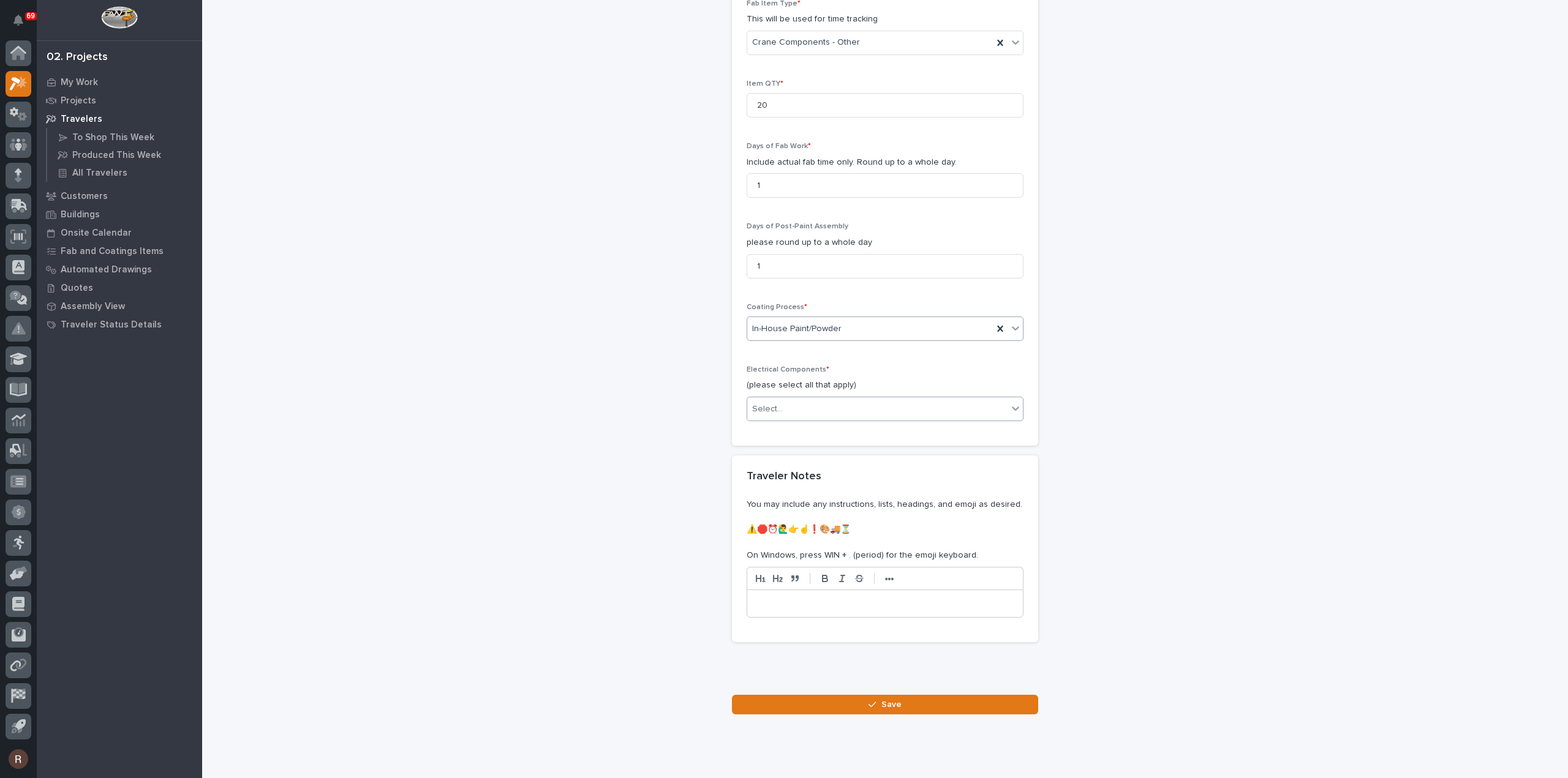
click at [801, 406] on div "Select..." at bounding box center [877, 410] width 260 height 20
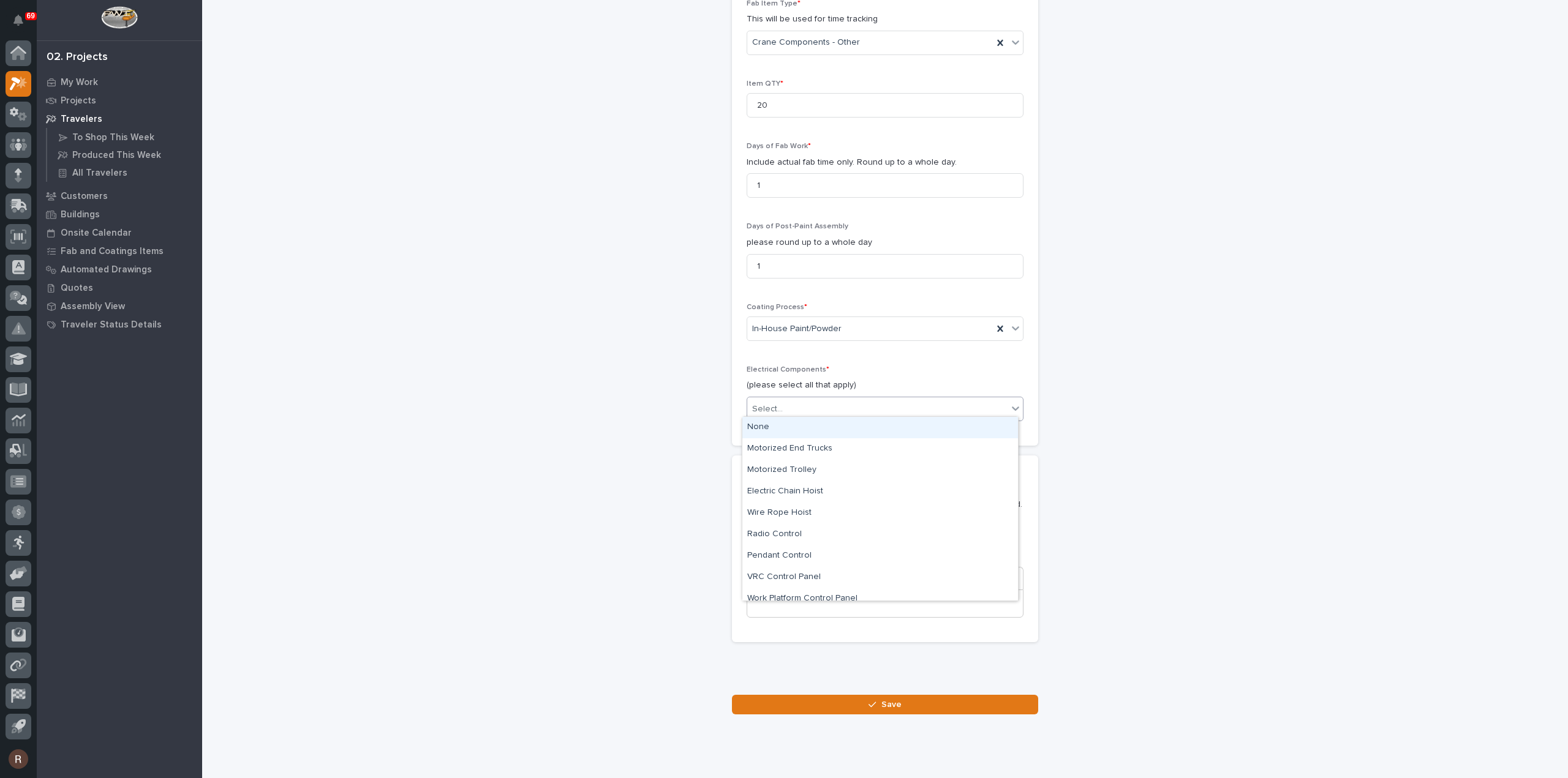
click at [795, 428] on div "None" at bounding box center [880, 428] width 276 height 22
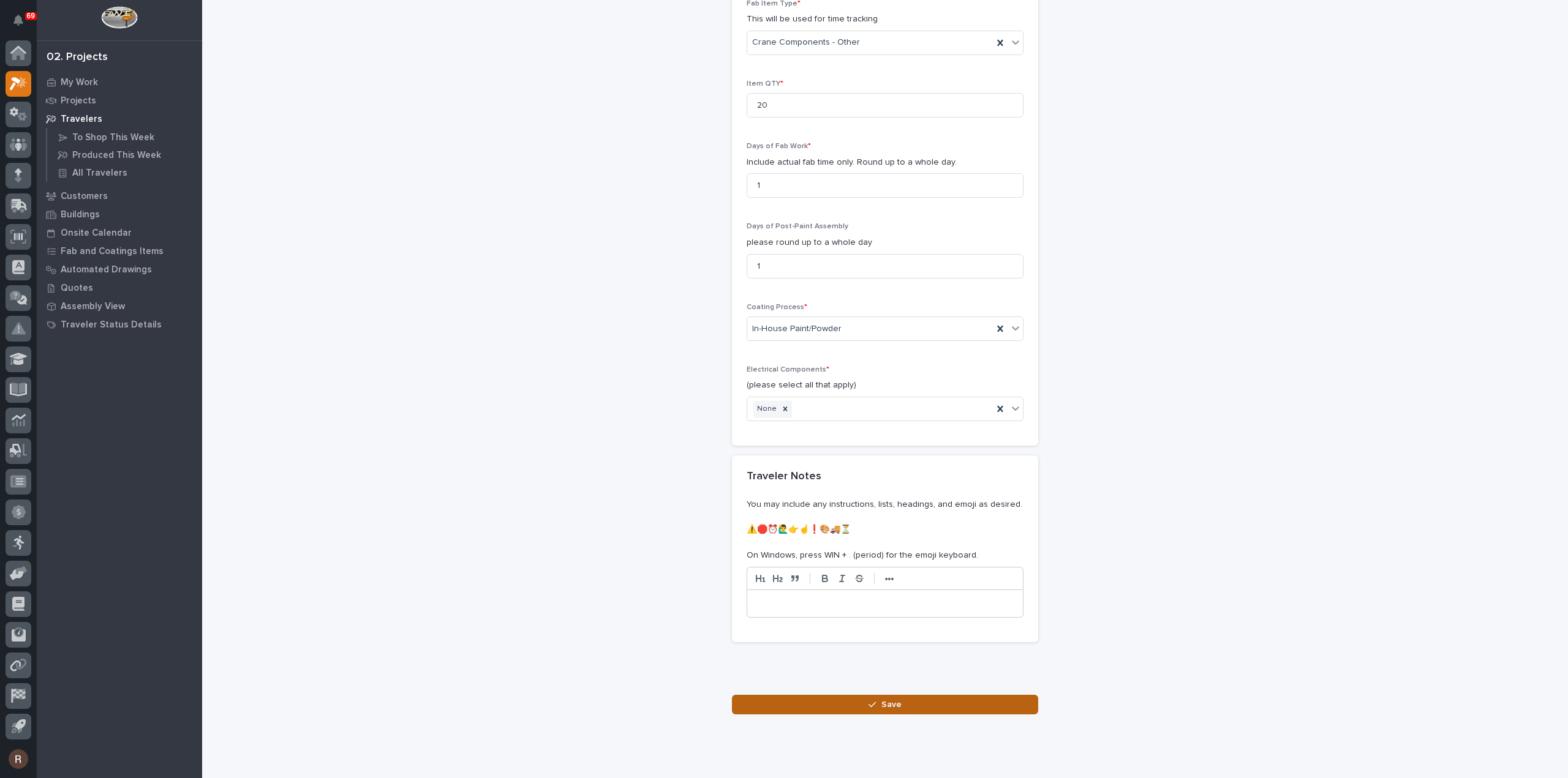
click at [822, 697] on button "Save" at bounding box center [885, 704] width 306 height 19
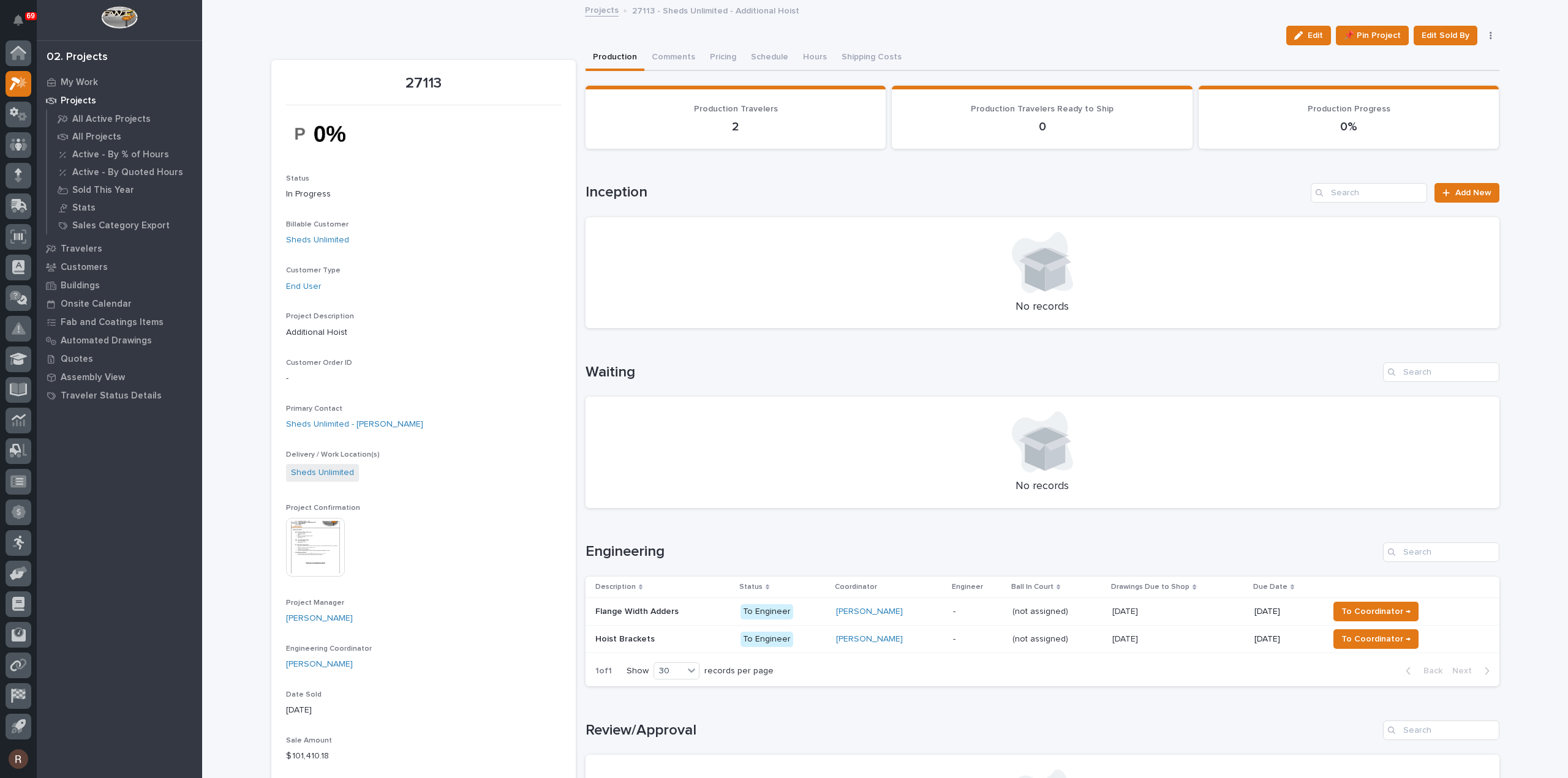
click at [711, 612] on p at bounding box center [663, 612] width 135 height 10
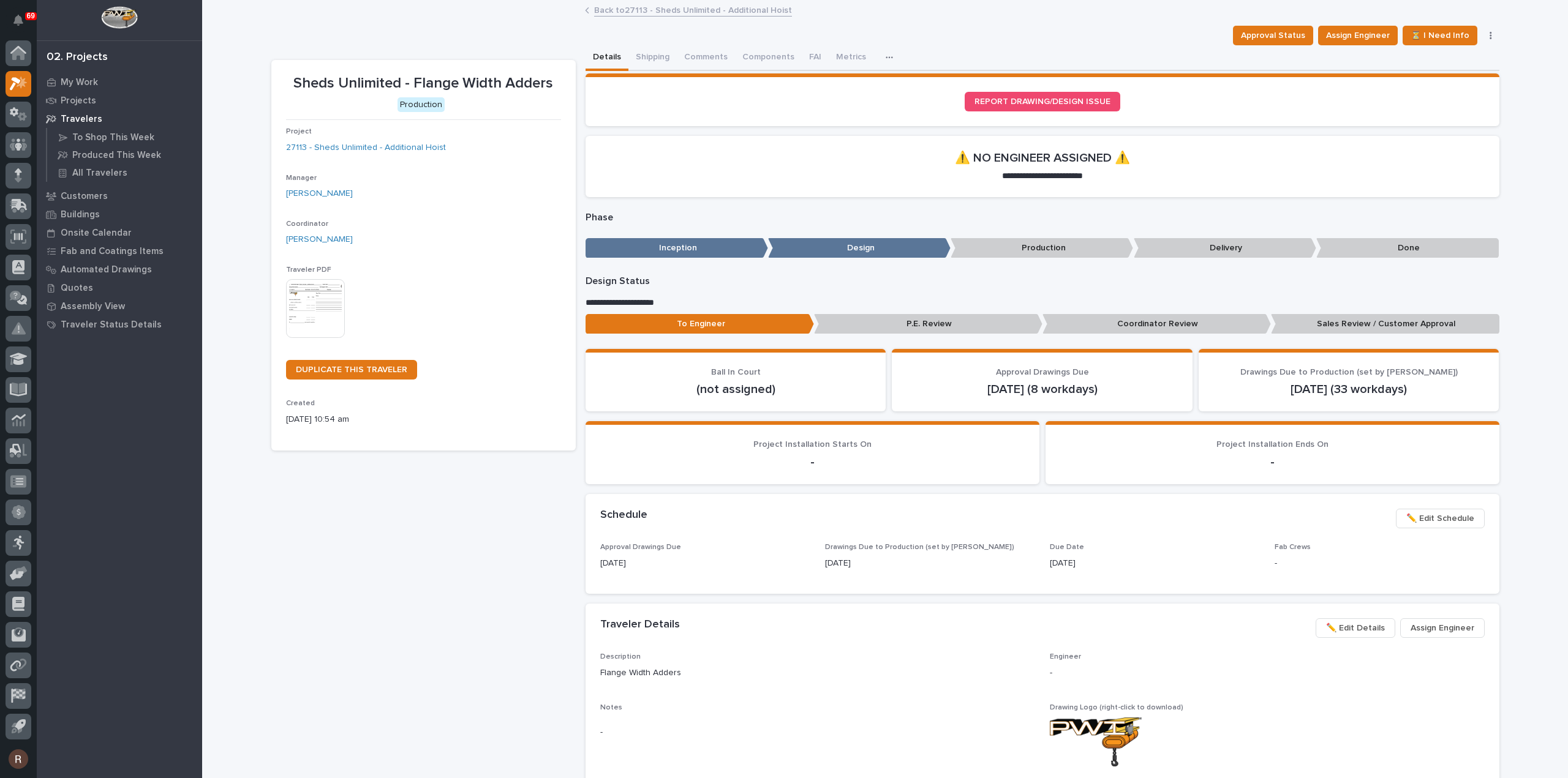
click at [295, 308] on img at bounding box center [316, 309] width 59 height 59
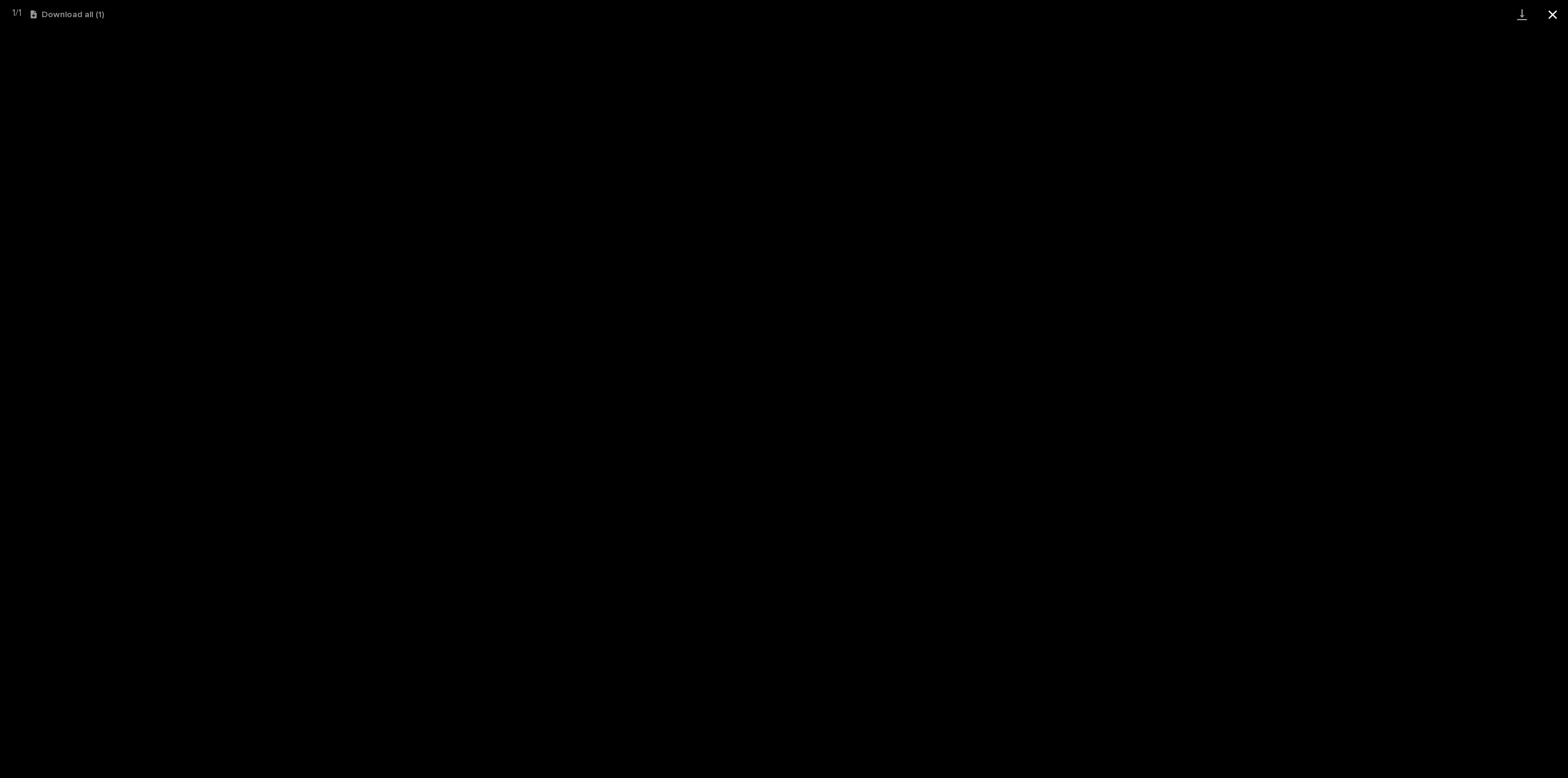
click at [1549, 12] on button "Close gallery" at bounding box center [1552, 14] width 30 height 29
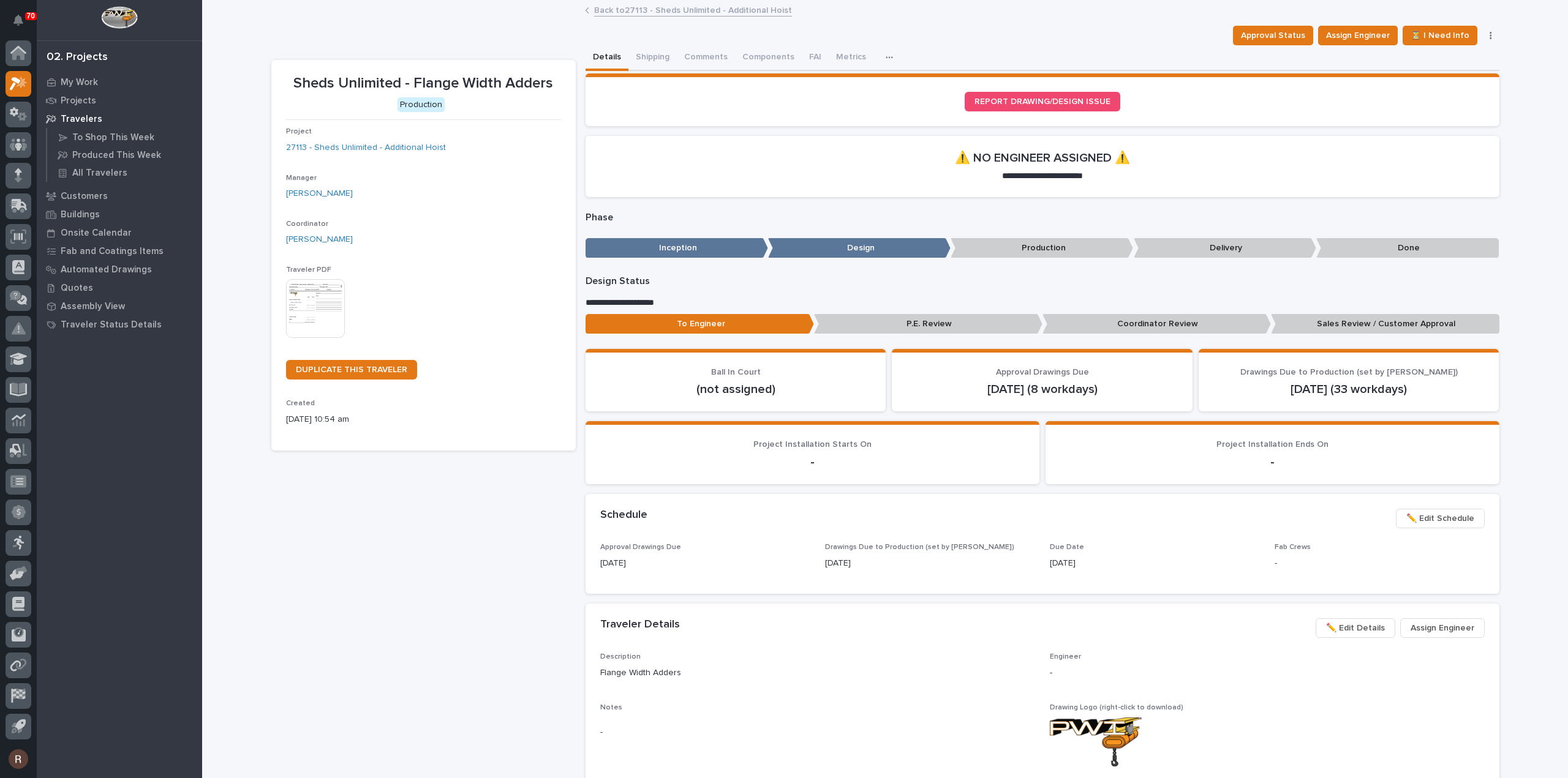
click at [646, 8] on link "Back to 27113 - Sheds Unlimited - Additional Hoist" at bounding box center [693, 9] width 197 height 14
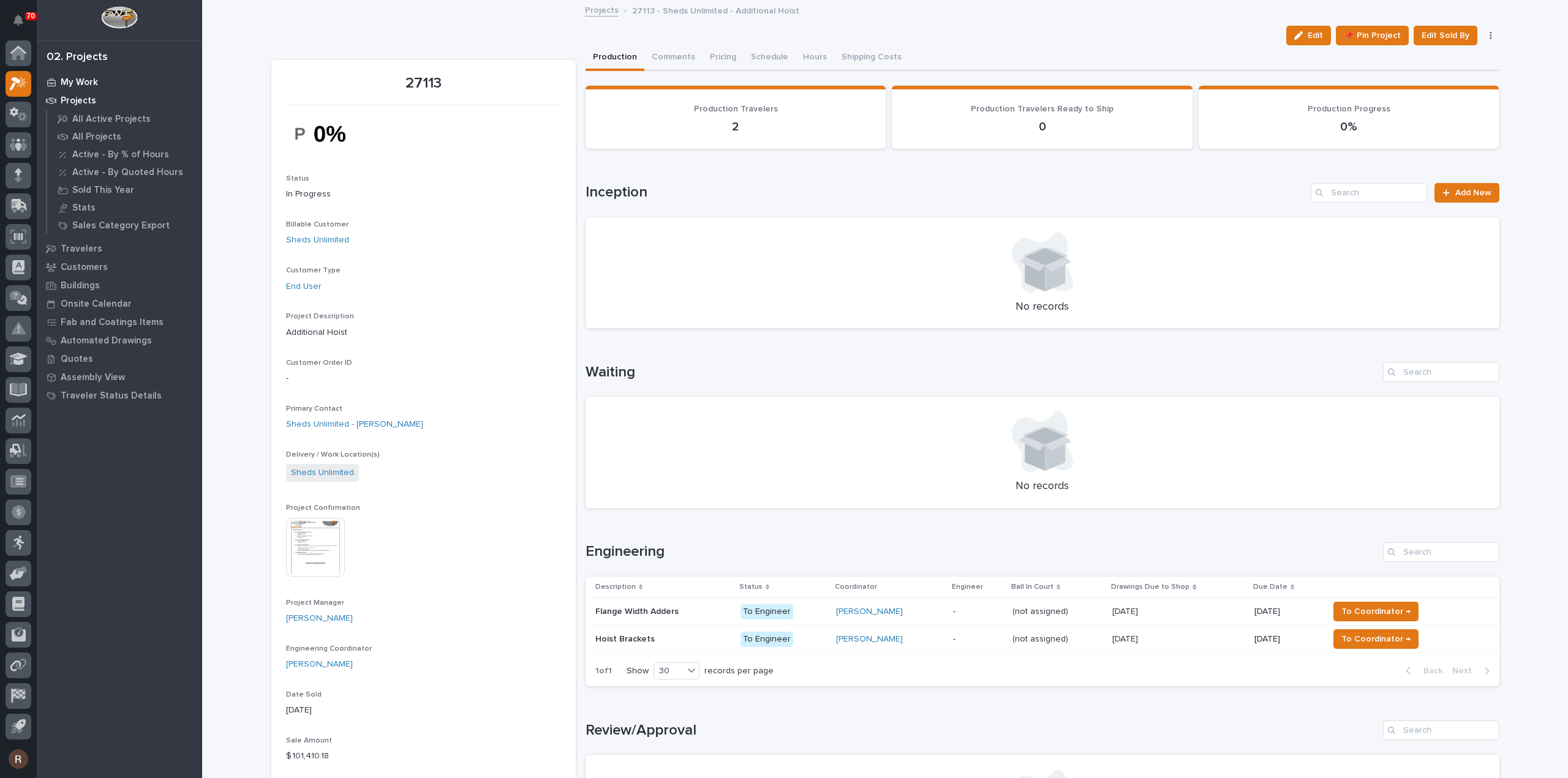
click at [75, 84] on p "My Work" at bounding box center [79, 82] width 37 height 11
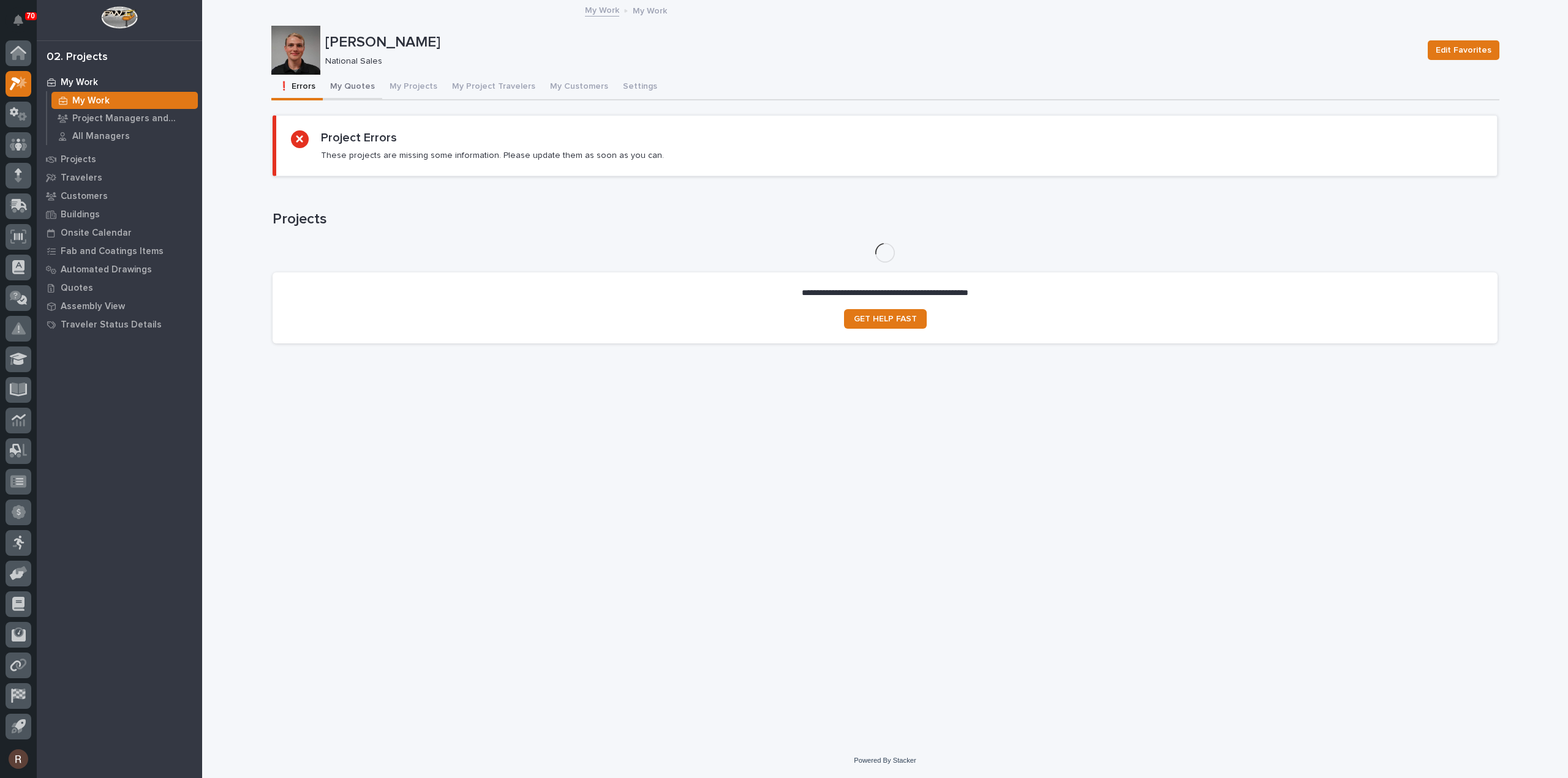
click at [355, 75] on button "My Quotes" at bounding box center [352, 87] width 59 height 26
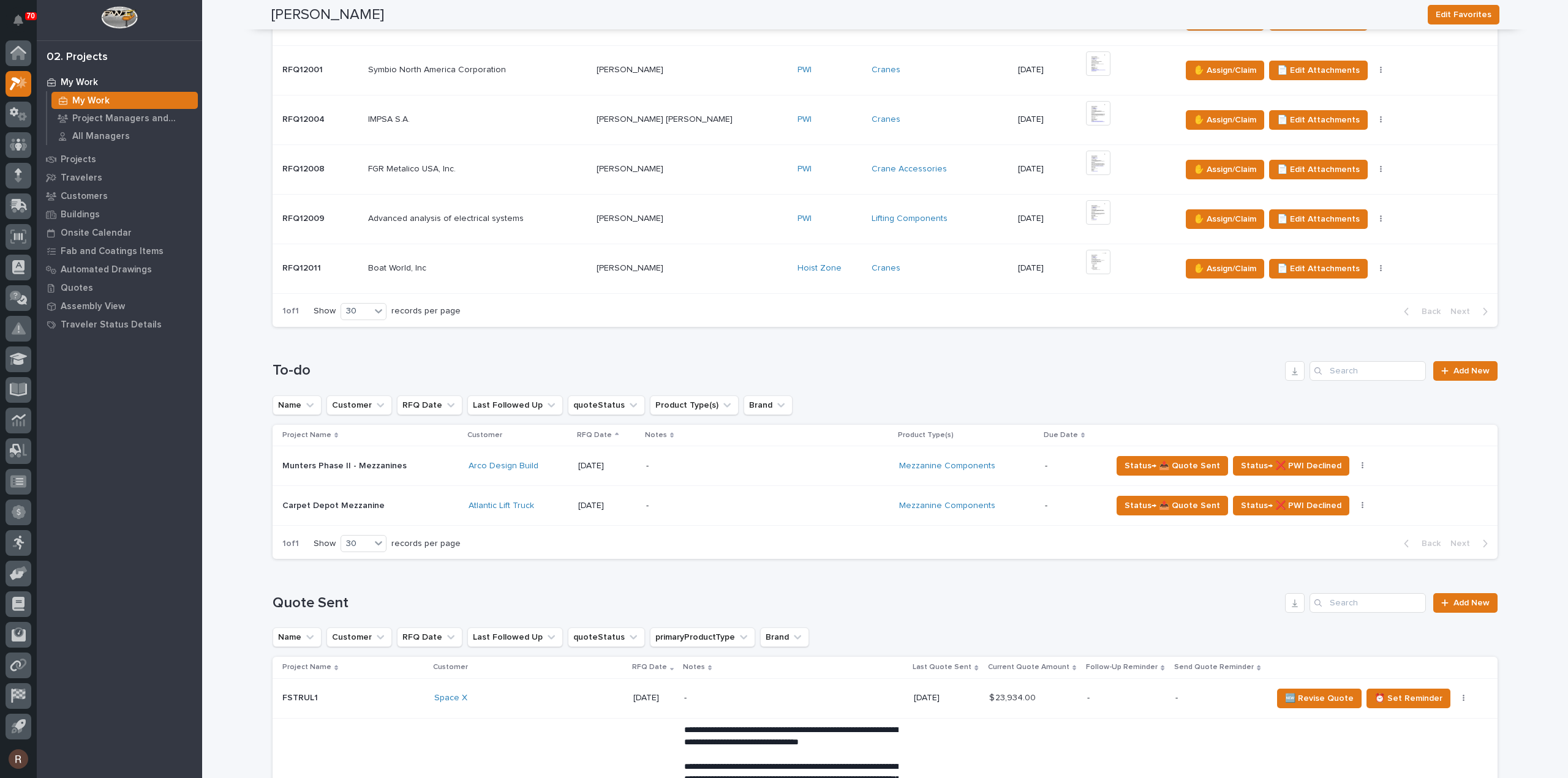
scroll to position [796, 0]
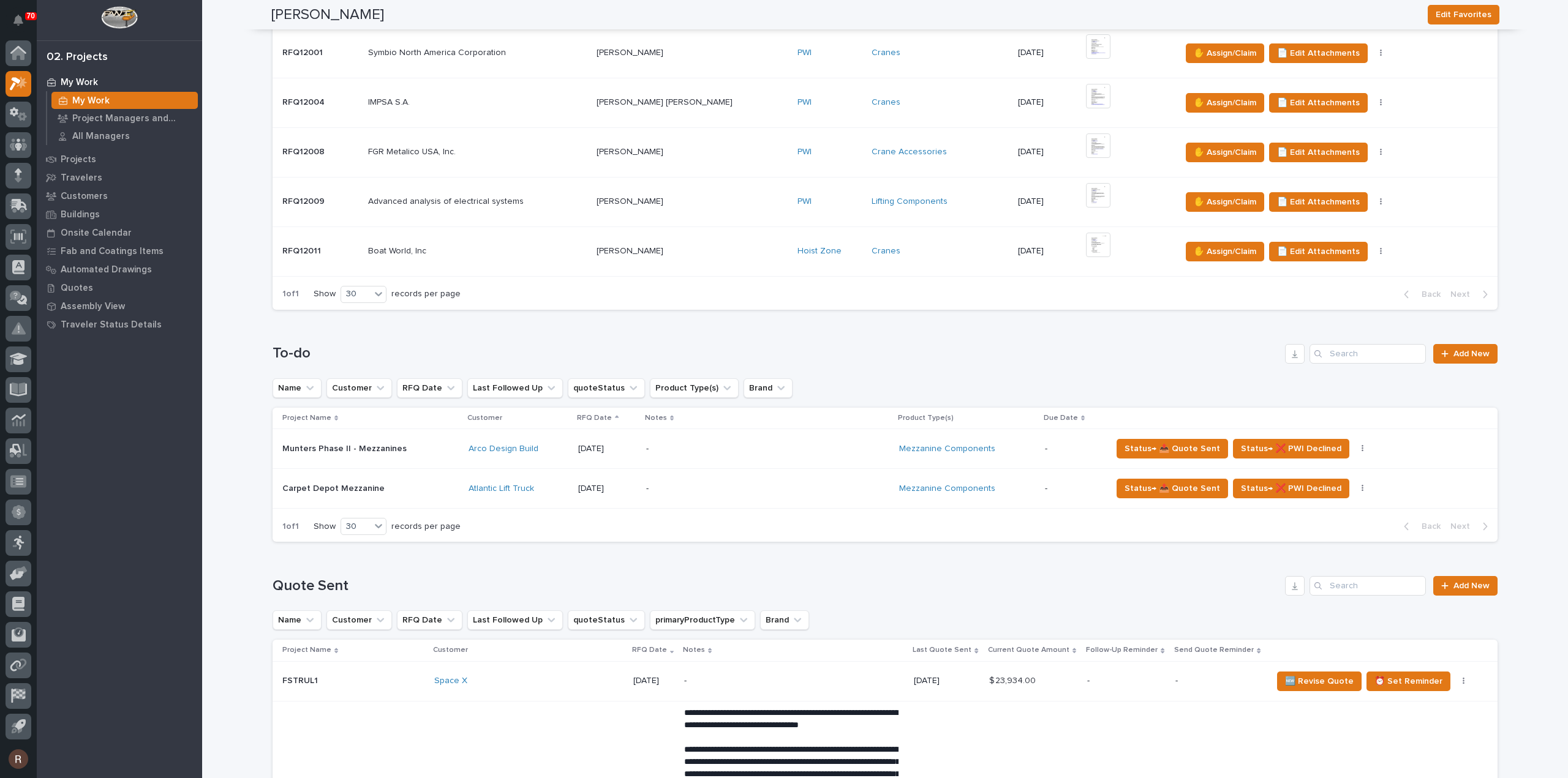
click at [443, 487] on p at bounding box center [370, 488] width 176 height 10
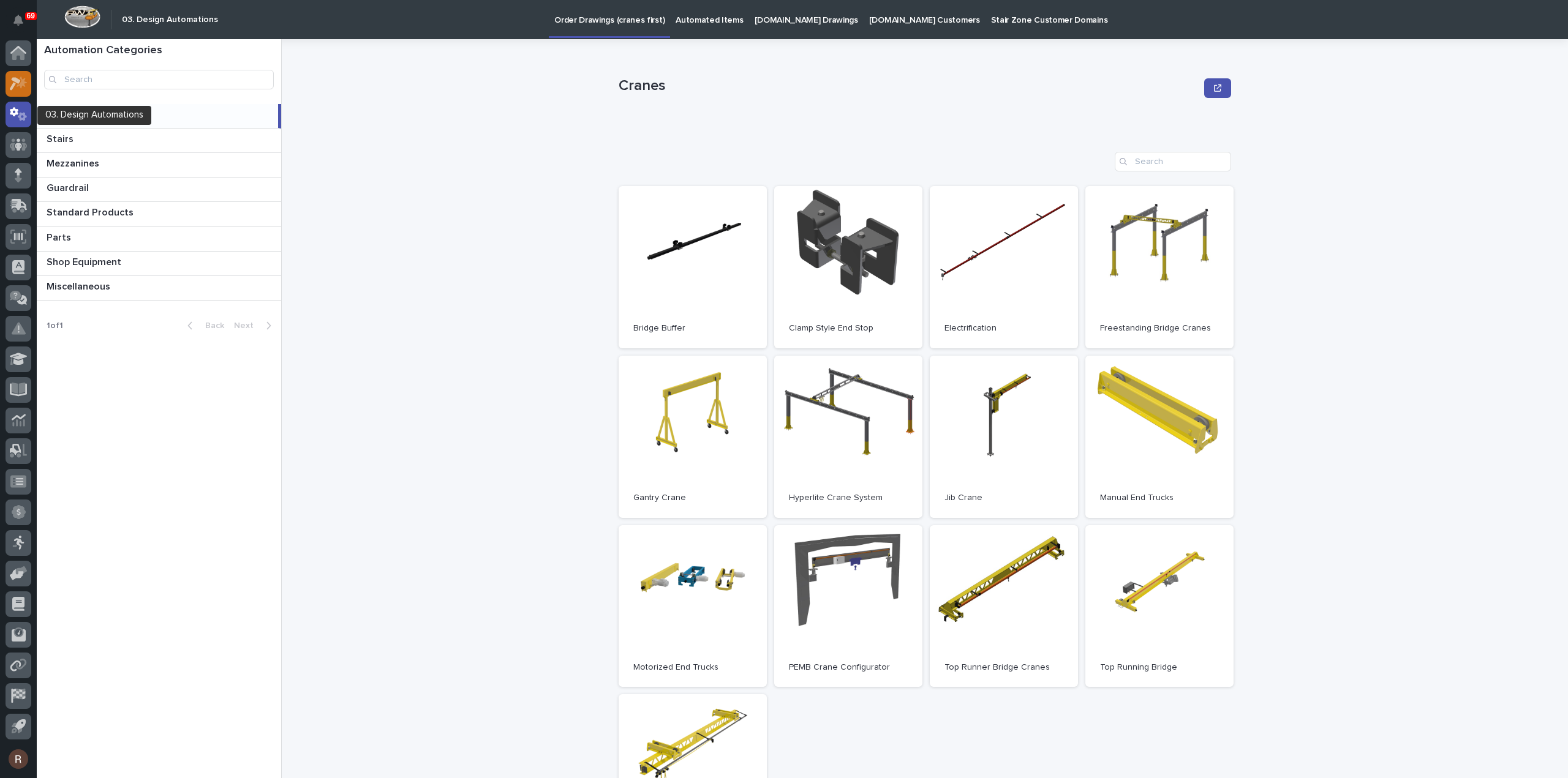
click at [18, 82] on icon at bounding box center [16, 83] width 11 height 13
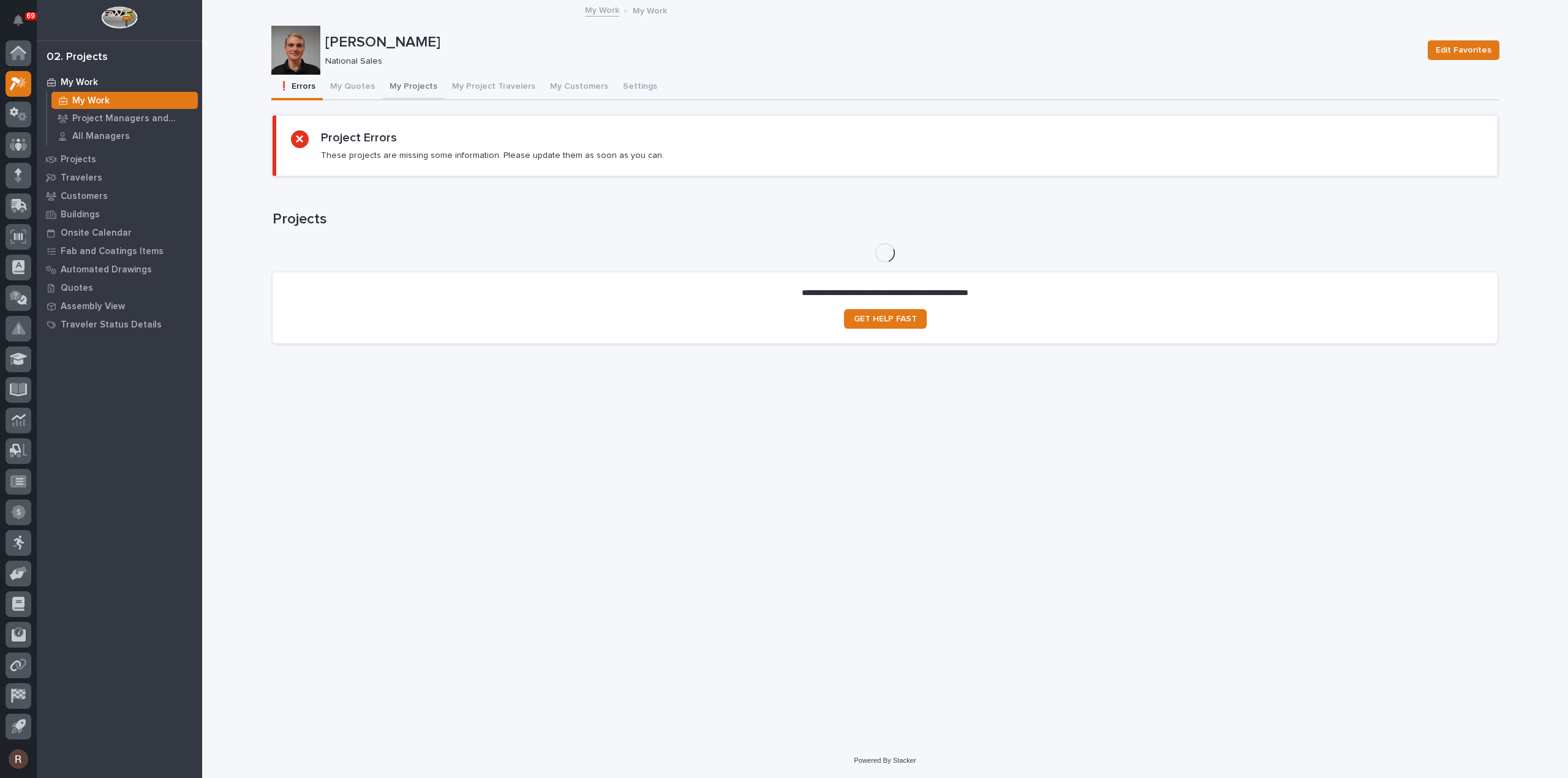
click at [393, 86] on button "My Projects" at bounding box center [414, 87] width 62 height 26
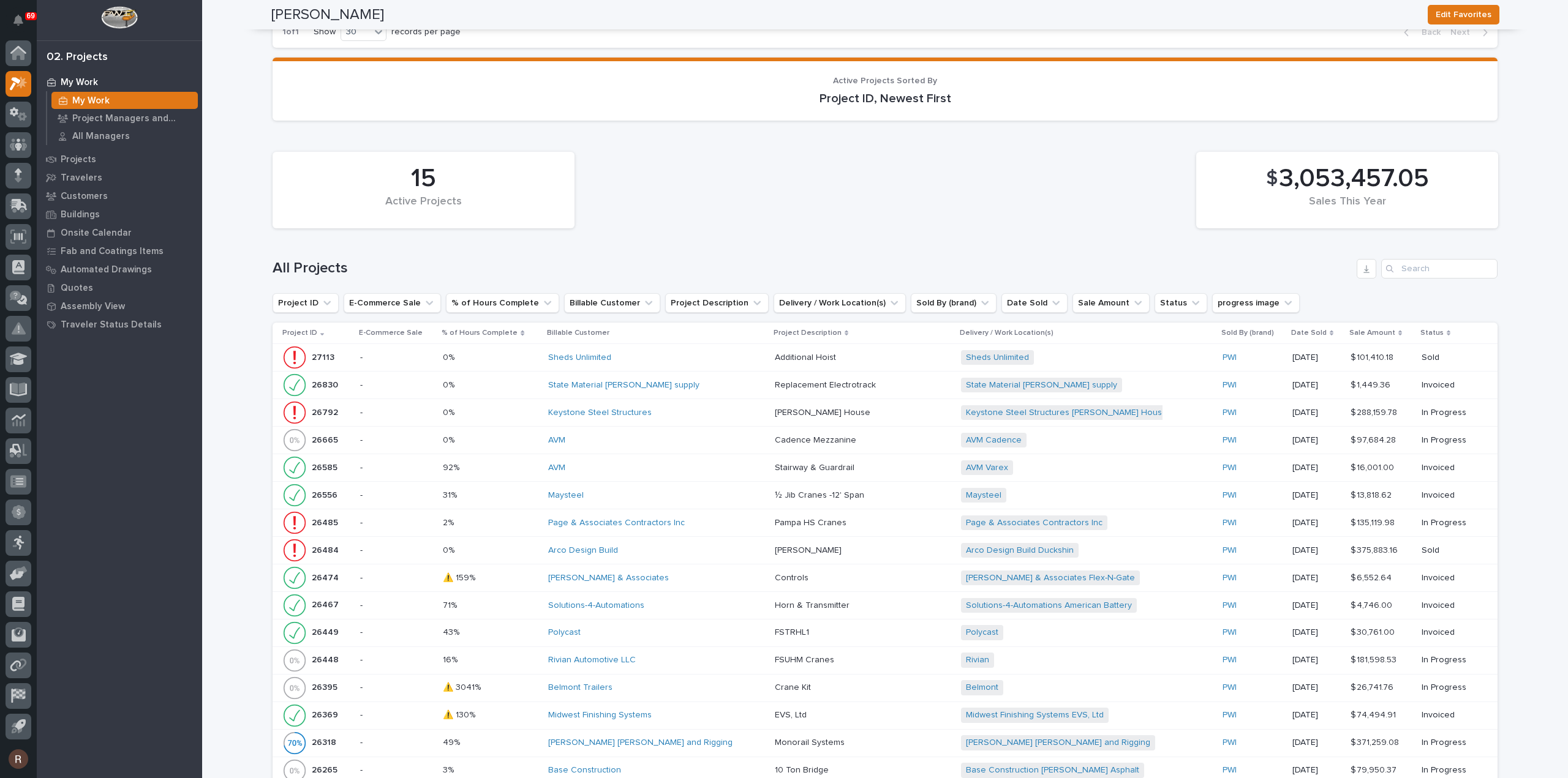
scroll to position [1081, 0]
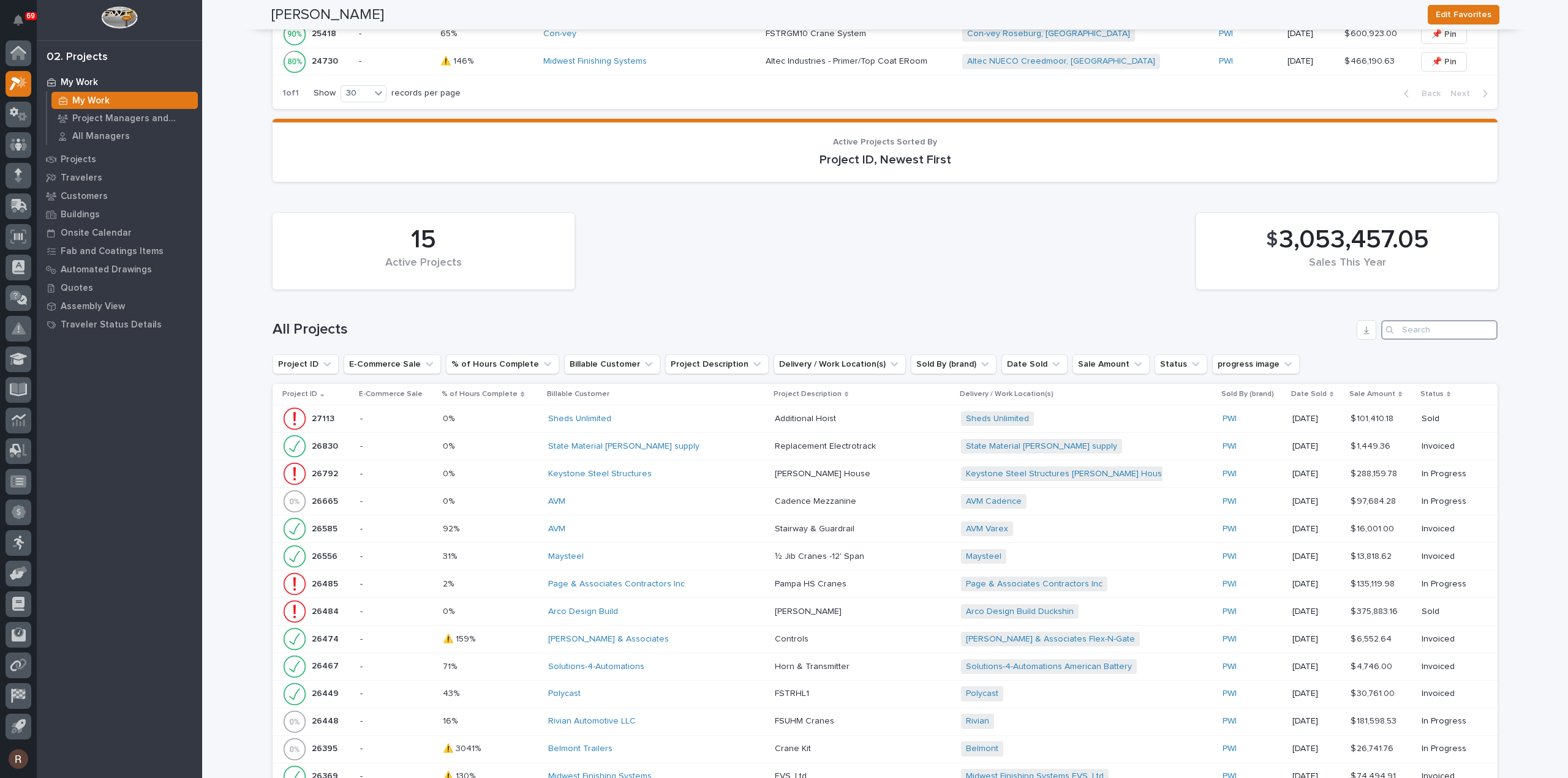
click at [1421, 326] on input "Search" at bounding box center [1440, 330] width 117 height 19
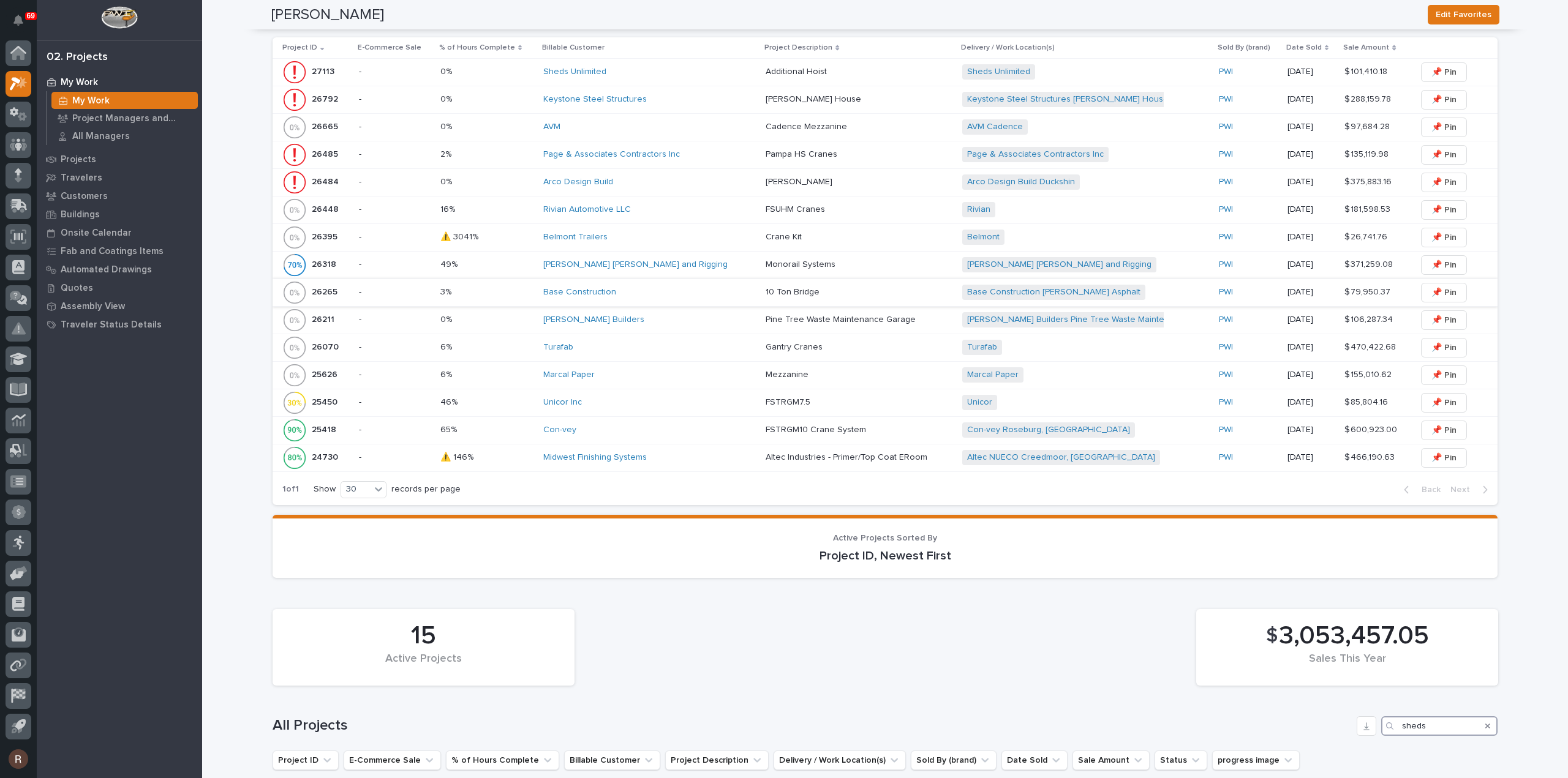
scroll to position [1024, 0]
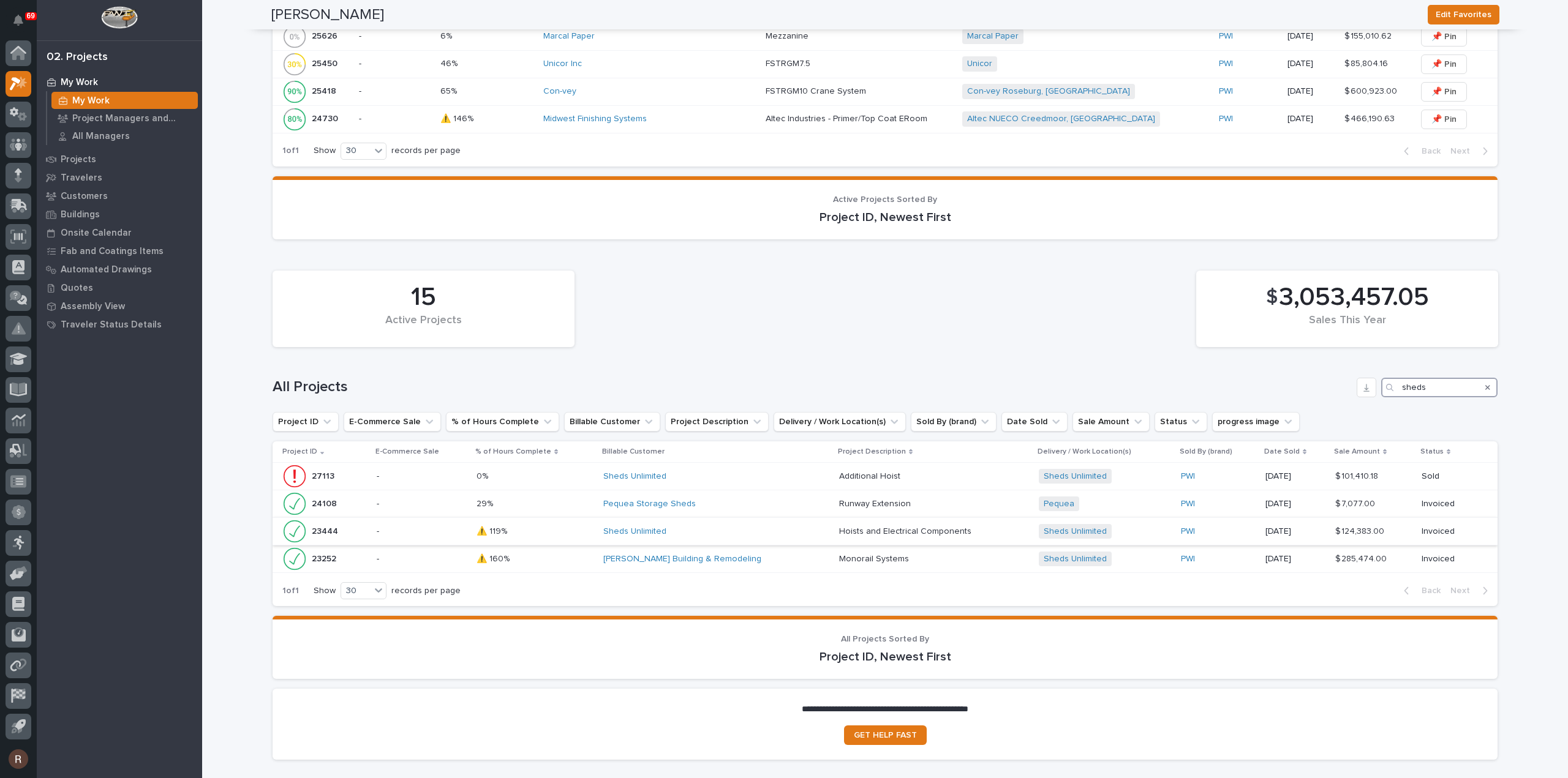
type input "sheds"
click at [560, 527] on p at bounding box center [535, 532] width 117 height 10
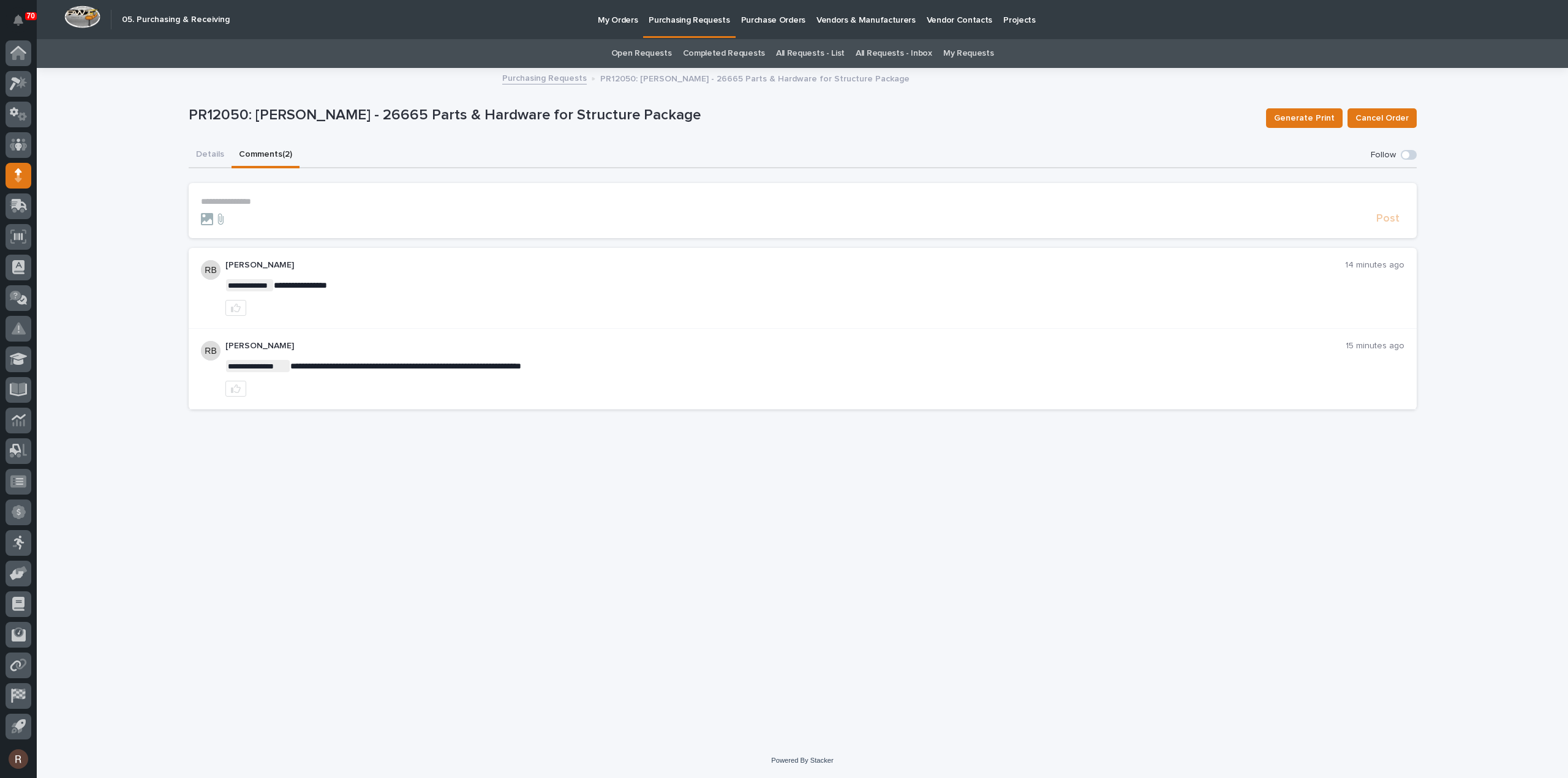
click at [1126, 201] on p "**********" at bounding box center [802, 201] width 1203 height 10
click at [1387, 226] on span "Post" at bounding box center [1388, 225] width 23 height 14
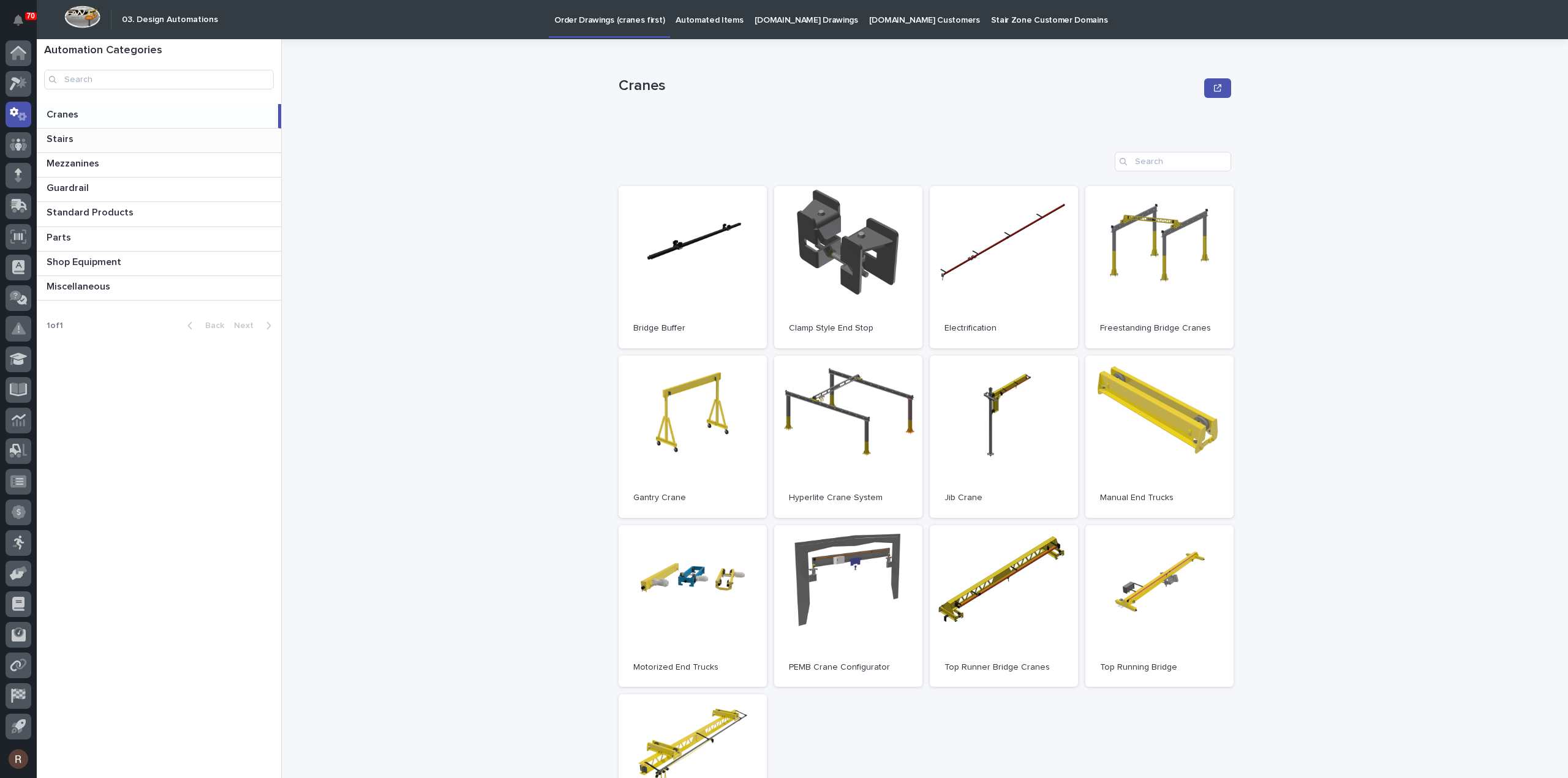
drag, startPoint x: 70, startPoint y: 135, endPoint x: 170, endPoint y: 136, distance: 100.0
click at [70, 135] on p "Stairs" at bounding box center [61, 138] width 30 height 14
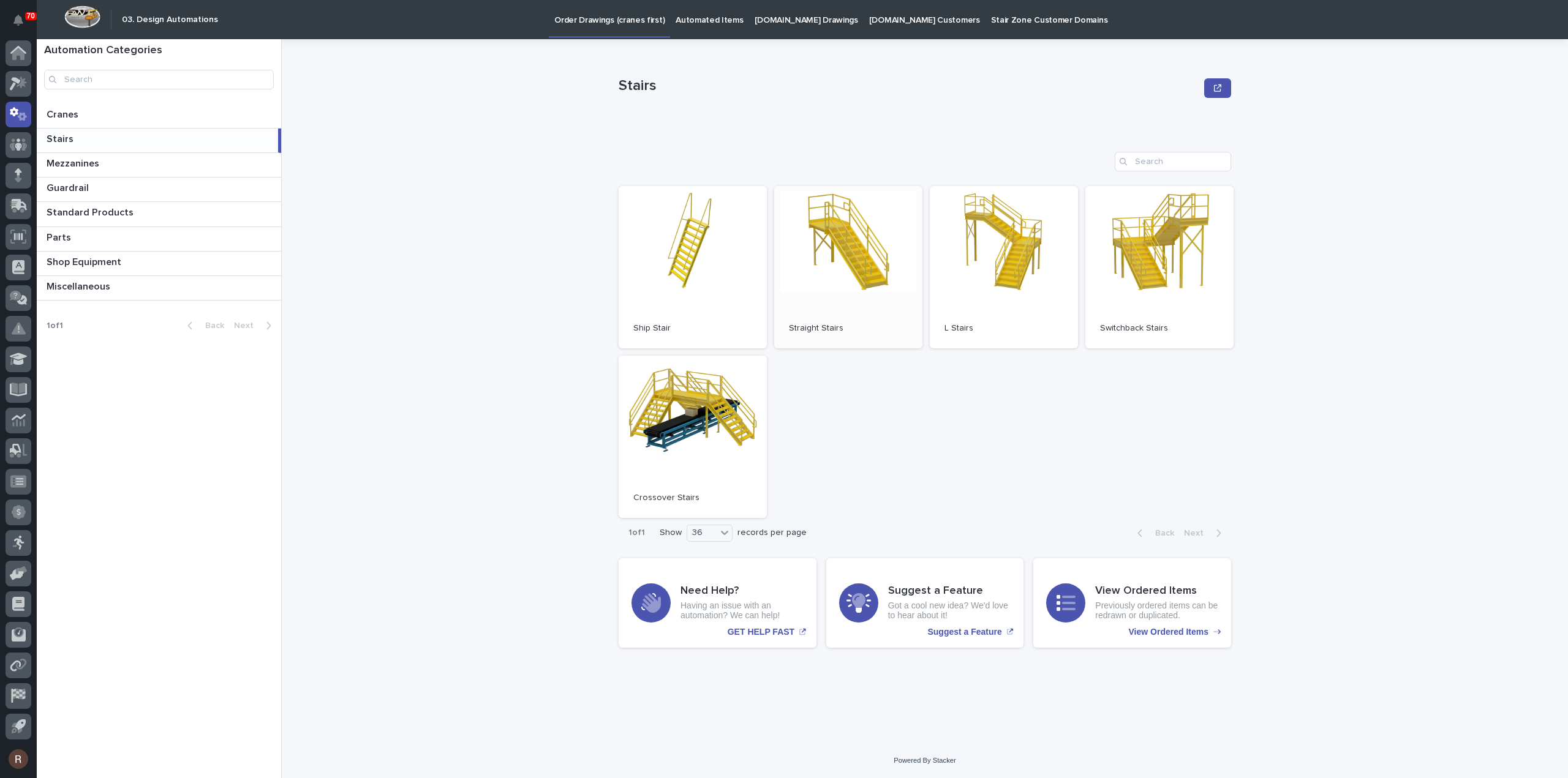
click at [794, 246] on link "Open" at bounding box center [848, 267] width 148 height 162
click at [1127, 619] on p "Previously ordered items can be redrawn or duplicated." at bounding box center [1157, 611] width 123 height 21
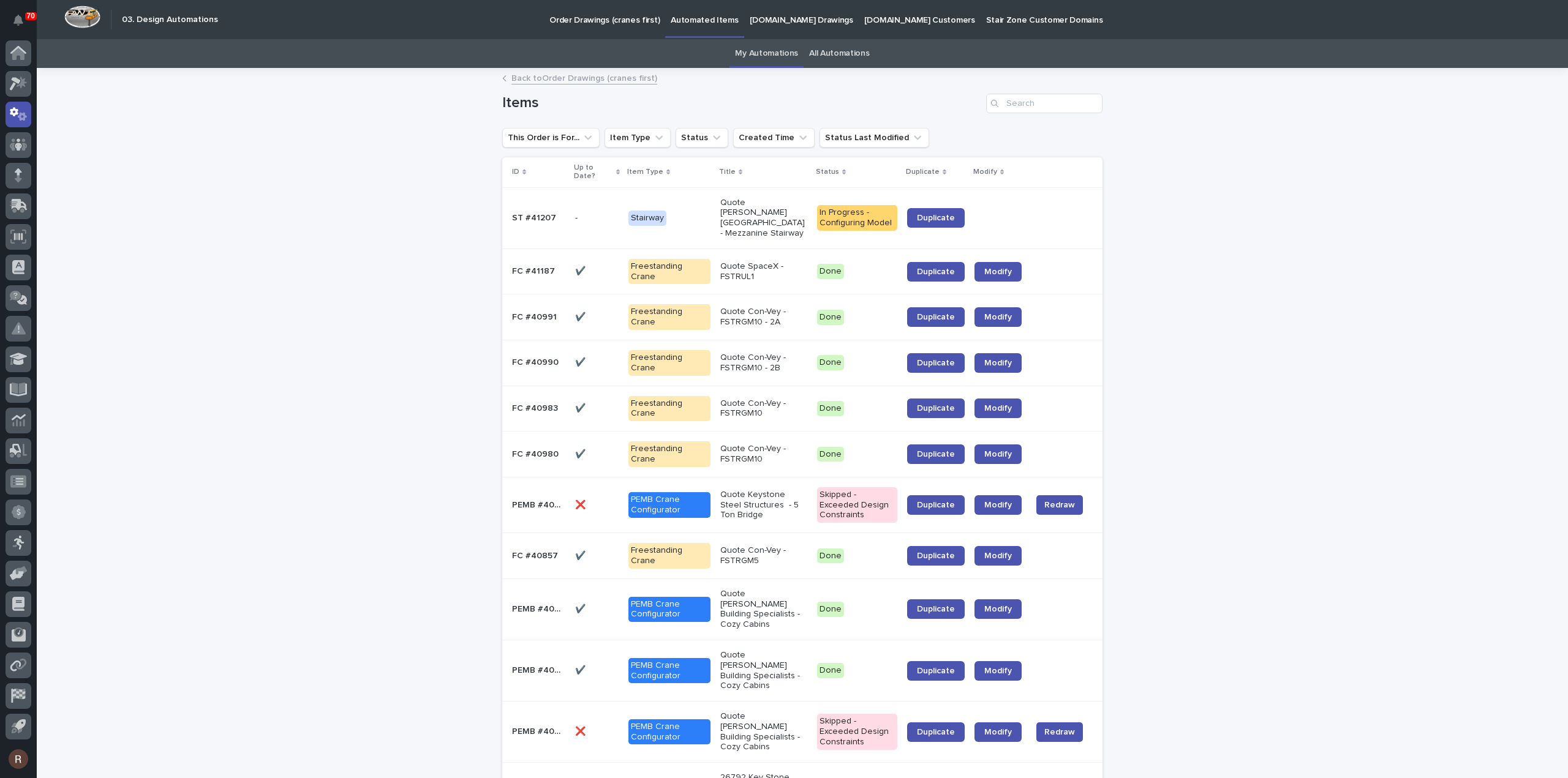
click at [710, 210] on td "Stairway" at bounding box center [669, 218] width 92 height 61
